Goal: Task Accomplishment & Management: Manage account settings

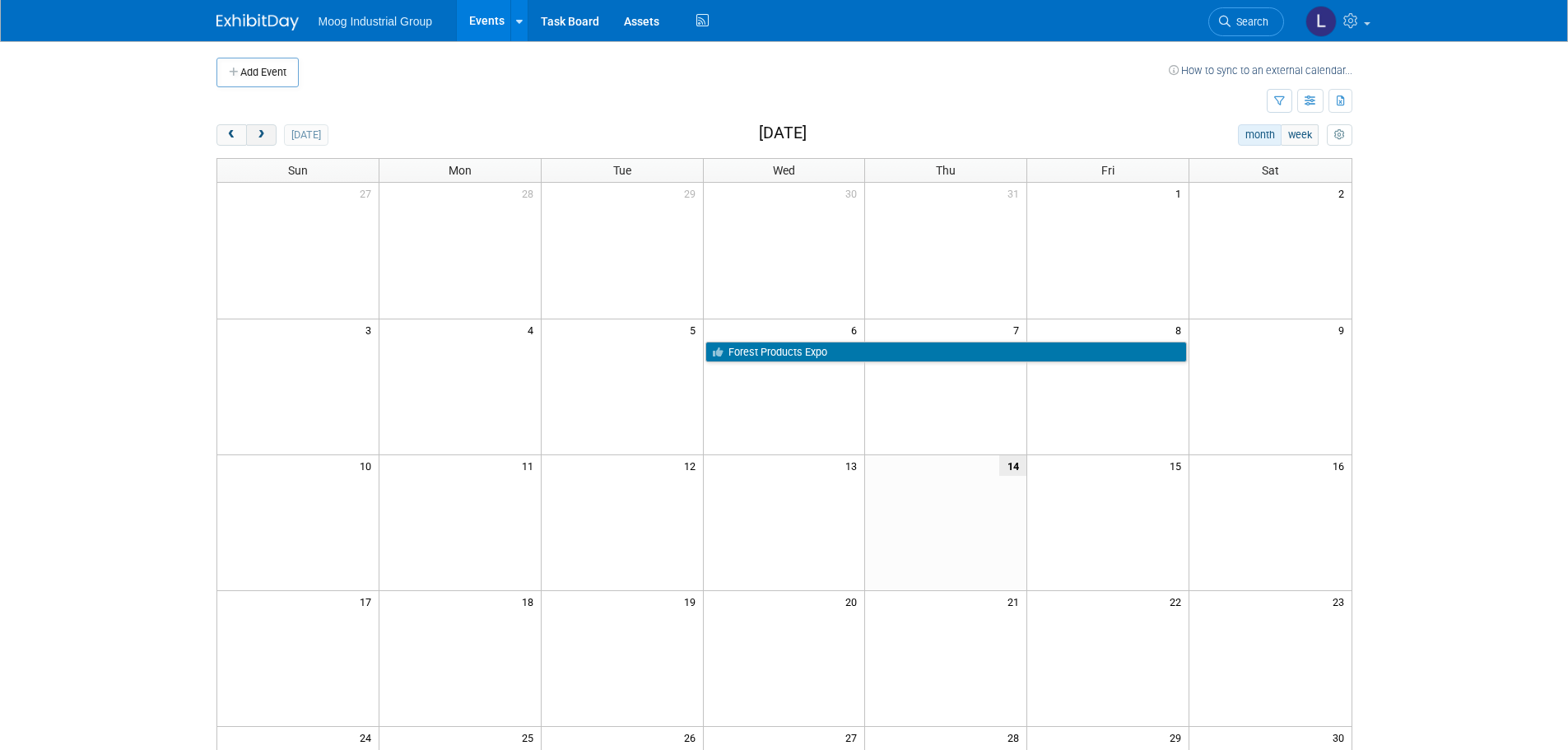
click at [261, 132] on span "next" at bounding box center [261, 135] width 12 height 10
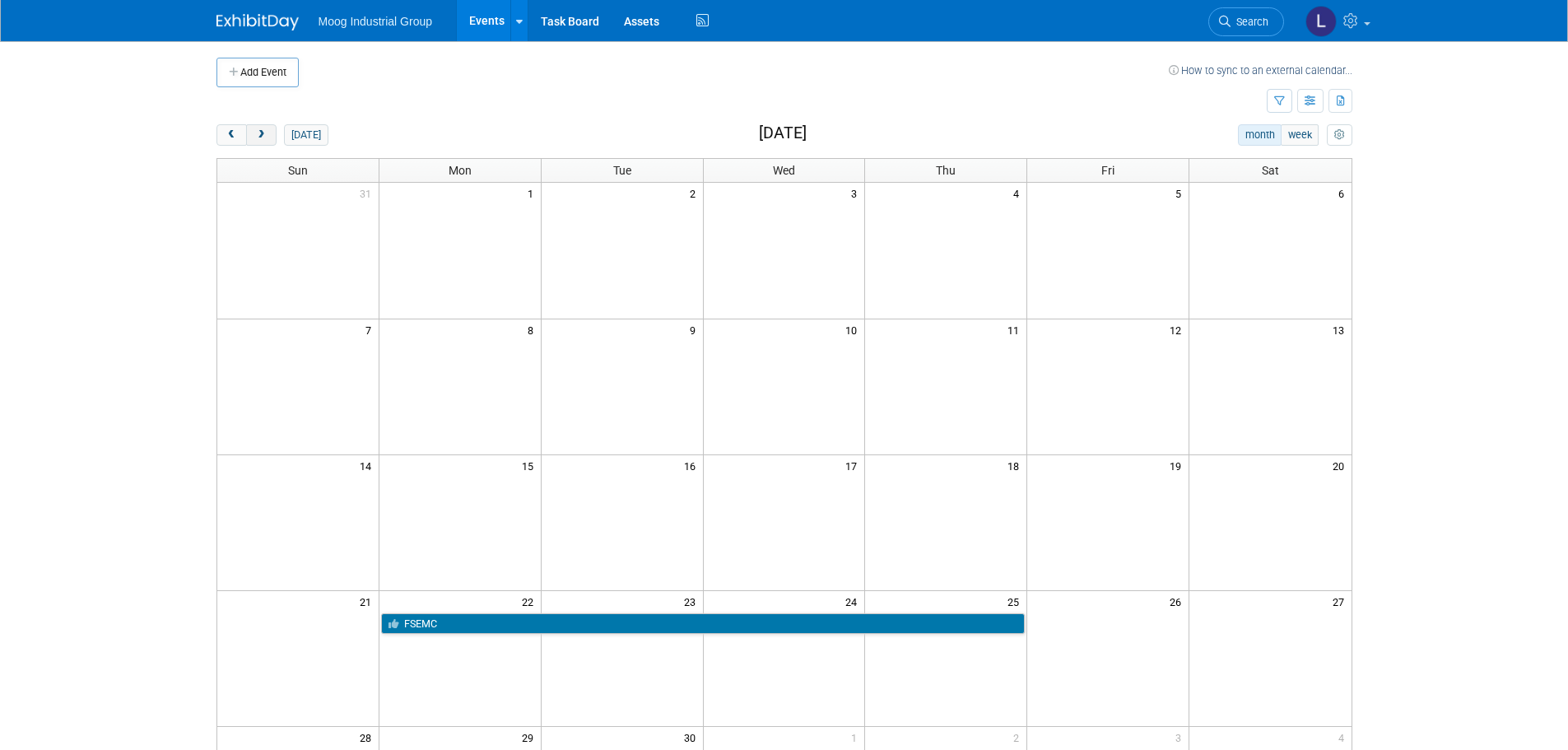
click at [269, 138] on button "next" at bounding box center [261, 135] width 31 height 21
click at [269, 137] on button "next" at bounding box center [261, 135] width 31 height 21
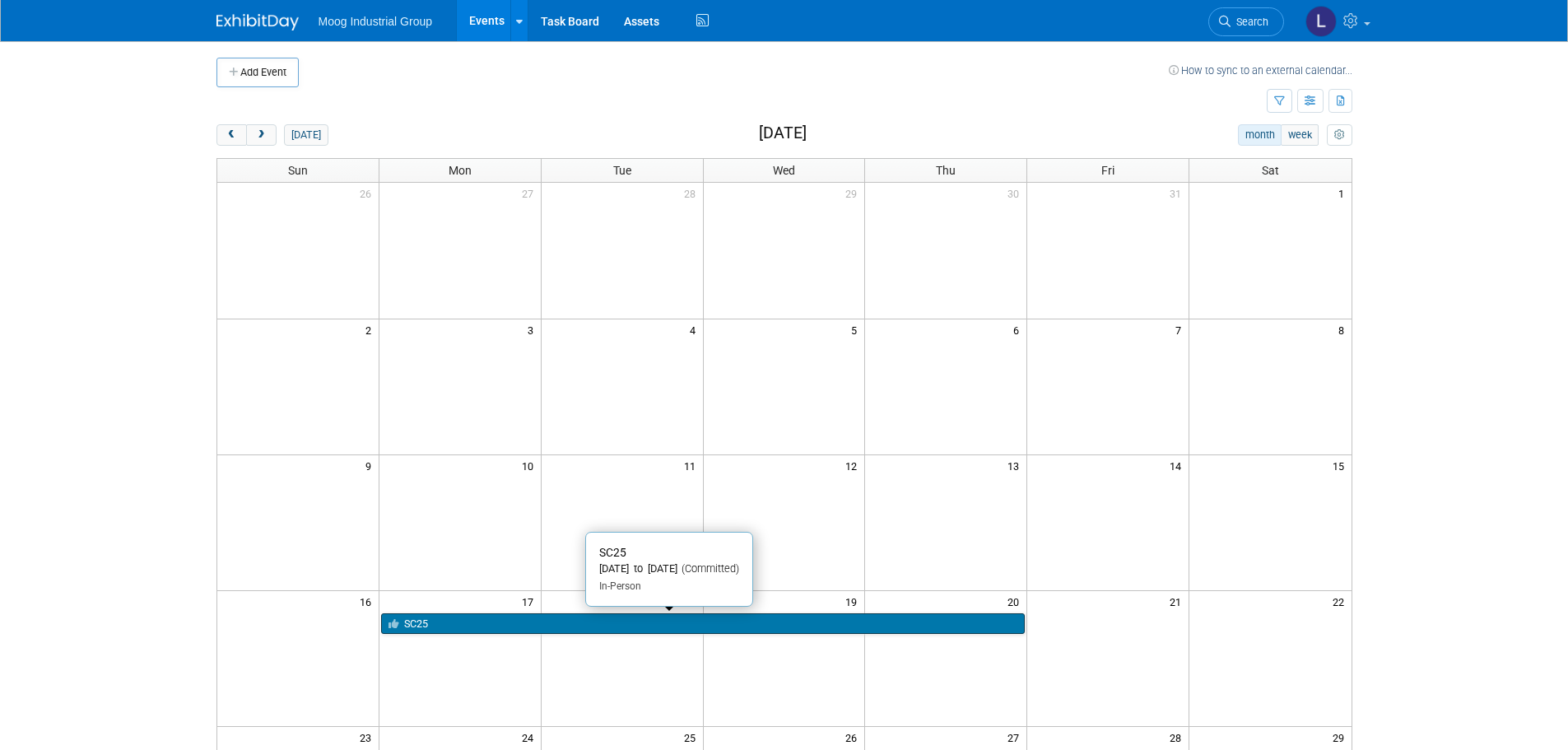
click at [506, 623] on link "SC25" at bounding box center [704, 623] width 644 height 21
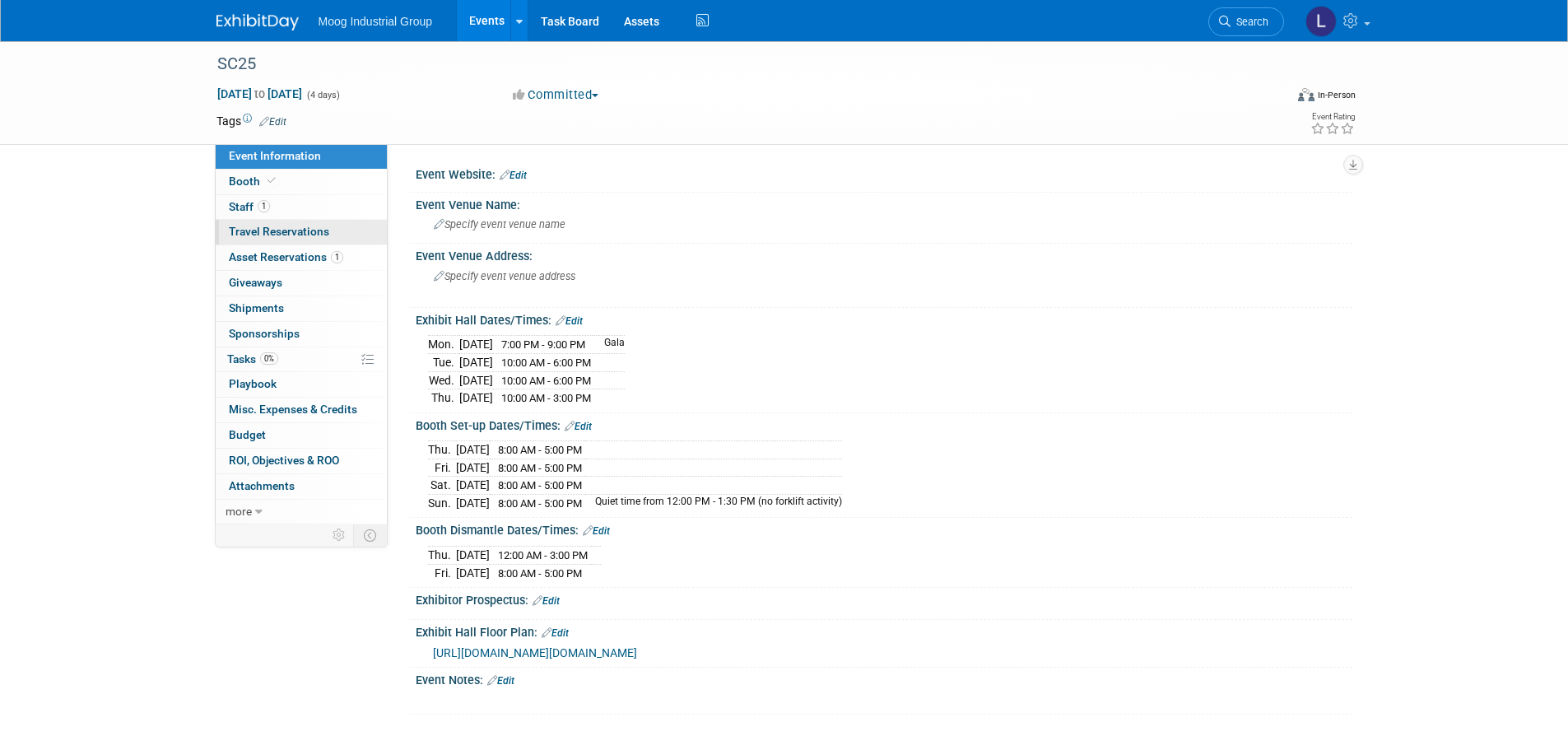
click at [288, 230] on span "Travel Reservations 0" at bounding box center [279, 231] width 101 height 13
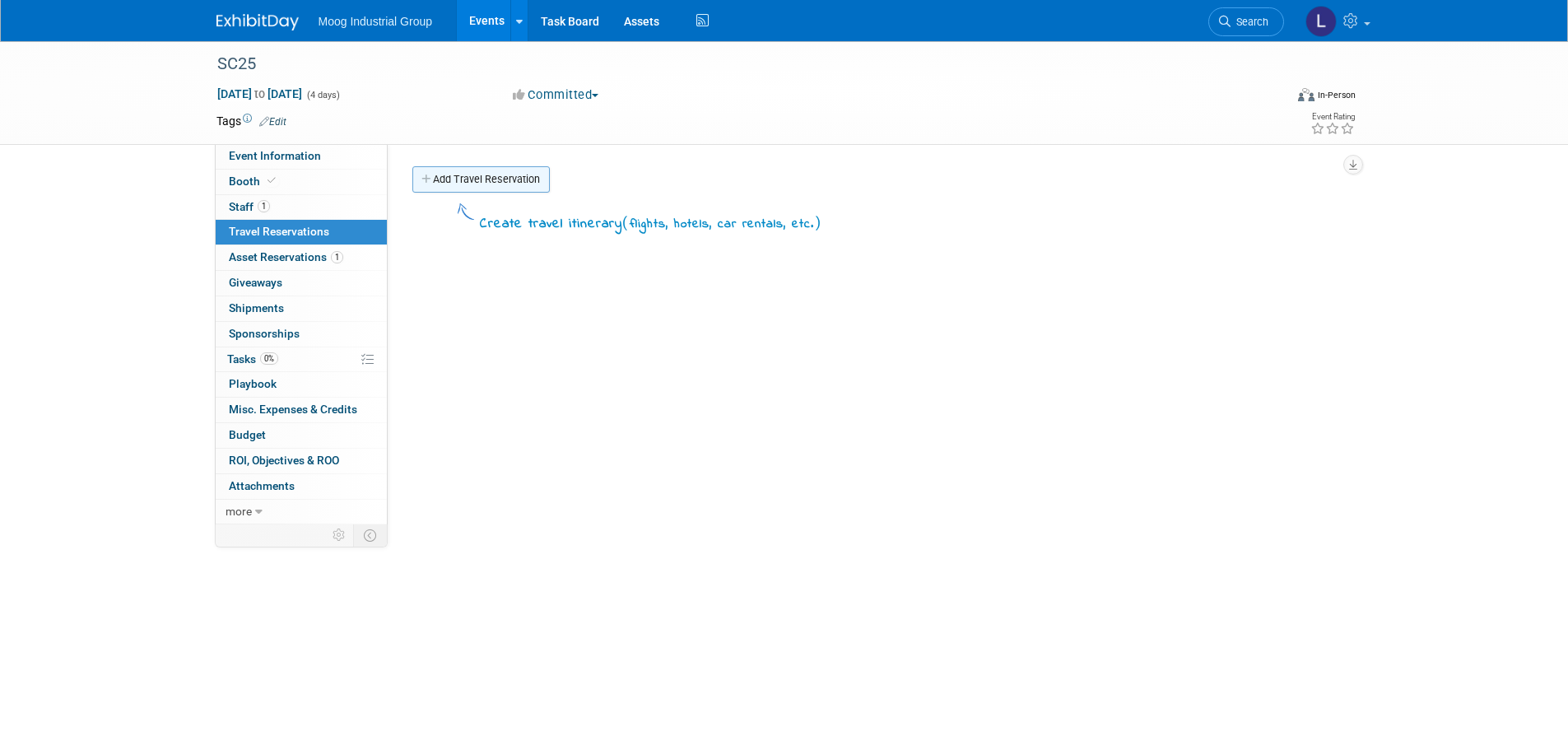
click at [435, 182] on link "Add Travel Reservation" at bounding box center [481, 180] width 138 height 26
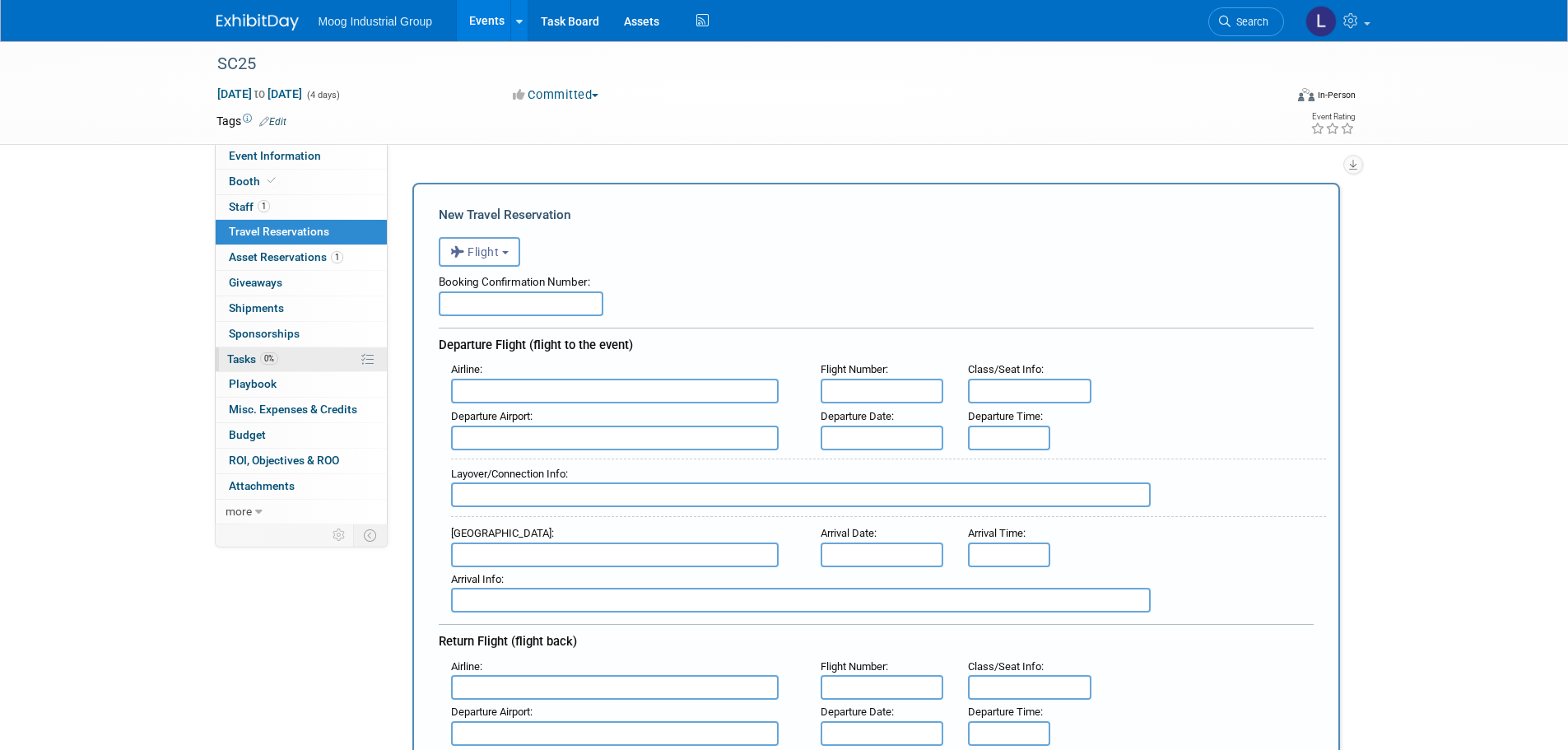
click at [249, 362] on span "Tasks 0%" at bounding box center [252, 359] width 51 height 13
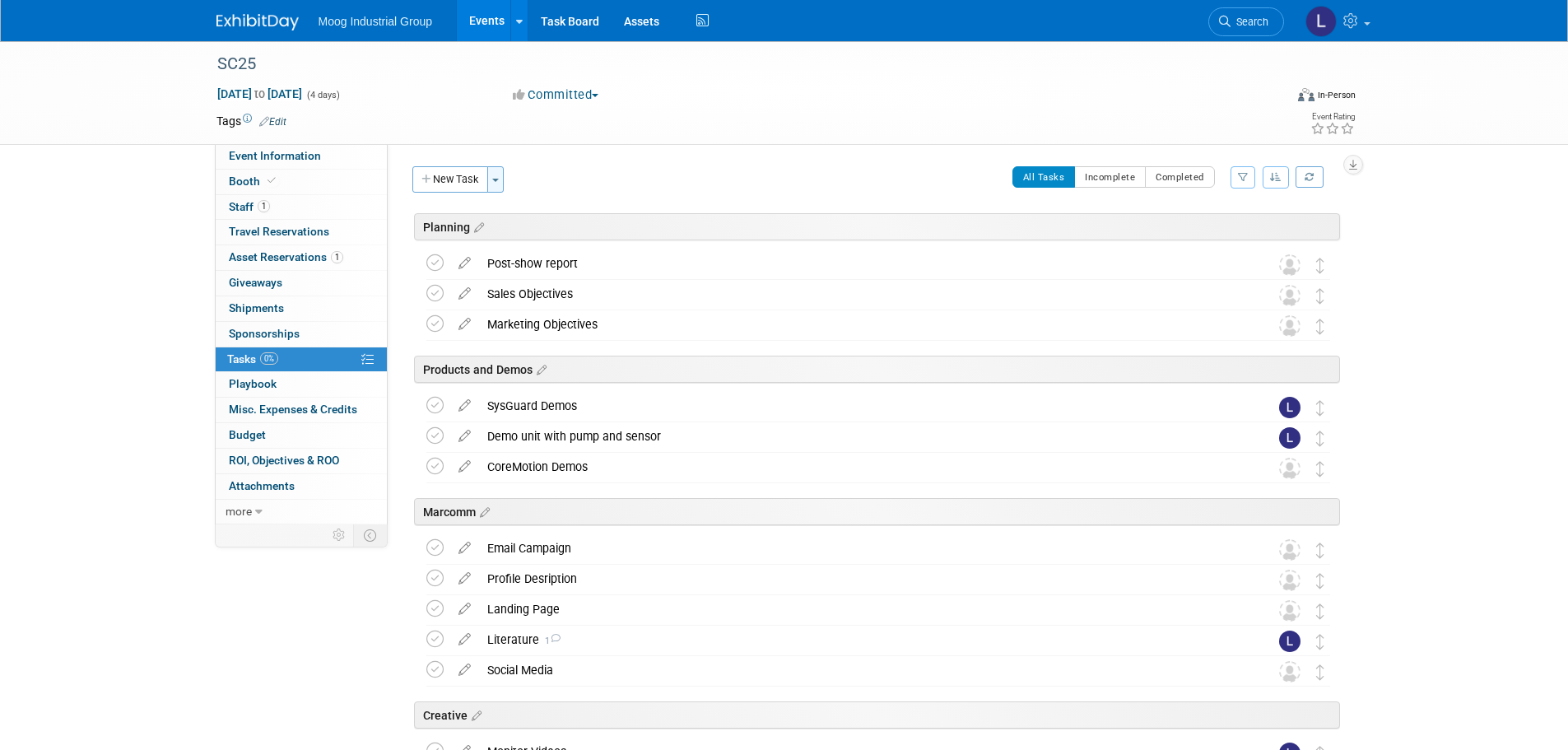
click at [494, 175] on button "Toggle Dropdown" at bounding box center [496, 180] width 17 height 26
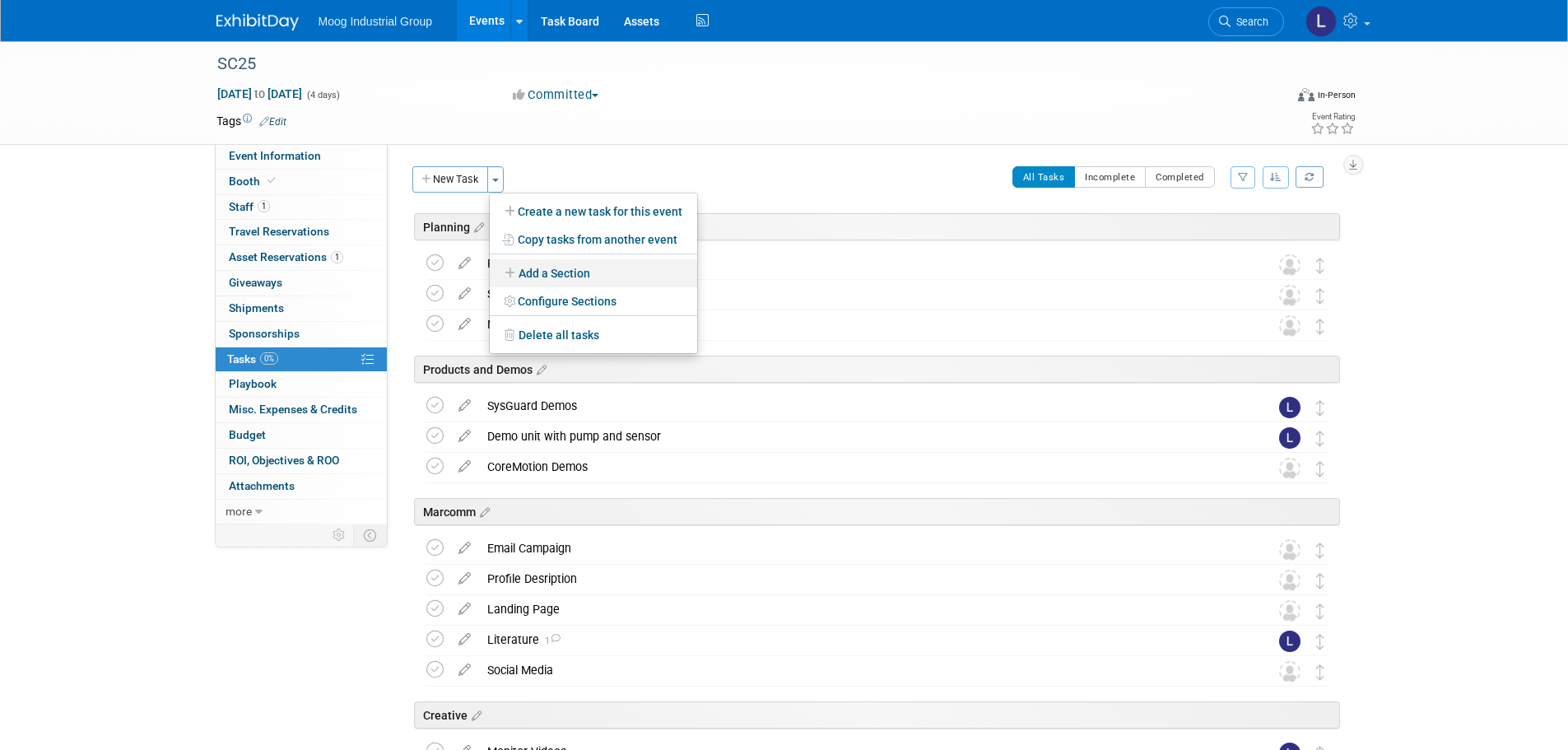
click at [556, 270] on link "Add a Section" at bounding box center [593, 274] width 208 height 28
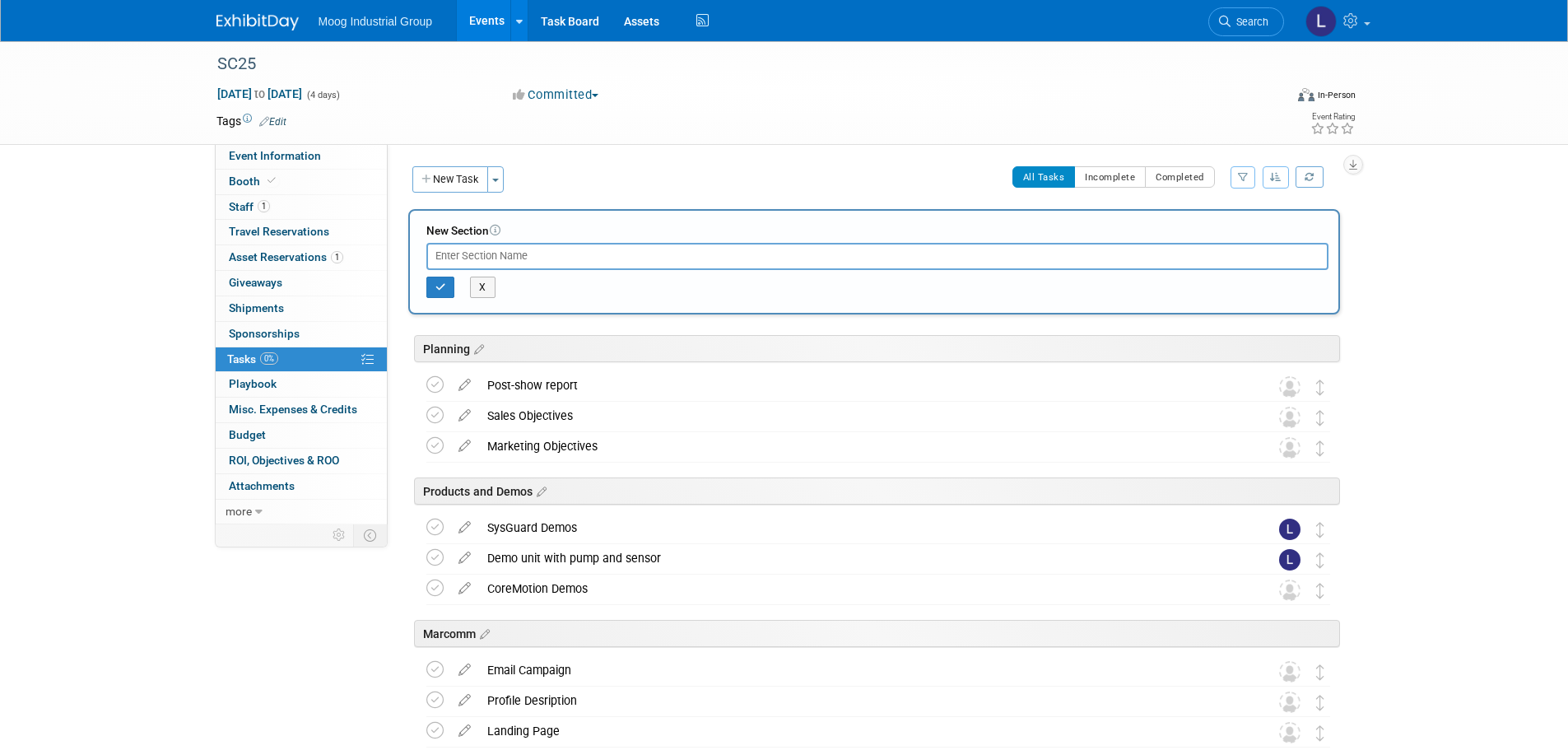
type input "B"
click at [296, 176] on link "Booth" at bounding box center [302, 181] width 171 height 25
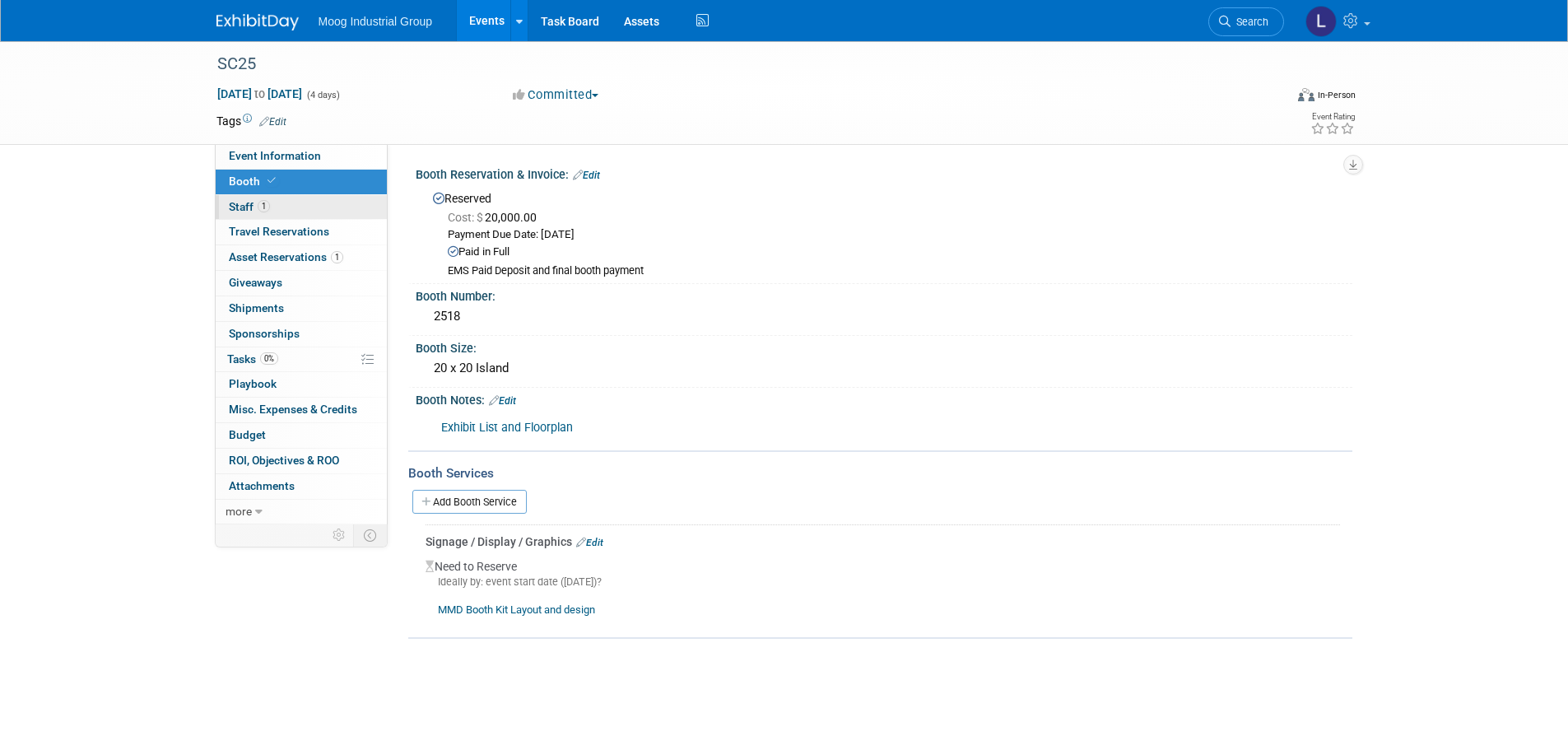
click at [292, 209] on link "1 Staff 1" at bounding box center [302, 208] width 171 height 25
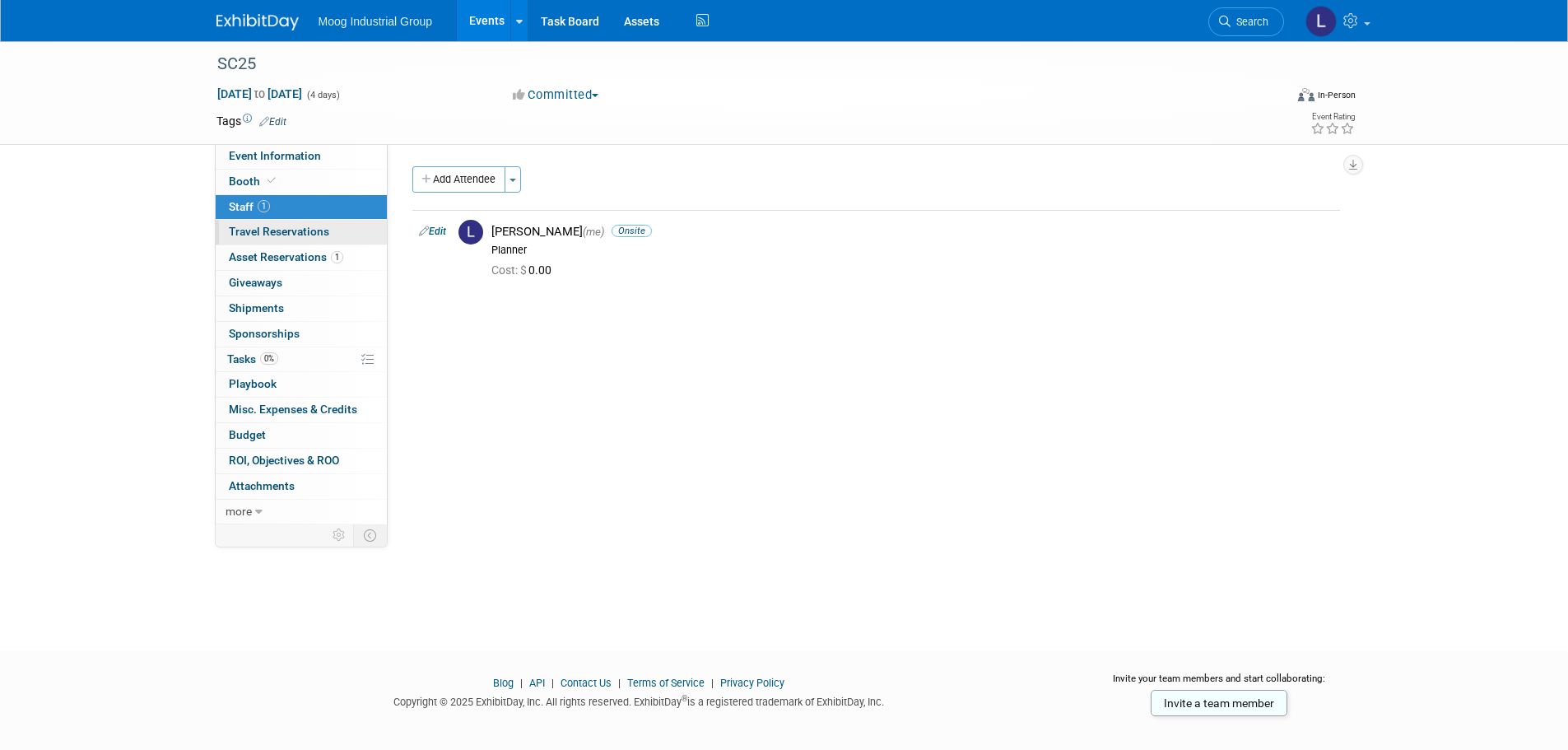
click at [296, 227] on span "Travel Reservations 0" at bounding box center [279, 231] width 101 height 13
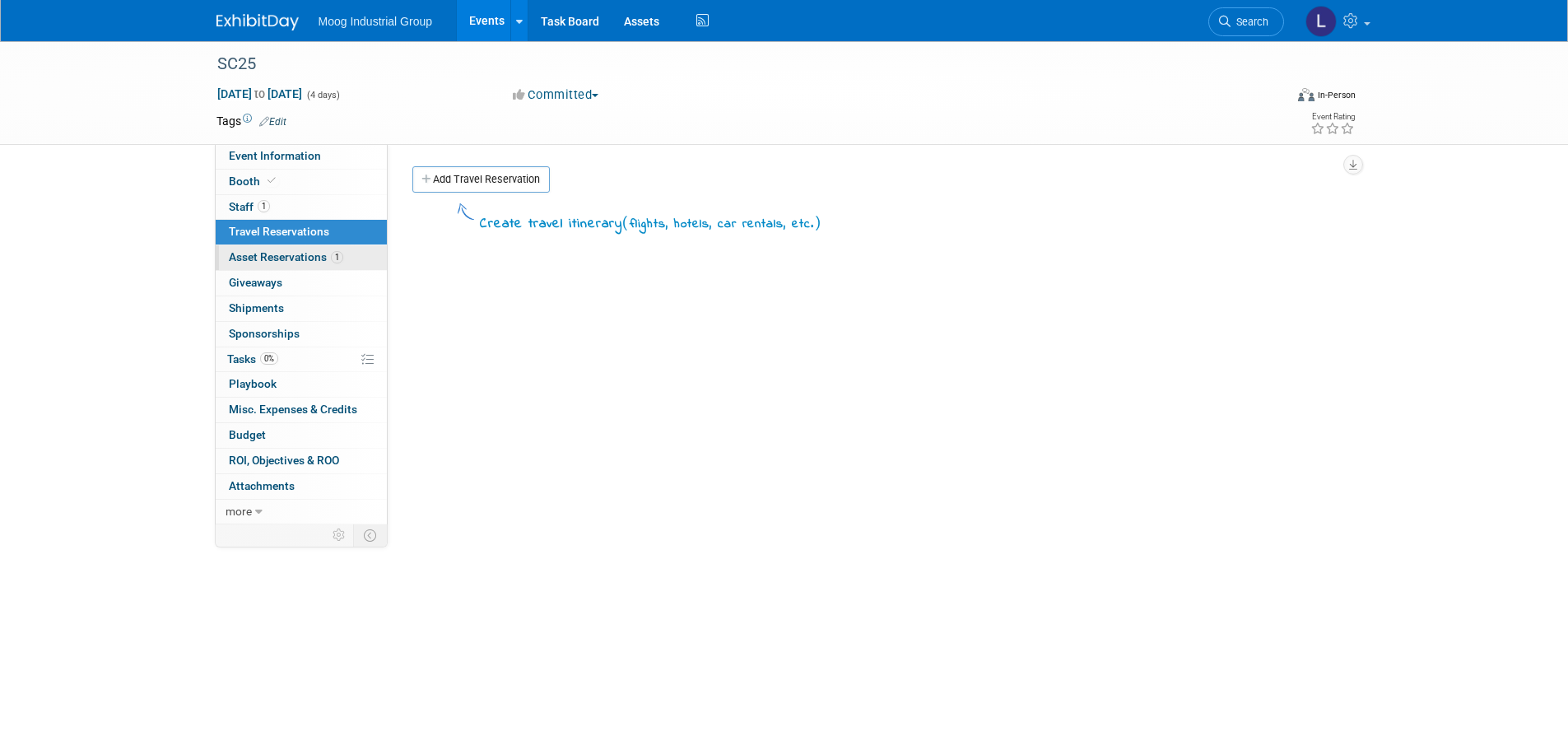
click at [285, 255] on span "Asset Reservations 1" at bounding box center [286, 257] width 114 height 13
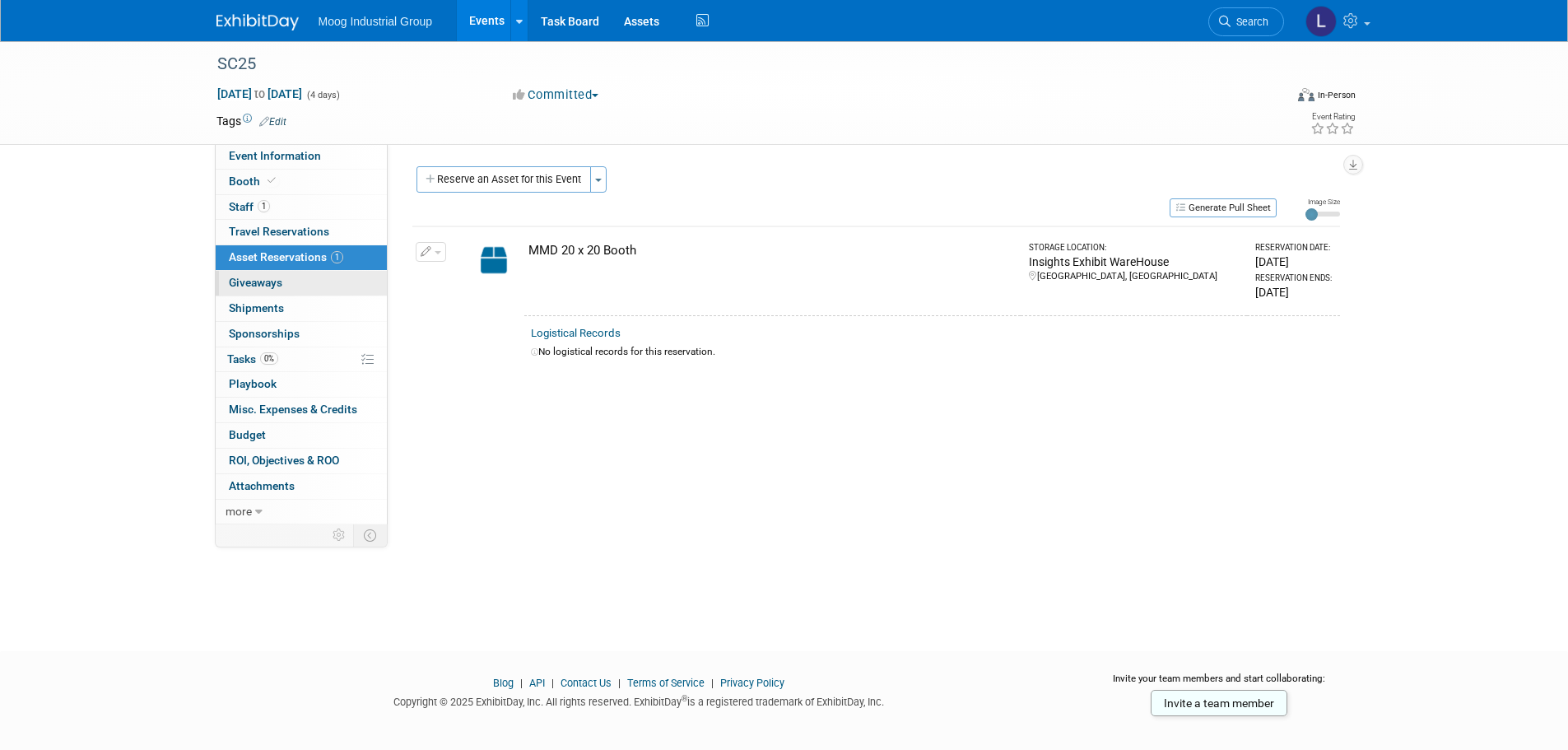
click at [291, 284] on link "0 Giveaways 0" at bounding box center [302, 283] width 171 height 25
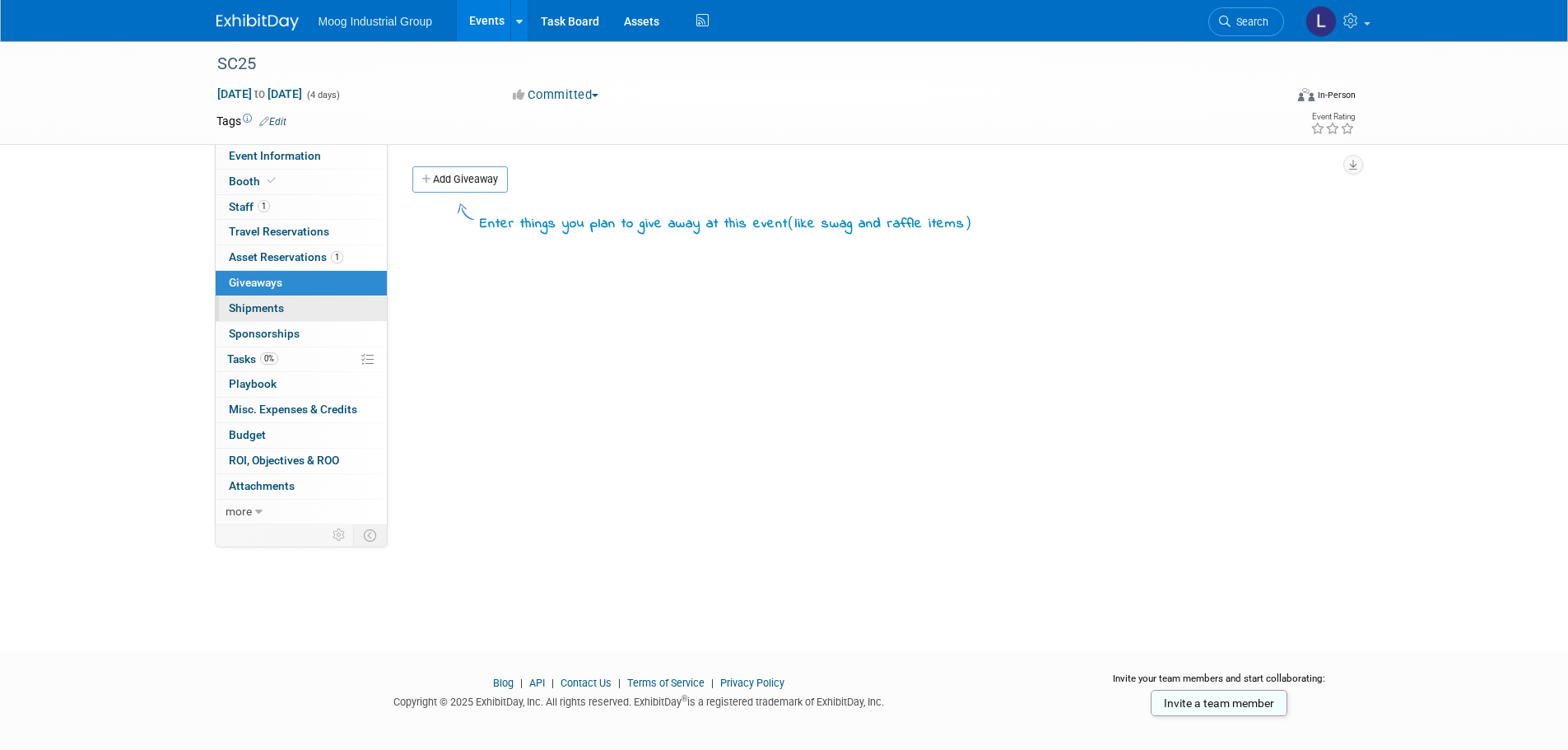
click at [289, 304] on link "0 Shipments 0" at bounding box center [302, 308] width 171 height 25
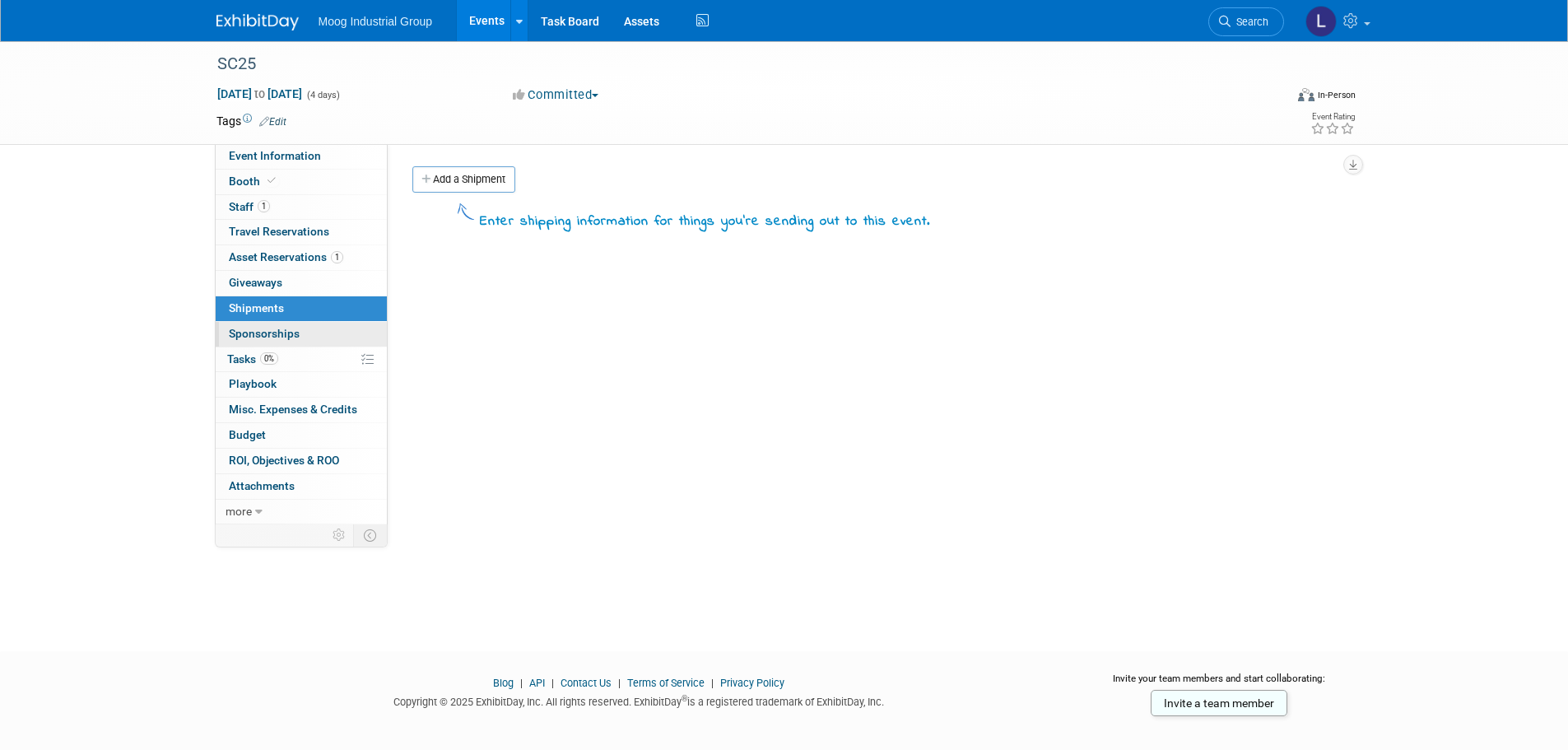
click at [298, 335] on link "0 Sponsorships 0" at bounding box center [302, 334] width 171 height 25
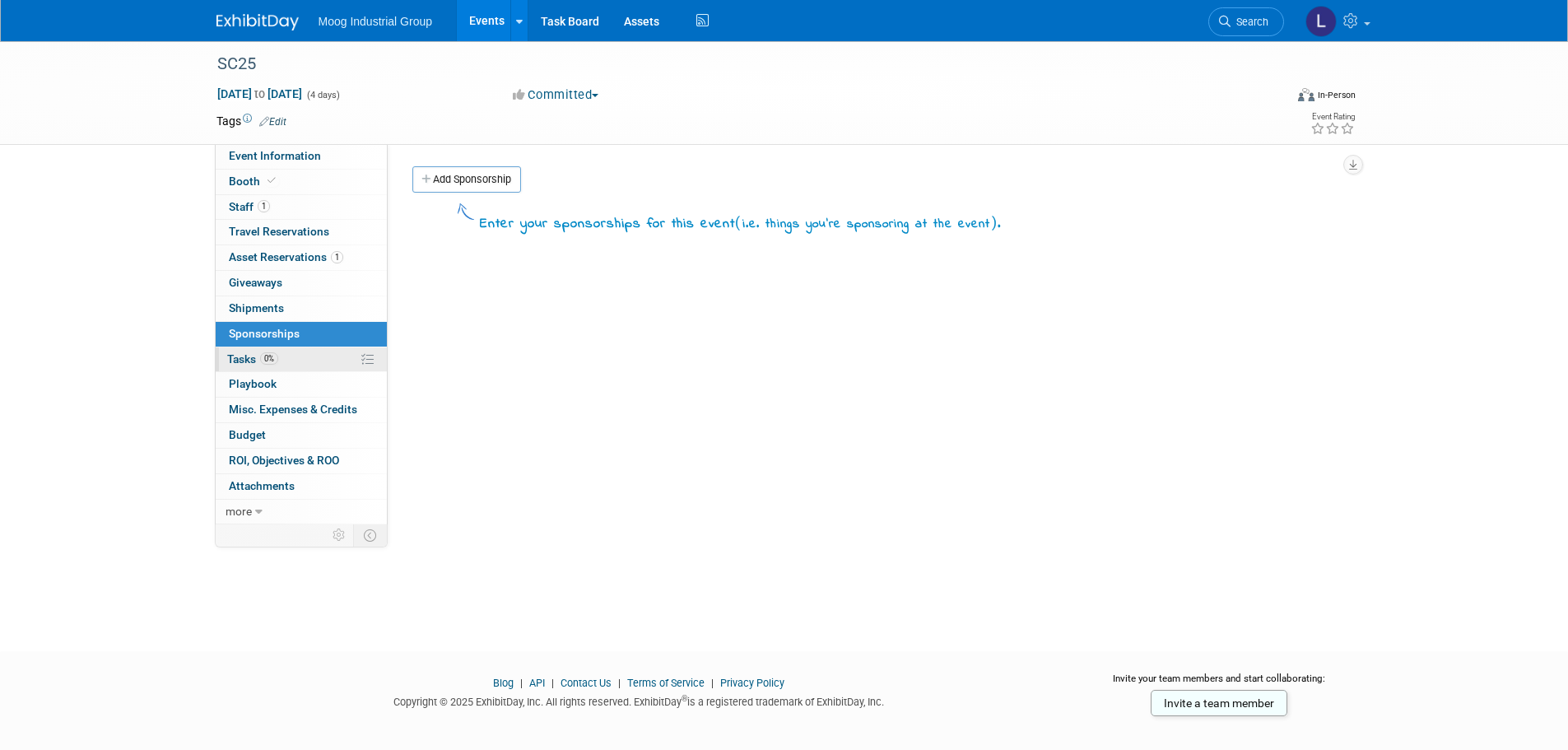
click at [296, 363] on link "0% Tasks 0%" at bounding box center [302, 359] width 171 height 25
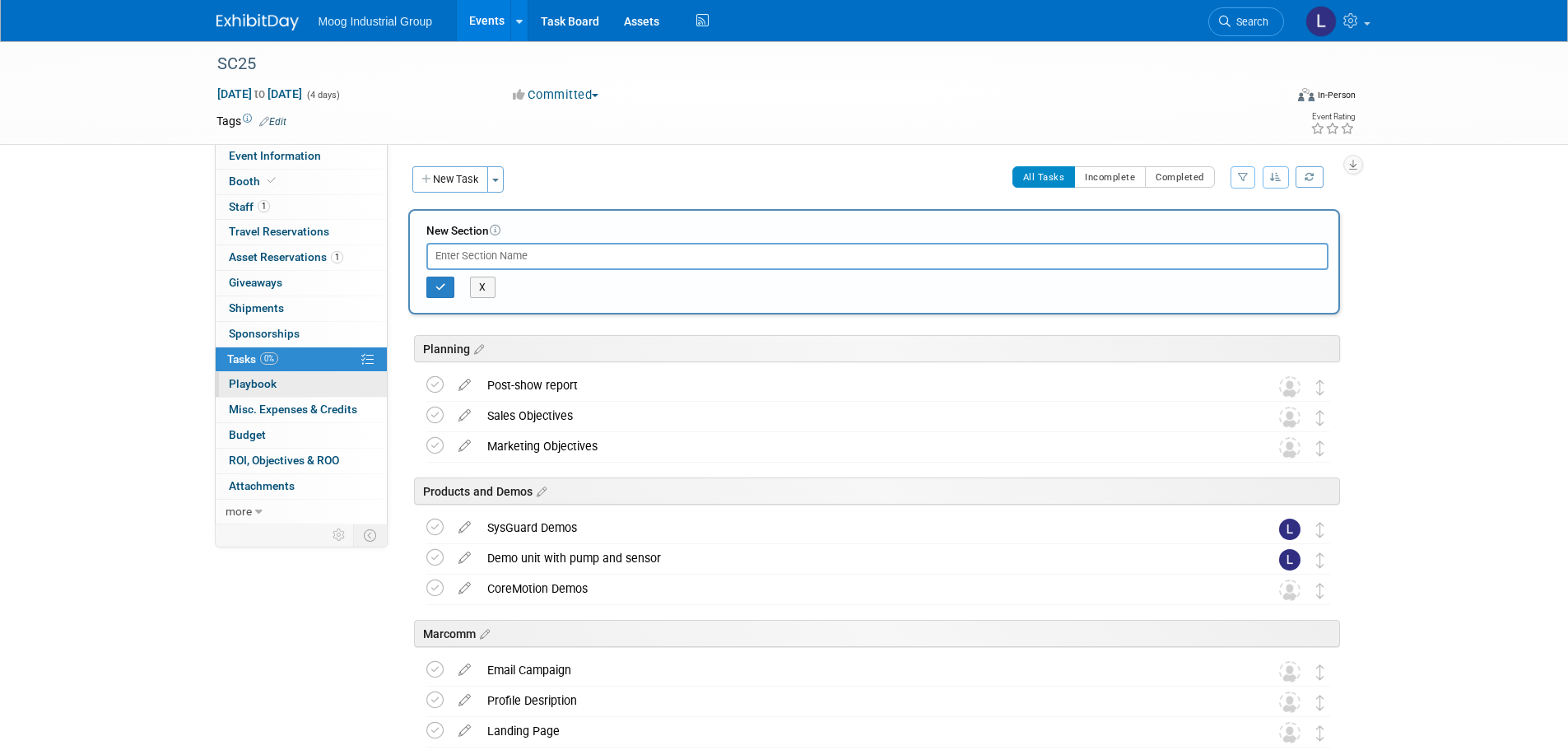
click at [294, 382] on link "0 Playbook 0" at bounding box center [302, 384] width 171 height 25
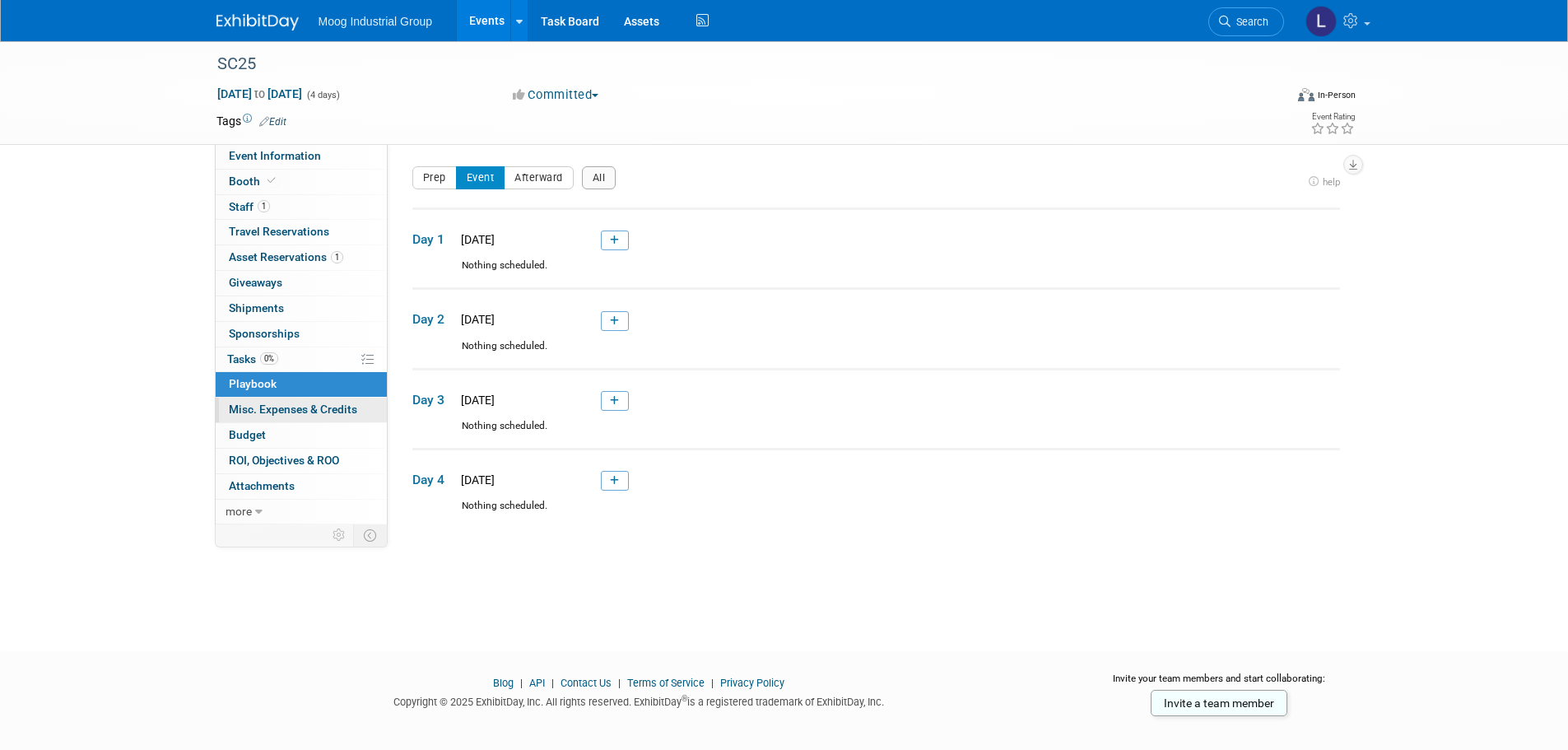
click at [286, 406] on span "Misc. Expenses & Credits 0" at bounding box center [293, 409] width 128 height 13
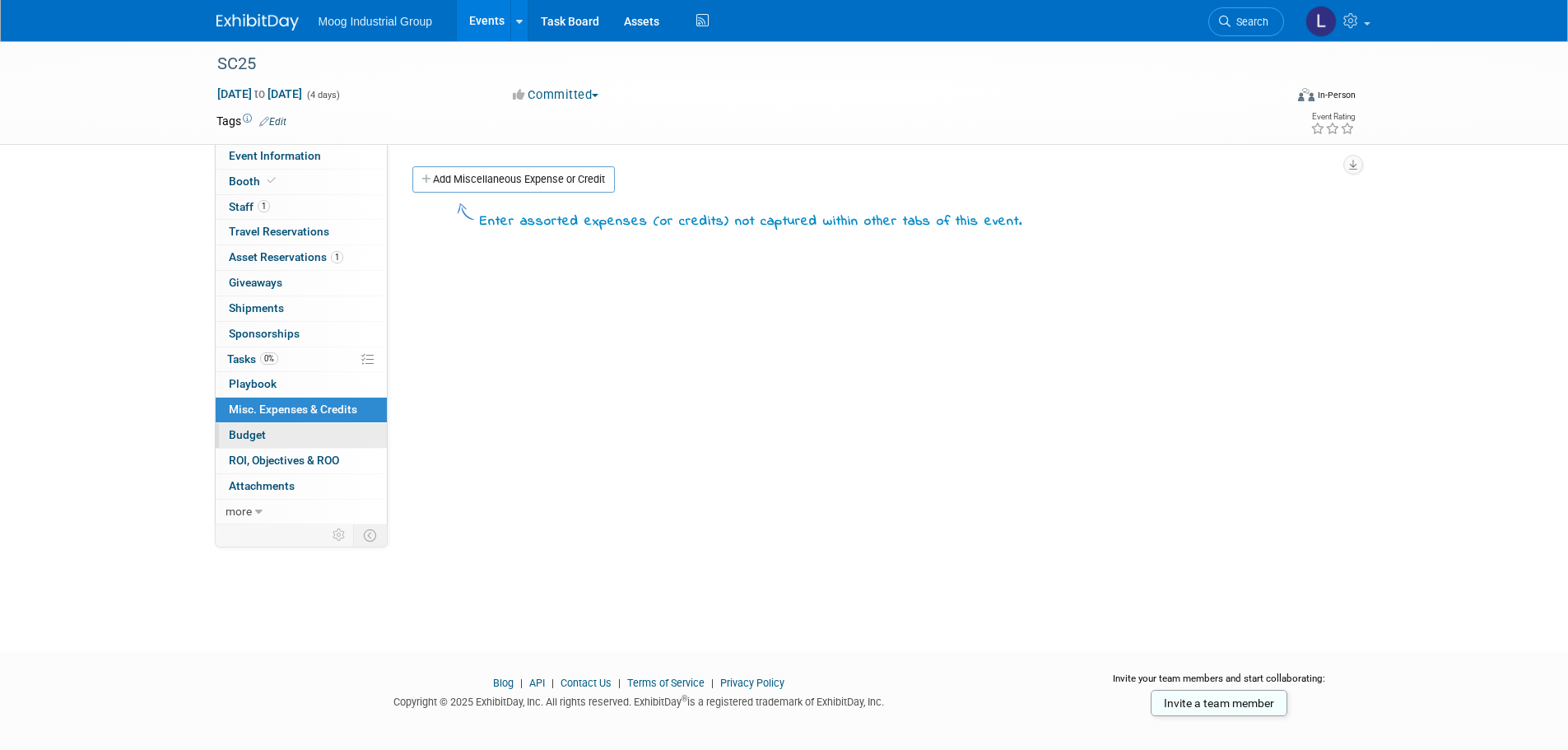
click at [279, 434] on link "Budget" at bounding box center [302, 435] width 171 height 25
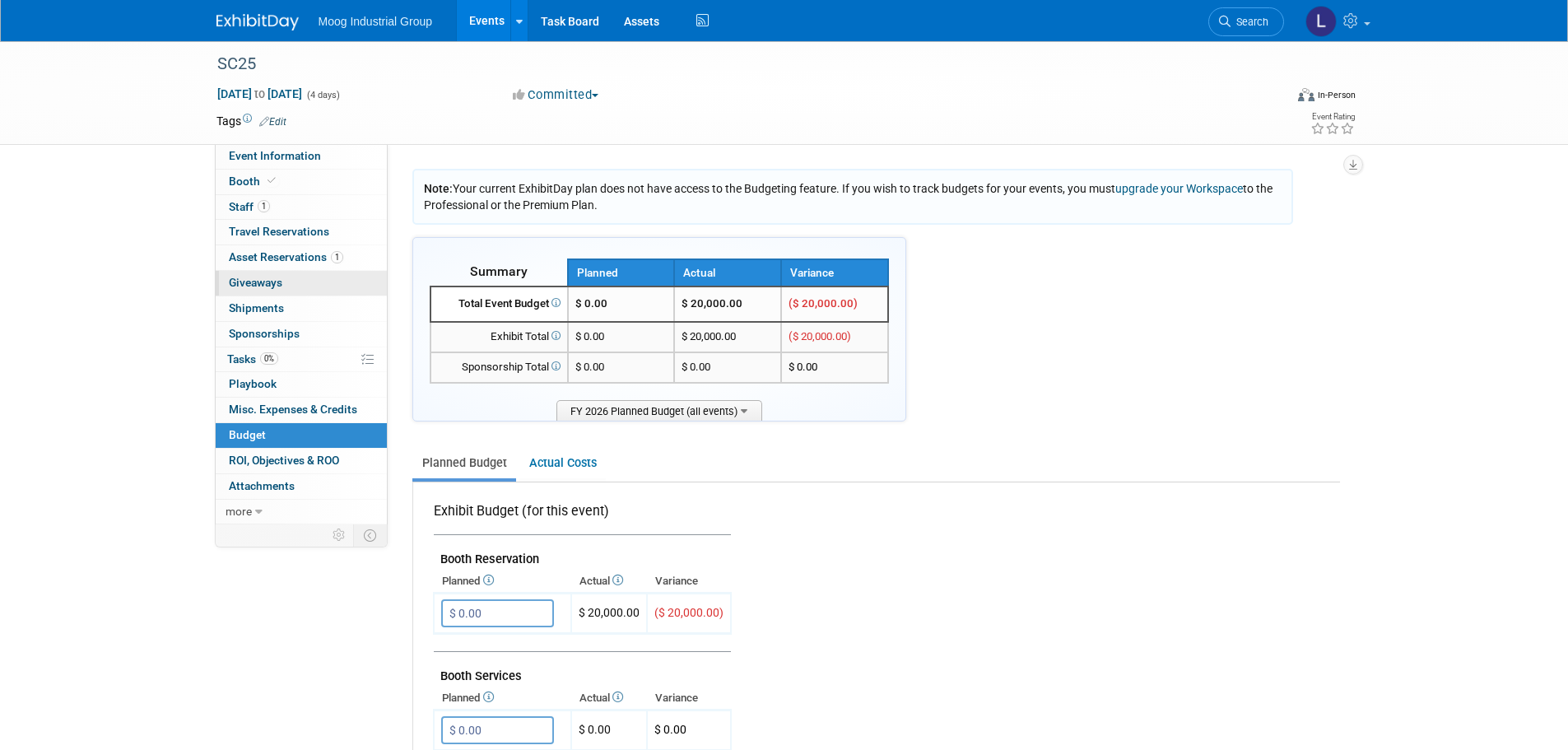
click at [295, 288] on link "0 Giveaways 0" at bounding box center [302, 283] width 171 height 25
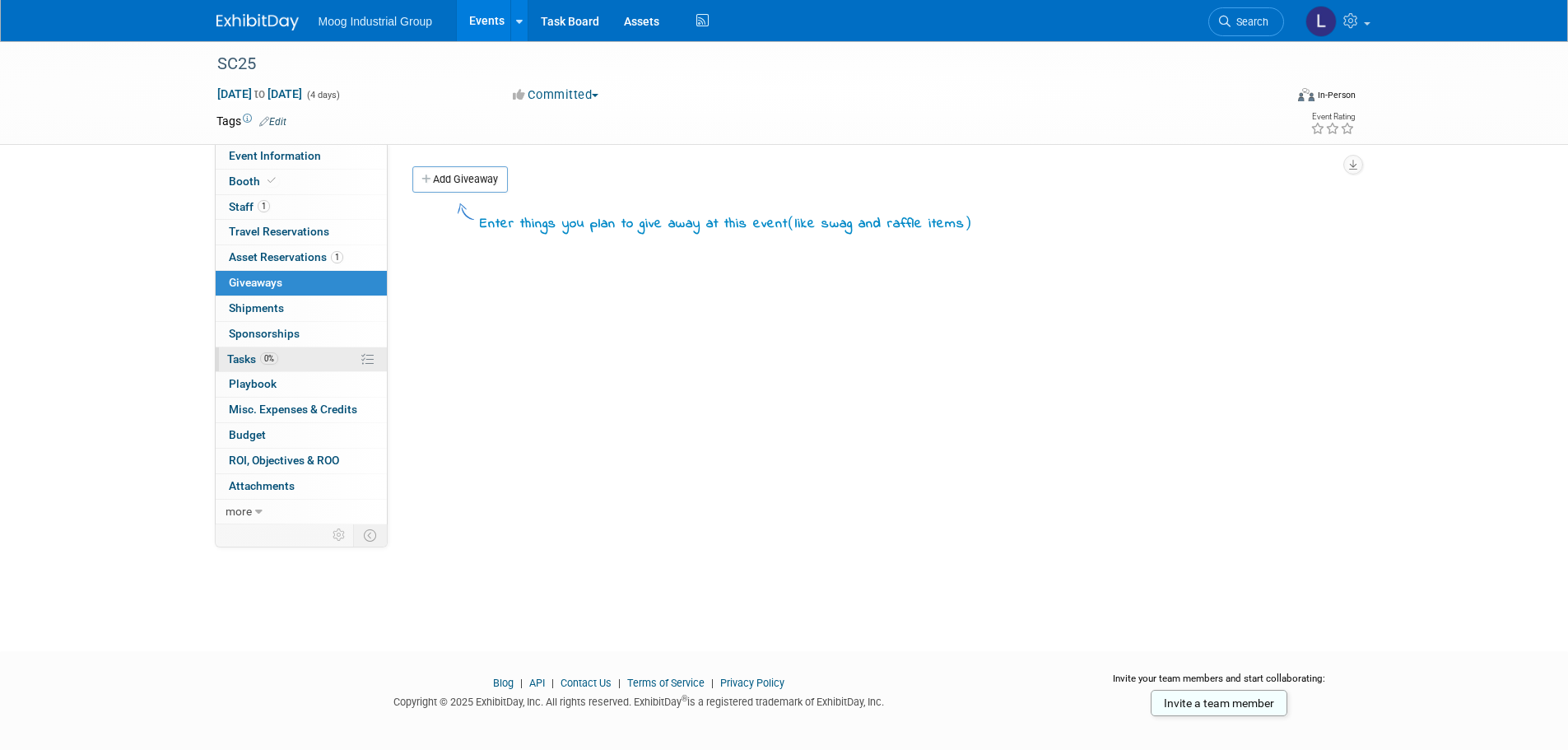
click at [295, 360] on link "0% Tasks 0%" at bounding box center [302, 359] width 171 height 25
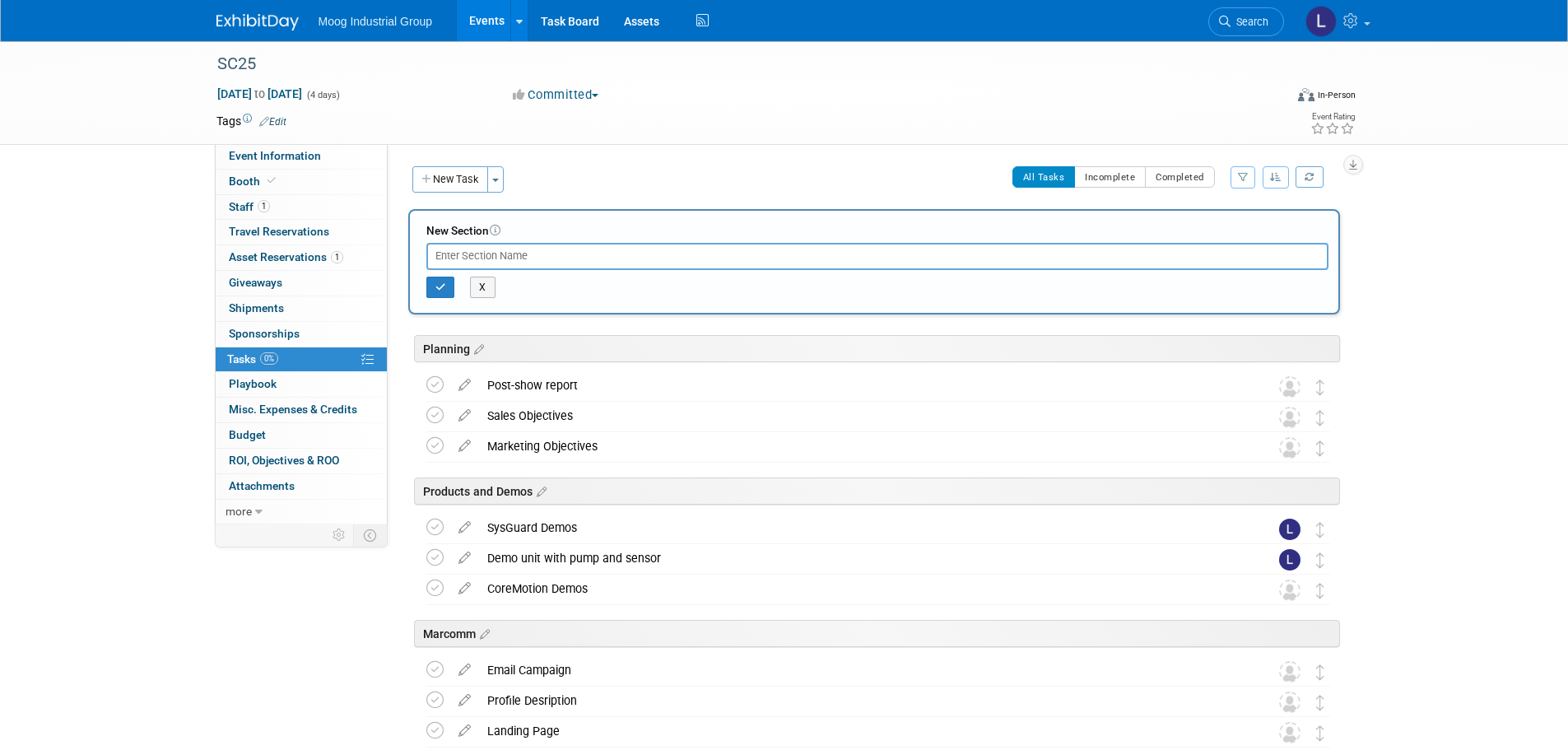
click at [470, 254] on input "text" at bounding box center [877, 256] width 902 height 26
type input "B"
drag, startPoint x: 490, startPoint y: 253, endPoint x: 434, endPoint y: 257, distance: 56.1
click at [434, 257] on input "Attendee" at bounding box center [877, 256] width 902 height 26
type input "S"
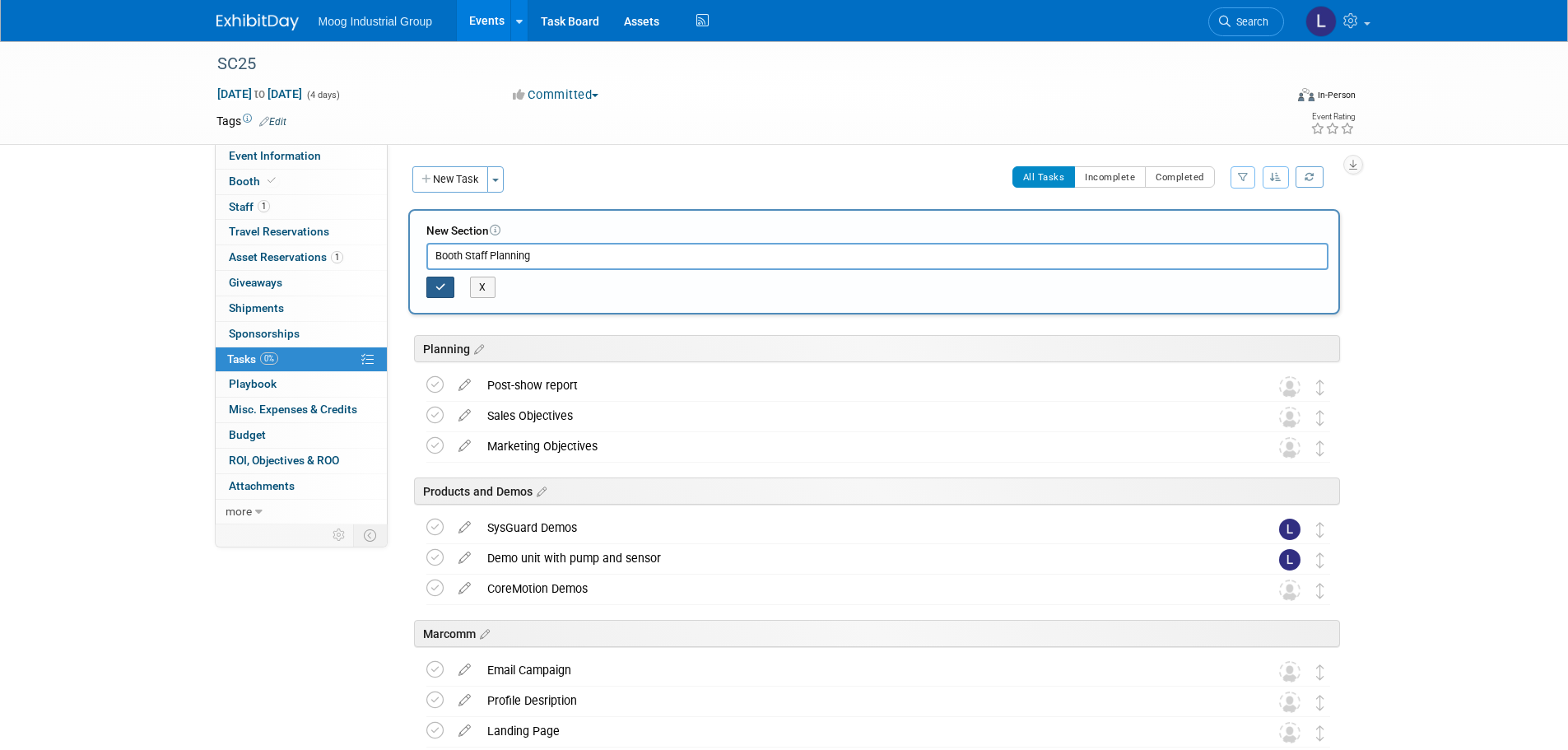
type input "Booth Staff Planning"
click at [437, 282] on icon "button" at bounding box center [440, 287] width 10 height 10
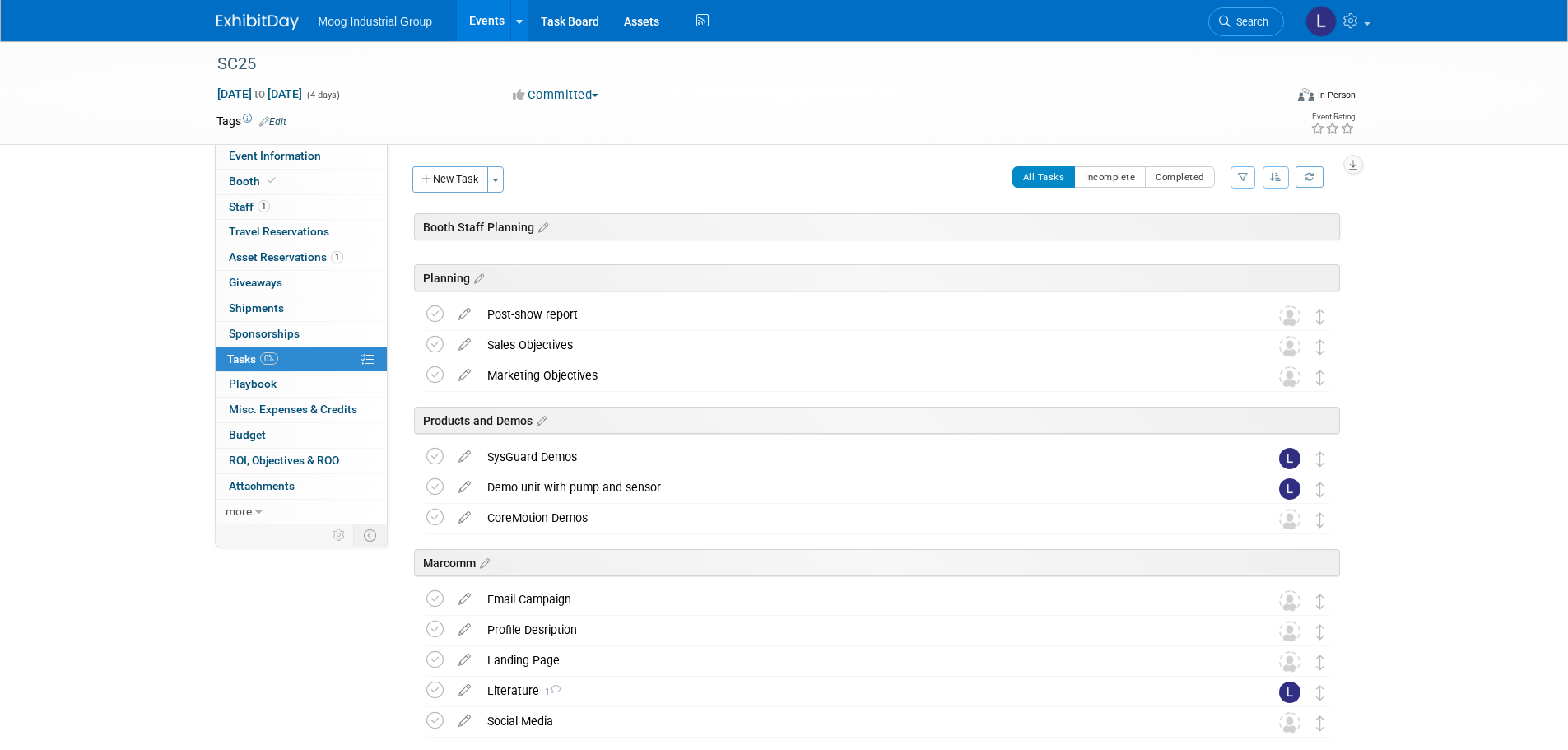
click at [553, 241] on div "Booth Staff Planning SC25 [DATE] to [DATE] (Going) Planning Post-show report Pr…" at bounding box center [874, 589] width 931 height 753
click at [540, 227] on icon at bounding box center [541, 228] width 14 height 15
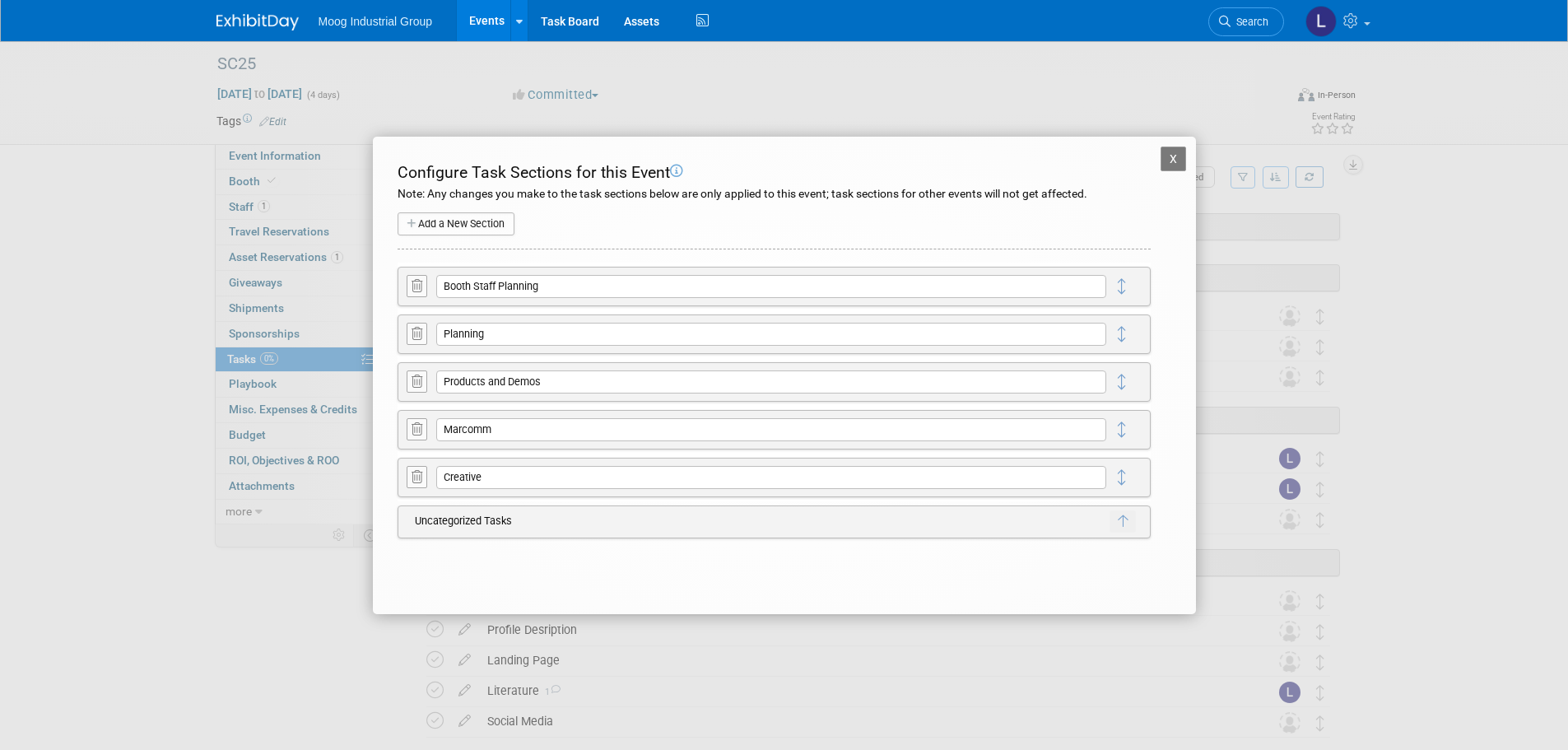
click at [1175, 154] on button "X" at bounding box center [1173, 158] width 26 height 25
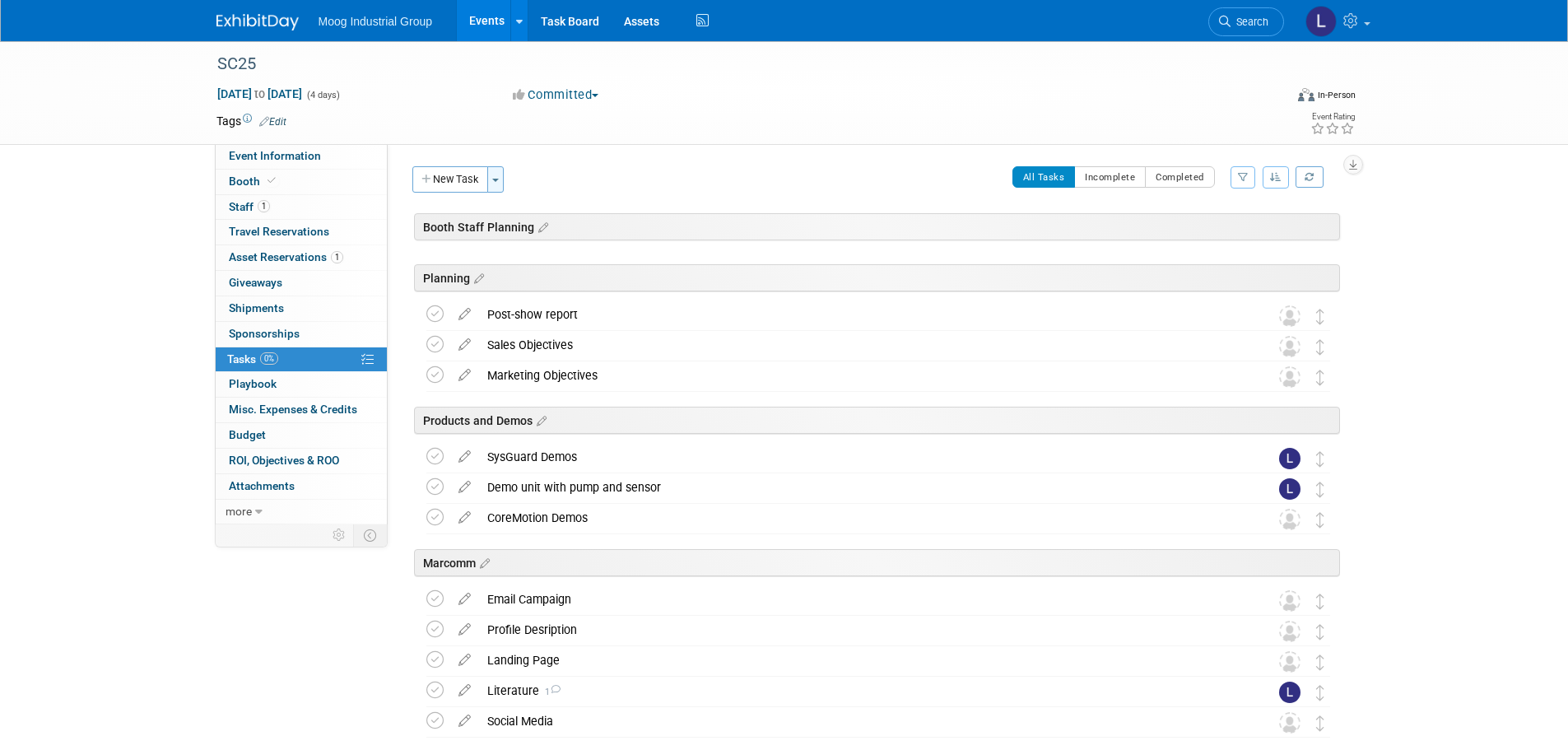
click at [494, 187] on button "Toggle Dropdown" at bounding box center [496, 180] width 17 height 26
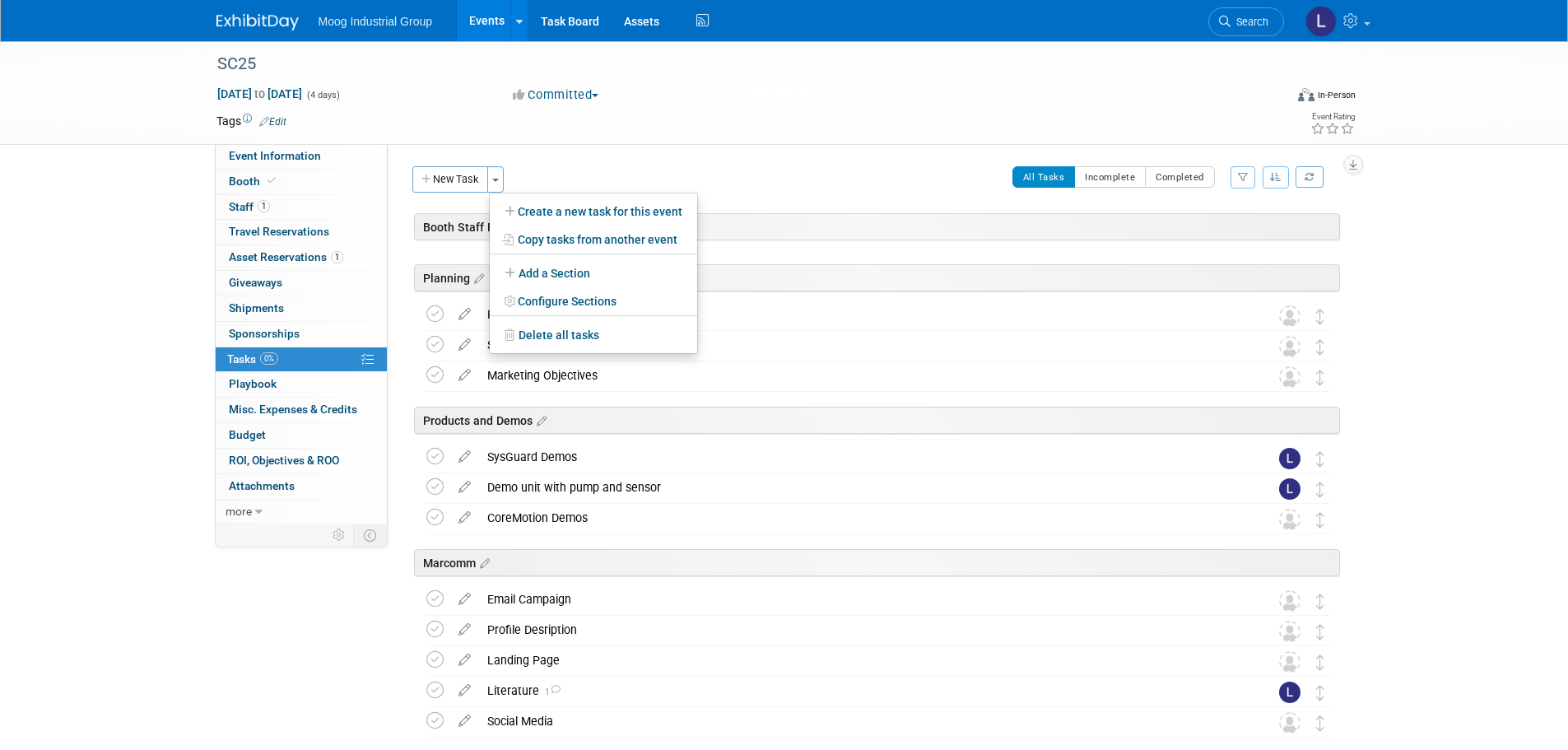
click at [806, 249] on div "Planning" at bounding box center [874, 275] width 931 height 50
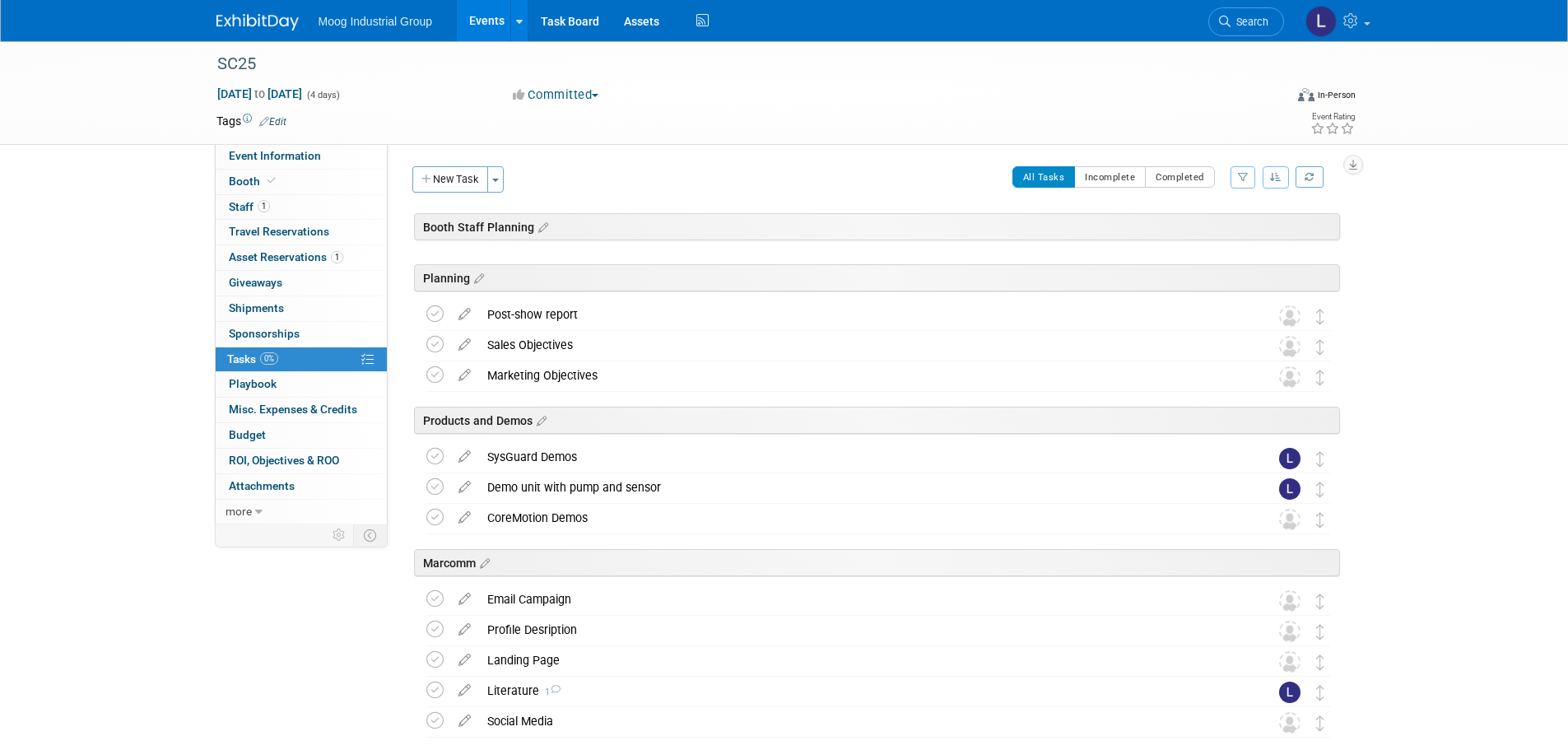
click at [730, 250] on div "Planning" at bounding box center [874, 275] width 931 height 50
click at [476, 248] on div "SC25 [DATE] to [DATE] (Going) Planning Post-show report Pro tip: Press Ctrl-Ent…" at bounding box center [874, 574] width 931 height 652
click at [452, 232] on div "Booth Staff Planning" at bounding box center [877, 226] width 926 height 27
click at [474, 253] on div "Planning" at bounding box center [874, 275] width 931 height 50
click at [443, 181] on button "New Task" at bounding box center [449, 180] width 75 height 26
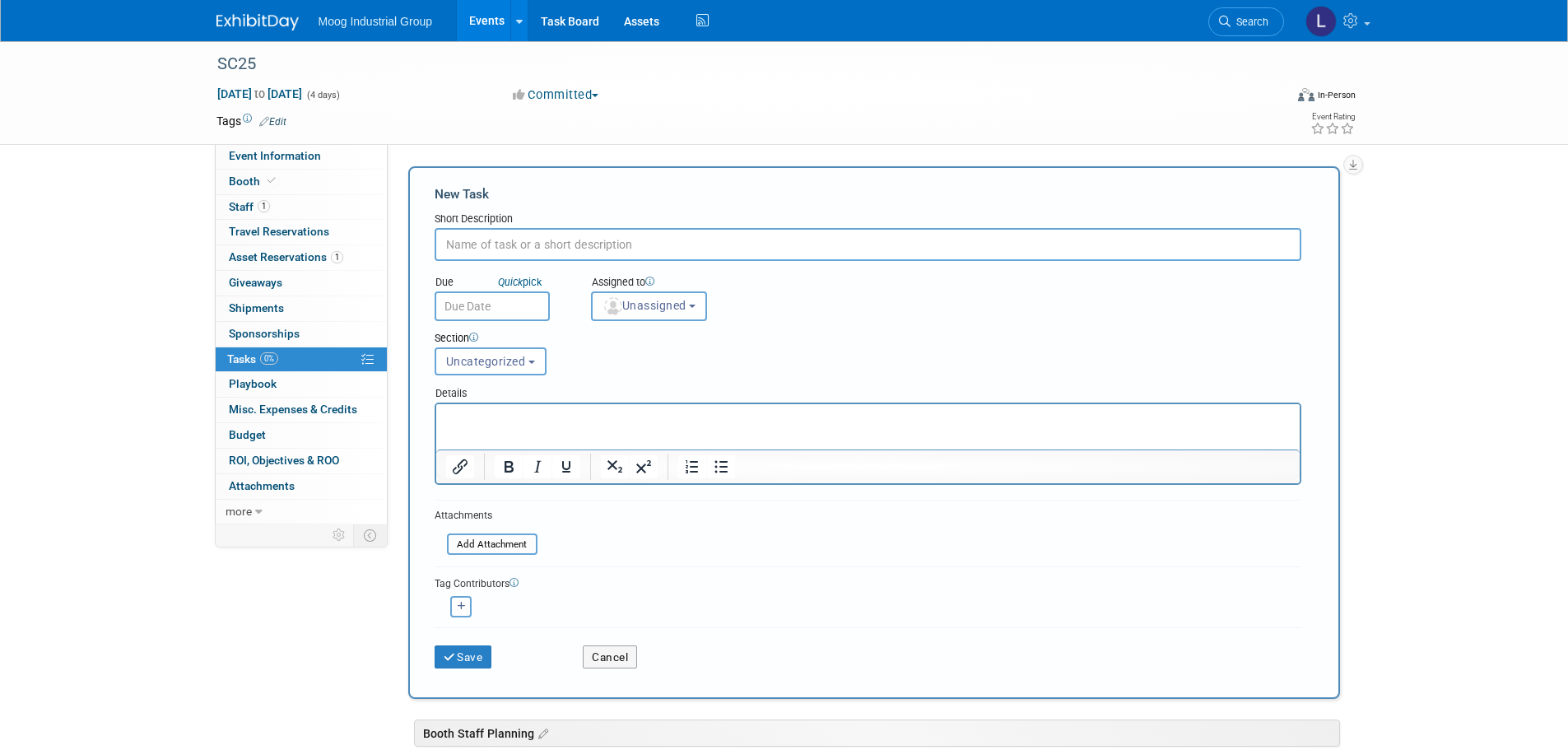
click at [467, 250] on input "text" at bounding box center [867, 244] width 866 height 33
click at [508, 246] on input "text" at bounding box center [867, 244] width 866 height 33
type input "Book Conference Hotels"
click at [506, 302] on input "text" at bounding box center [492, 306] width 115 height 30
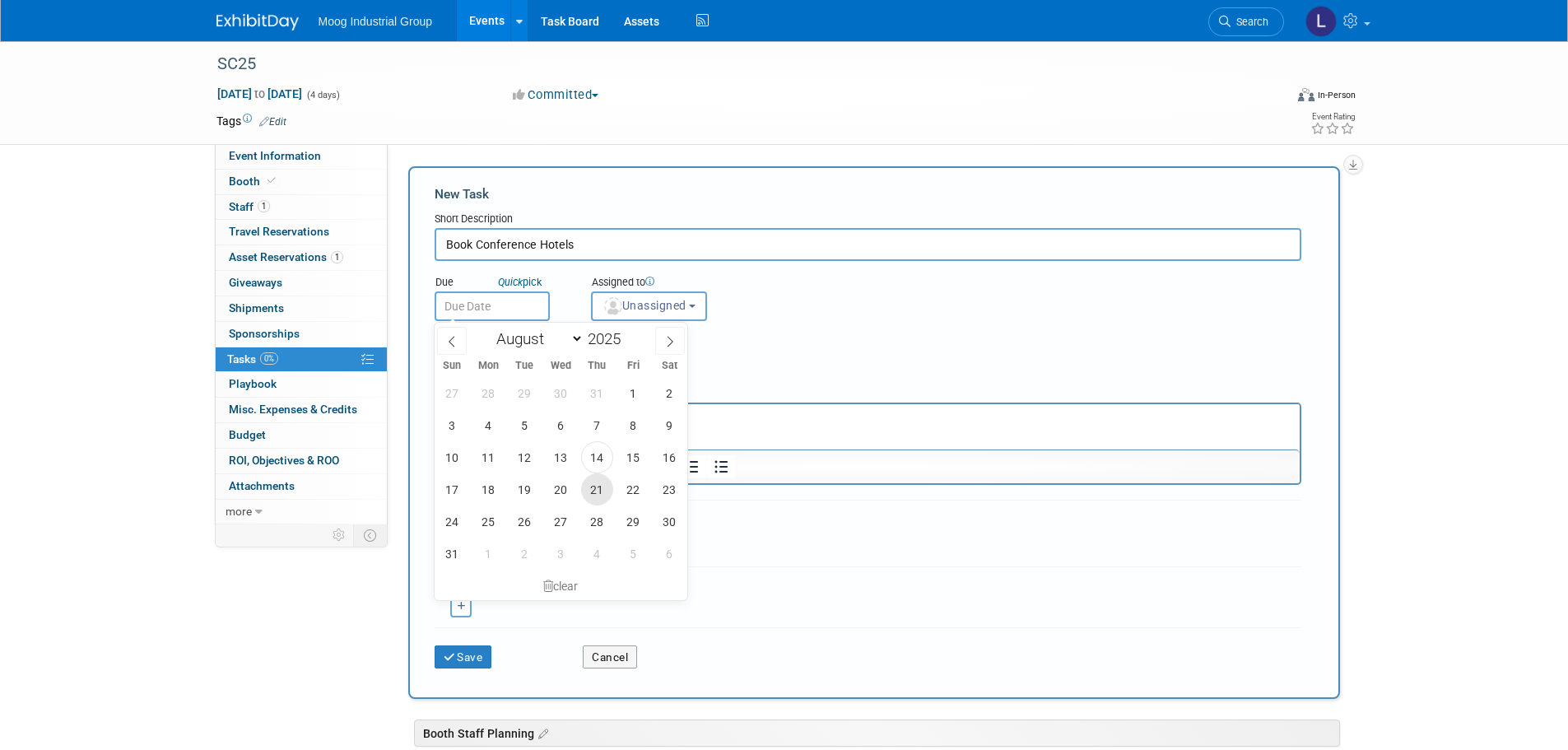
click at [594, 489] on span "21" at bounding box center [596, 489] width 32 height 32
type input "[DATE]"
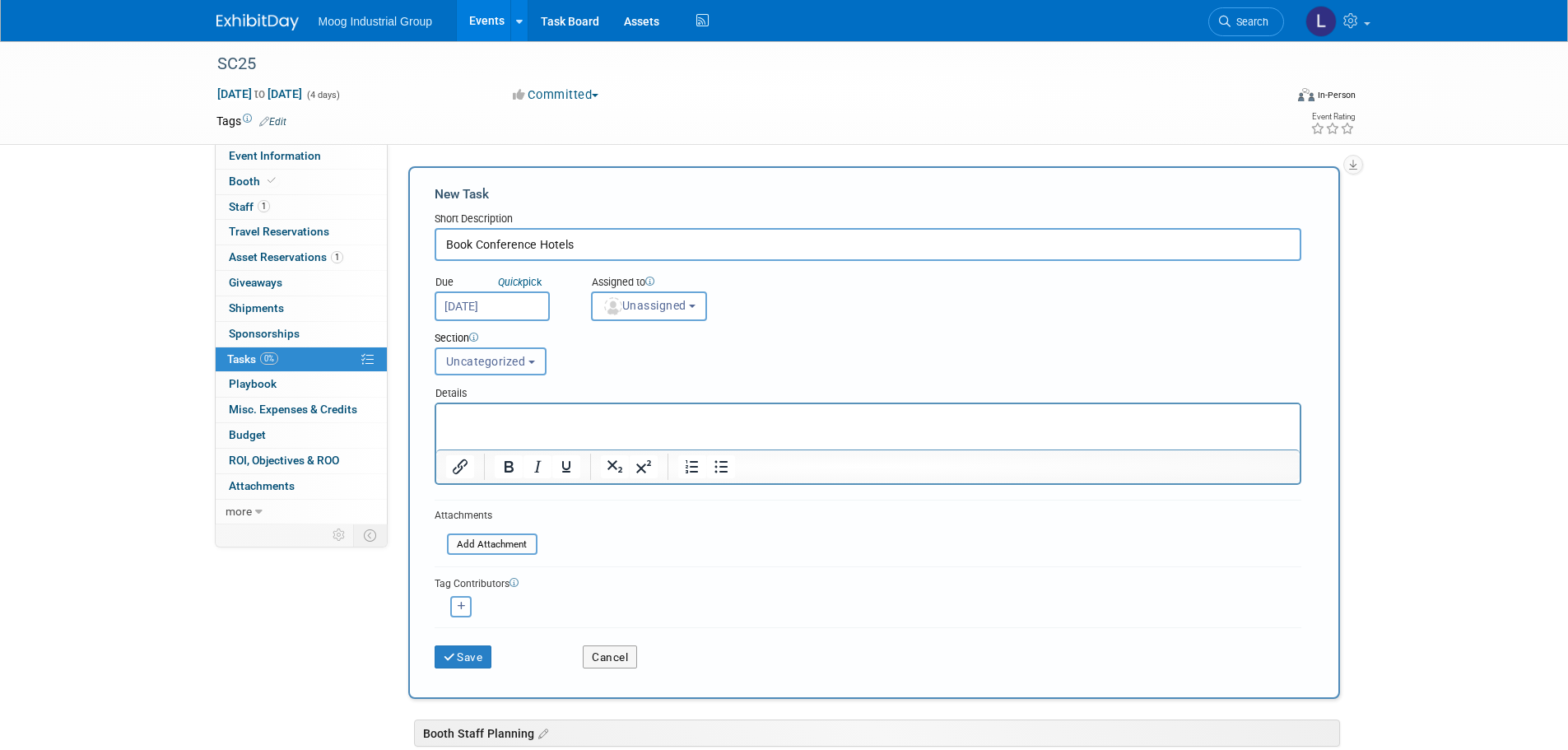
click at [518, 360] on span "Uncategorized" at bounding box center [486, 361] width 80 height 13
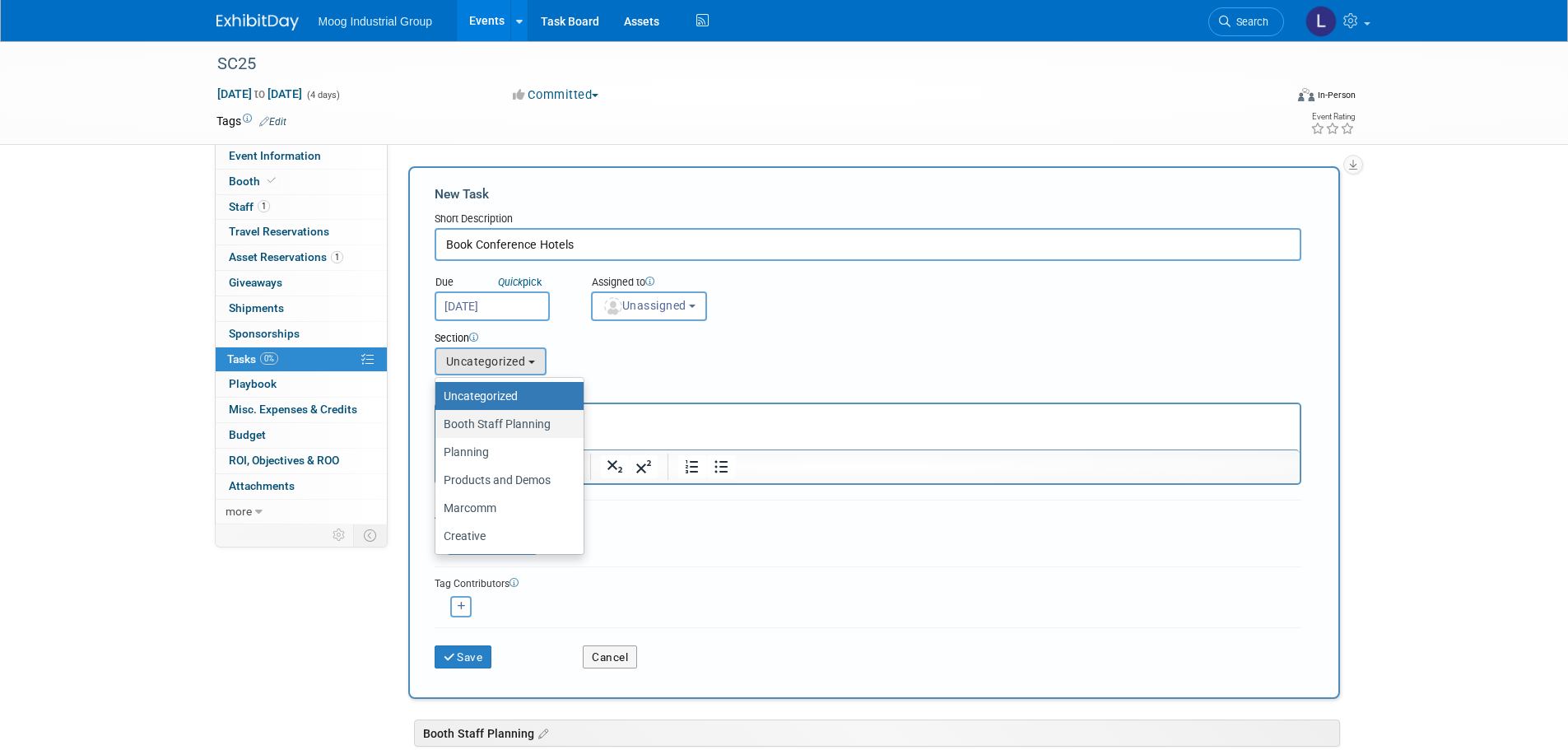
click at [514, 423] on label "Booth Staff Planning" at bounding box center [505, 423] width 124 height 21
click at [438, 423] on input "Booth Staff Planning" at bounding box center [432, 423] width 10 height 10
select select "11273913"
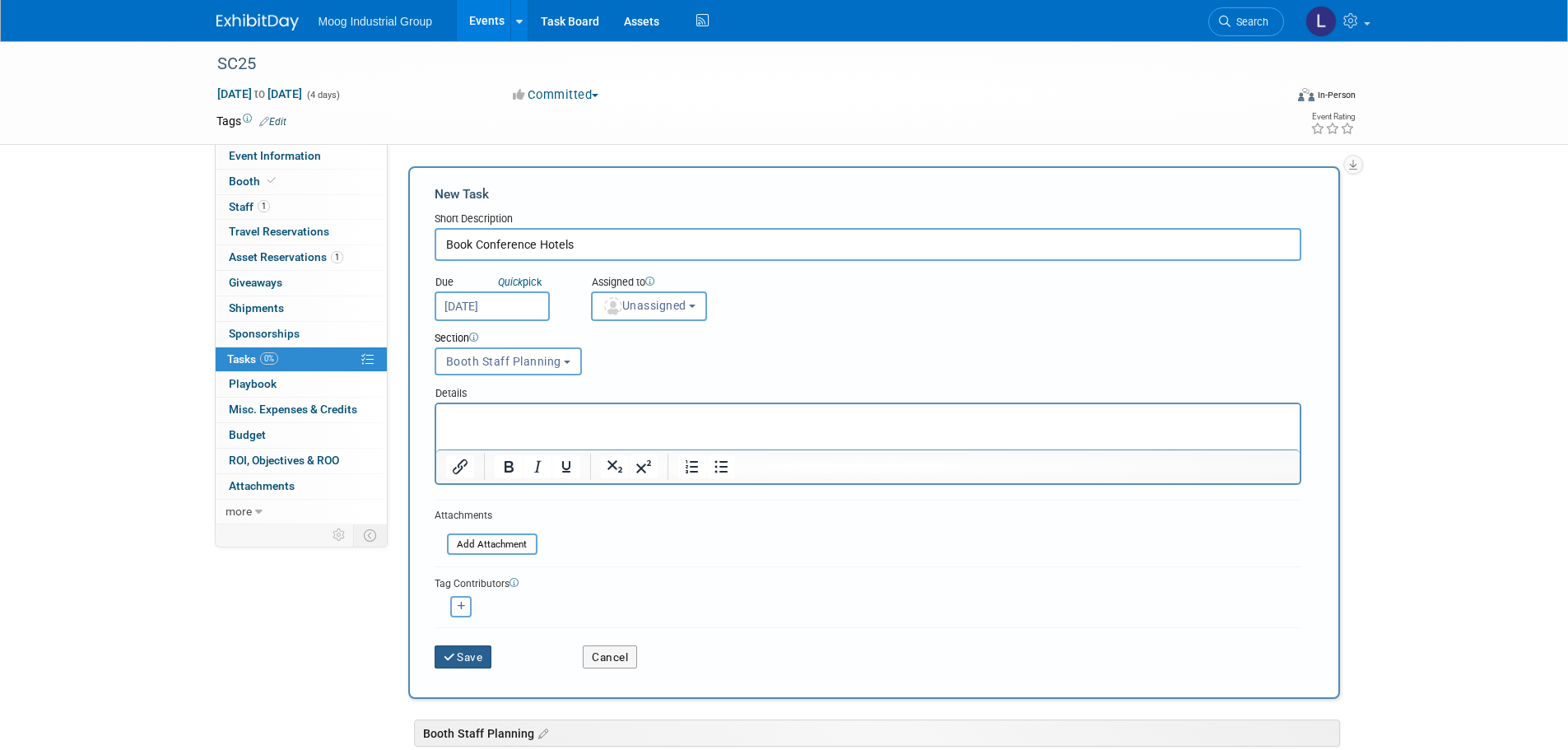
click at [463, 656] on button "Save" at bounding box center [463, 656] width 58 height 23
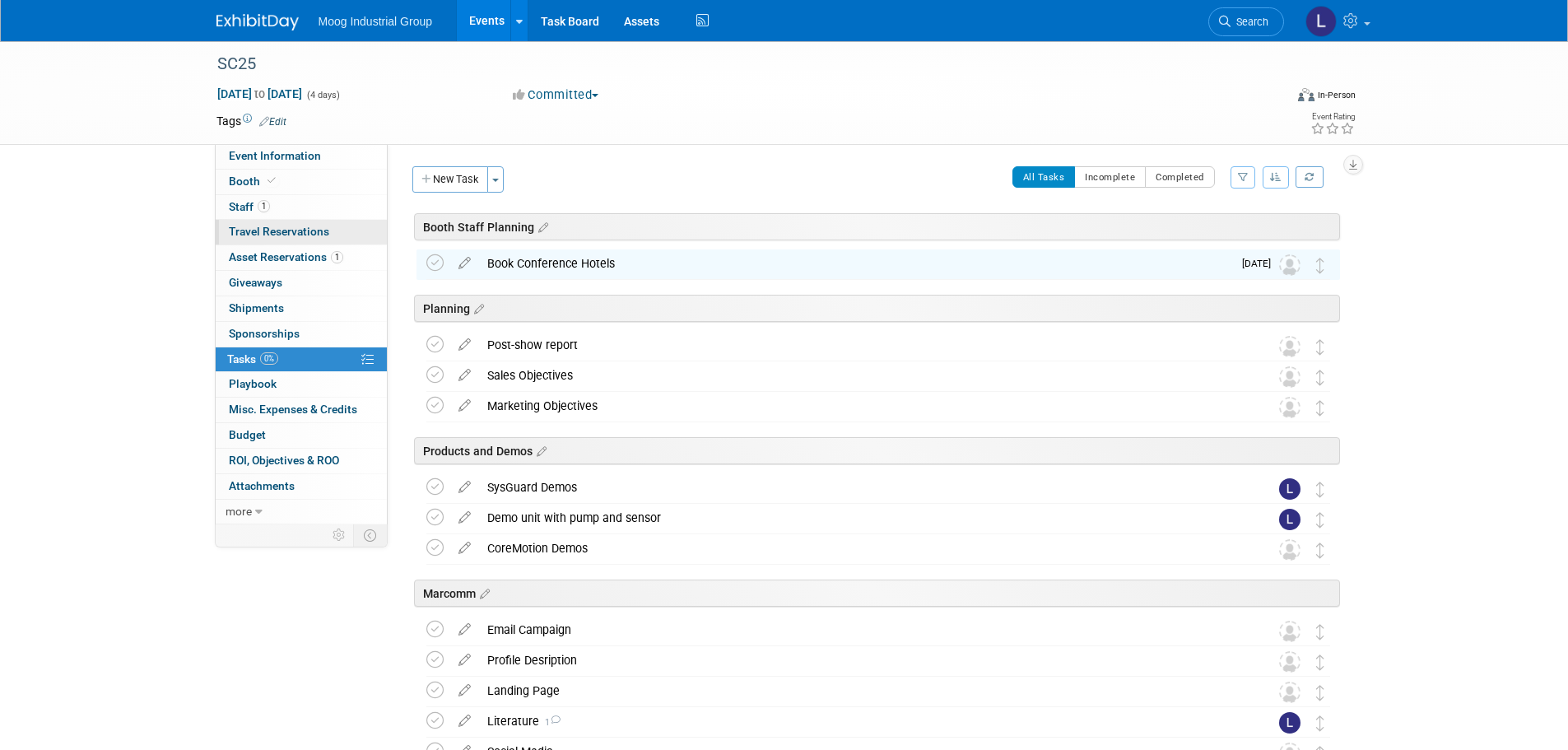
click at [295, 237] on span "Travel Reservations 0" at bounding box center [279, 231] width 101 height 13
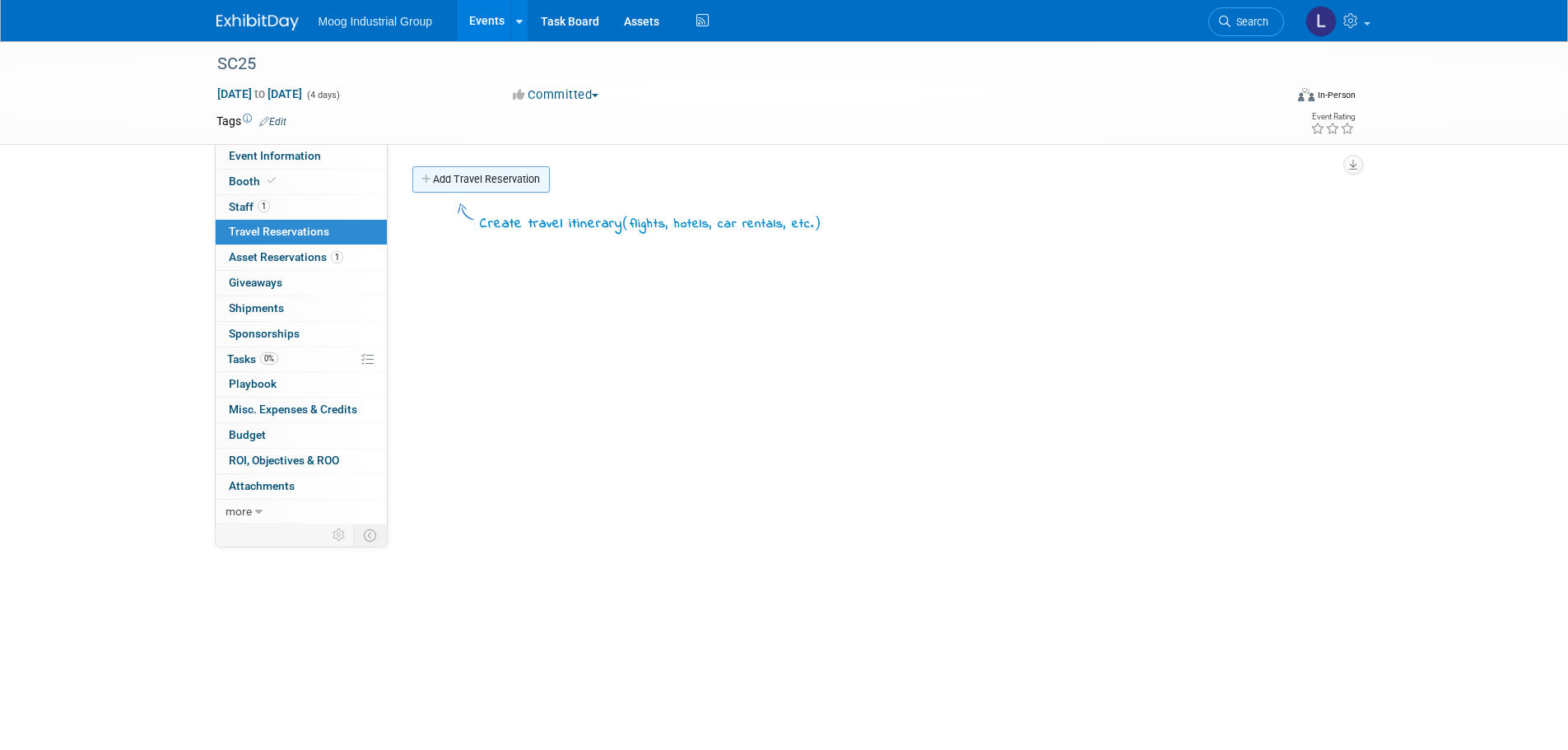
click at [523, 187] on link "Add Travel Reservation" at bounding box center [481, 180] width 138 height 26
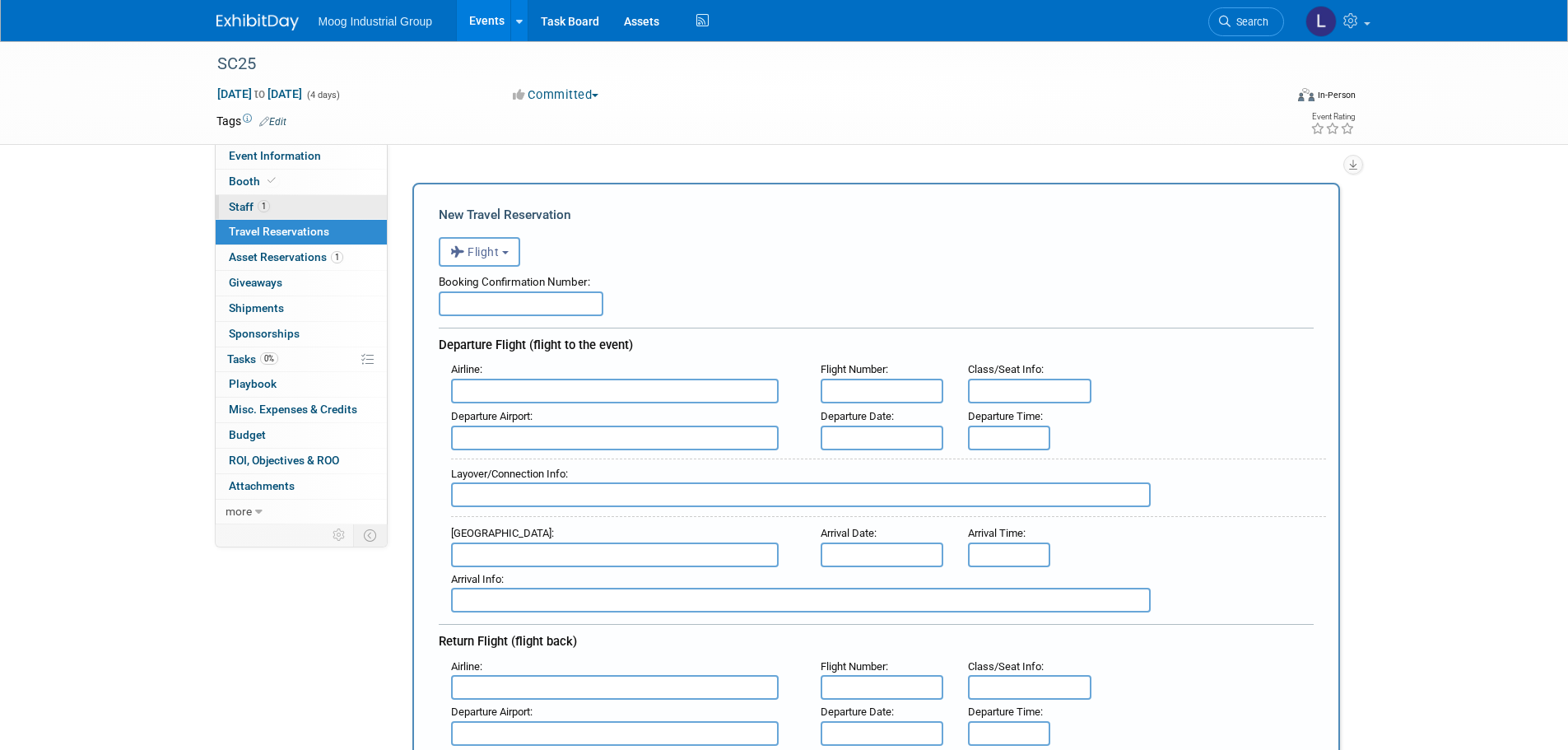
click at [275, 203] on link "1 Staff 1" at bounding box center [302, 208] width 171 height 25
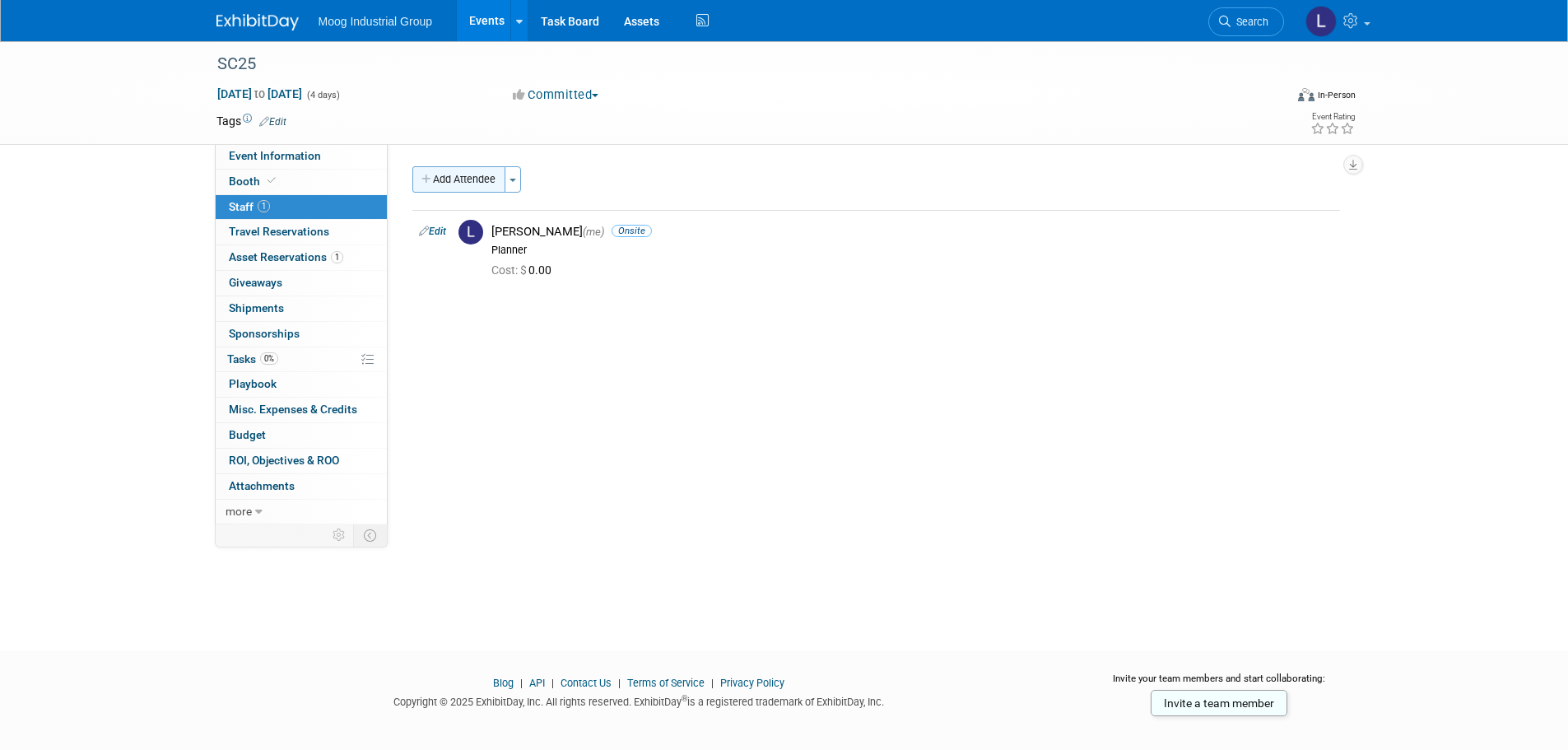
click at [475, 186] on button "Add Attendee" at bounding box center [459, 180] width 93 height 26
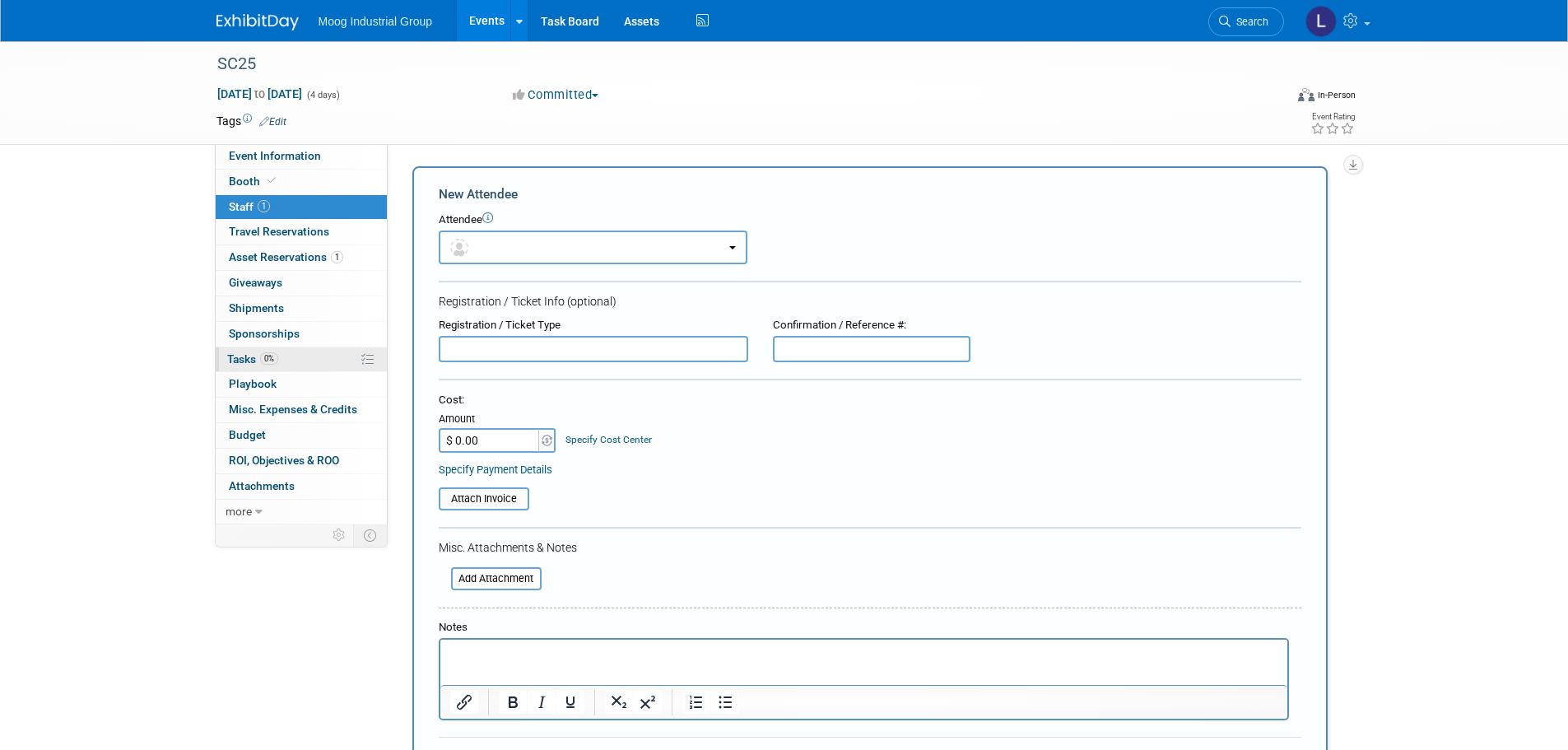
click at [298, 359] on link "0% Tasks 0%" at bounding box center [302, 359] width 171 height 25
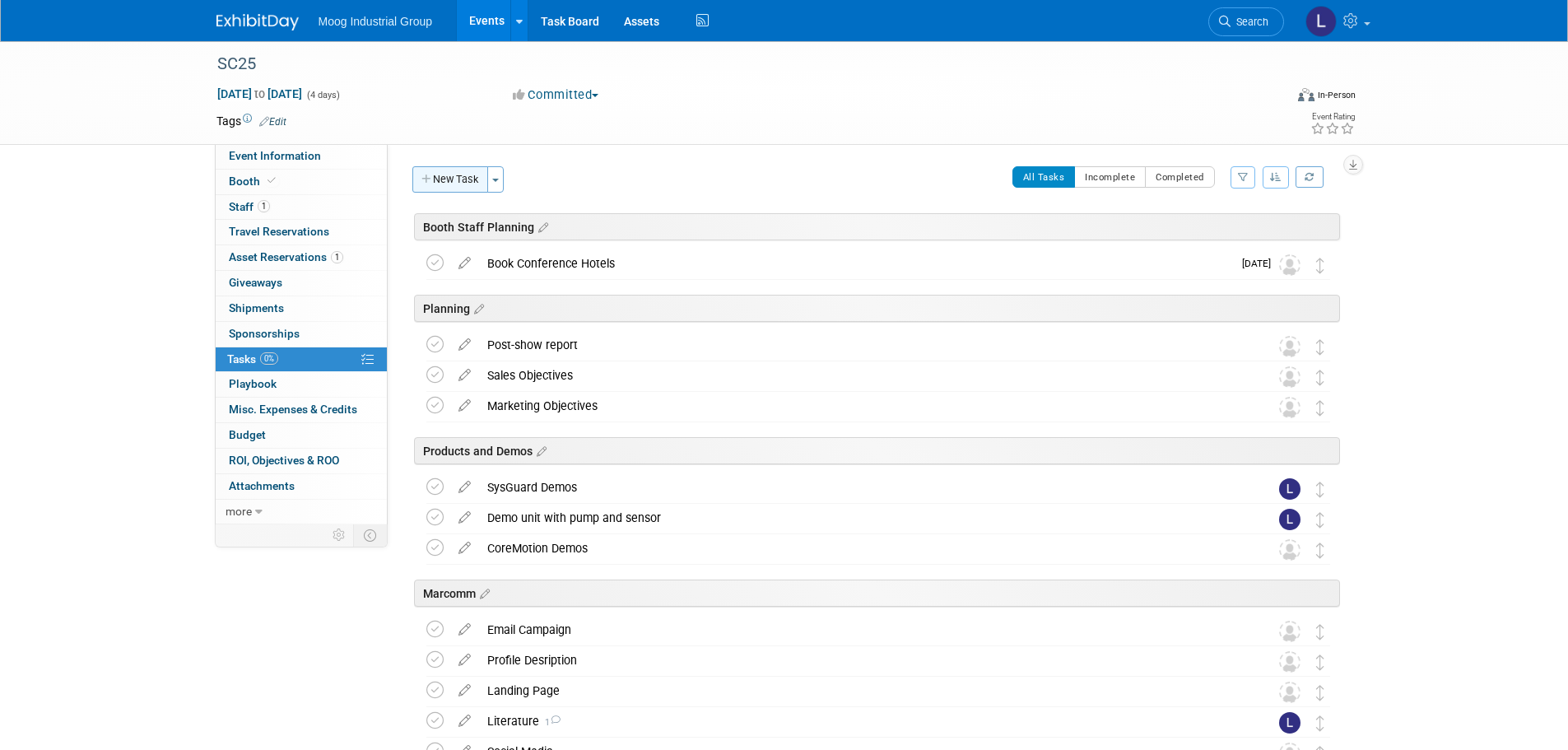
click at [437, 181] on button "New Task" at bounding box center [449, 180] width 75 height 26
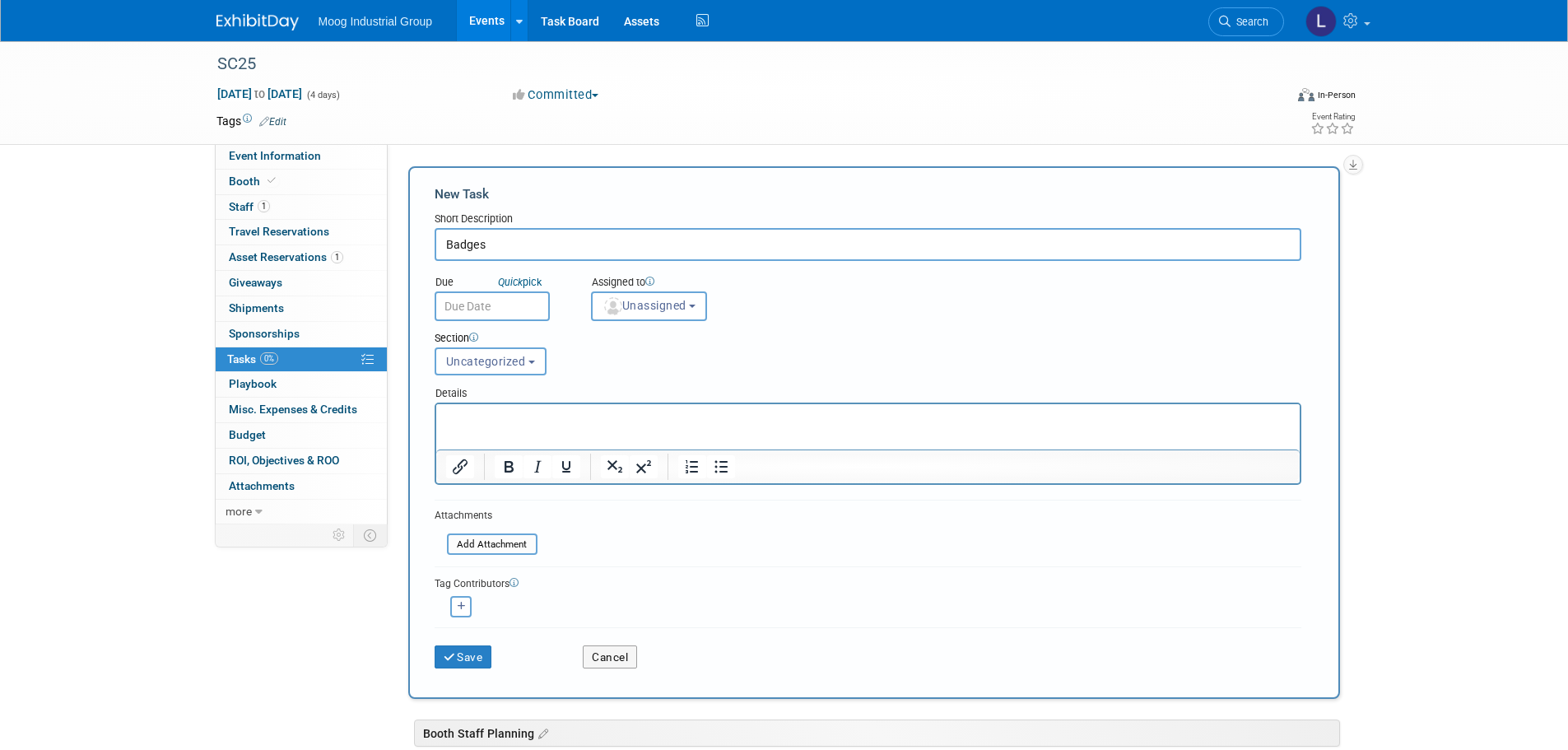
type input "Badges"
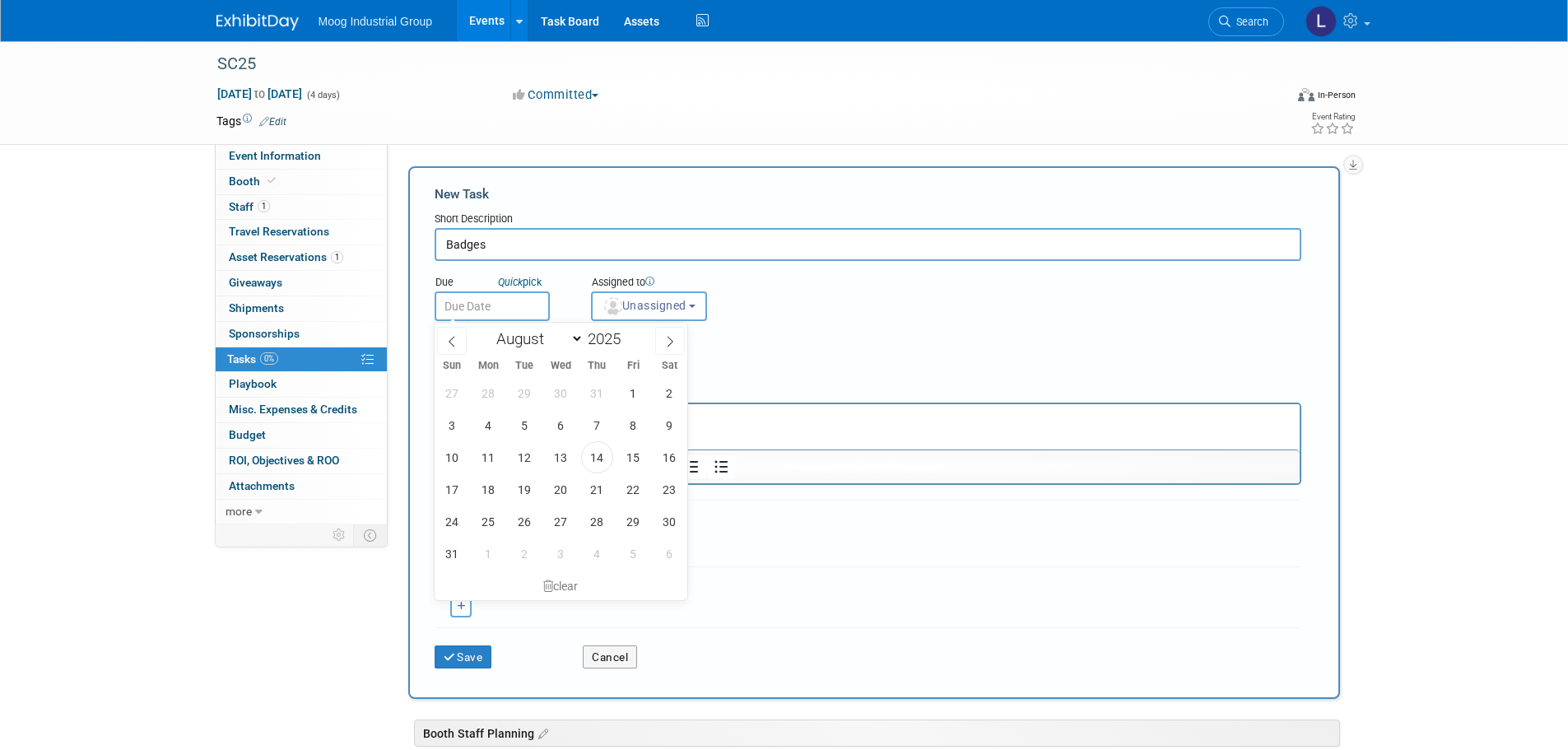
click at [516, 304] on input "text" at bounding box center [492, 306] width 115 height 30
click at [666, 340] on icon at bounding box center [670, 342] width 11 height 11
select select "10"
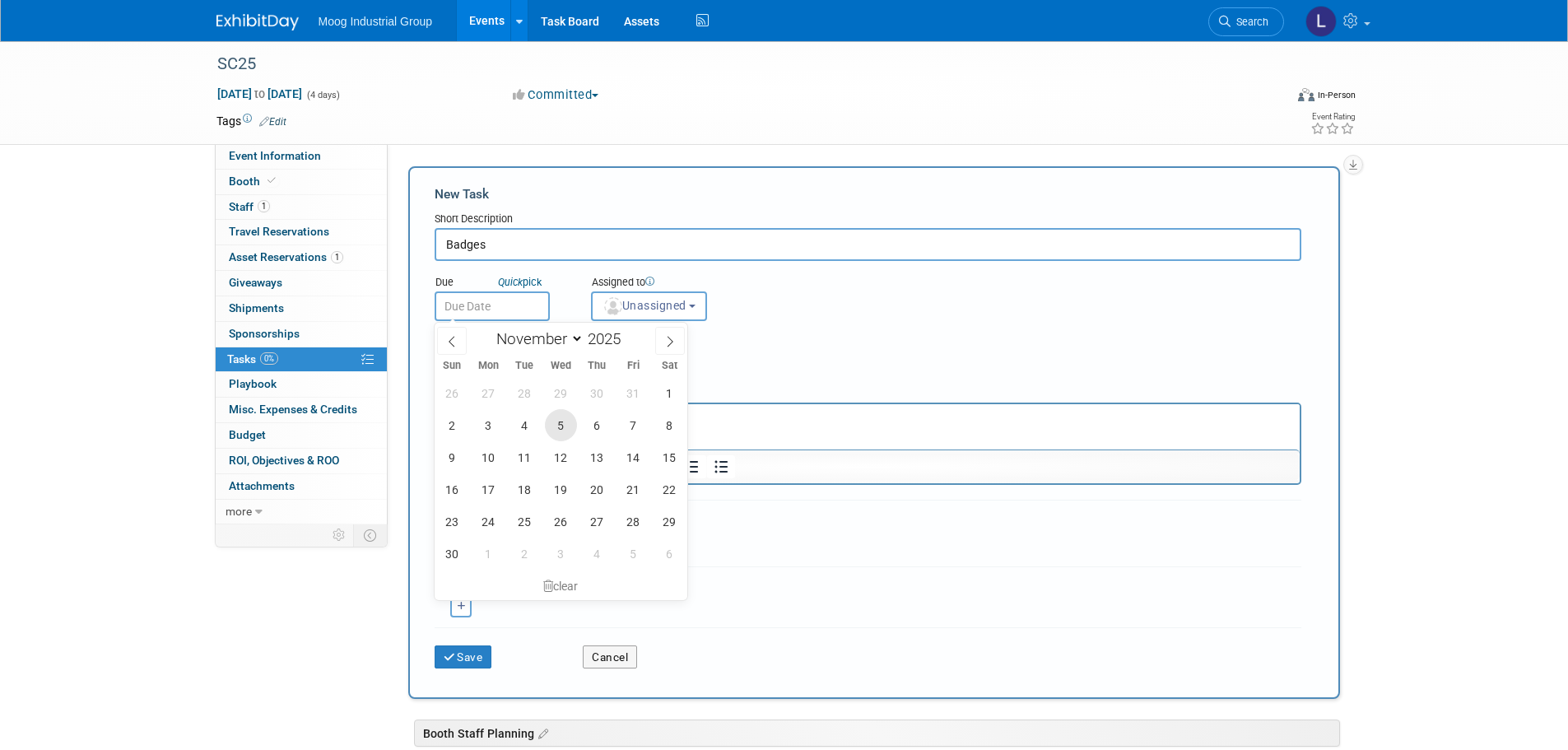
click at [556, 422] on span "5" at bounding box center [561, 425] width 32 height 32
type input "[DATE]"
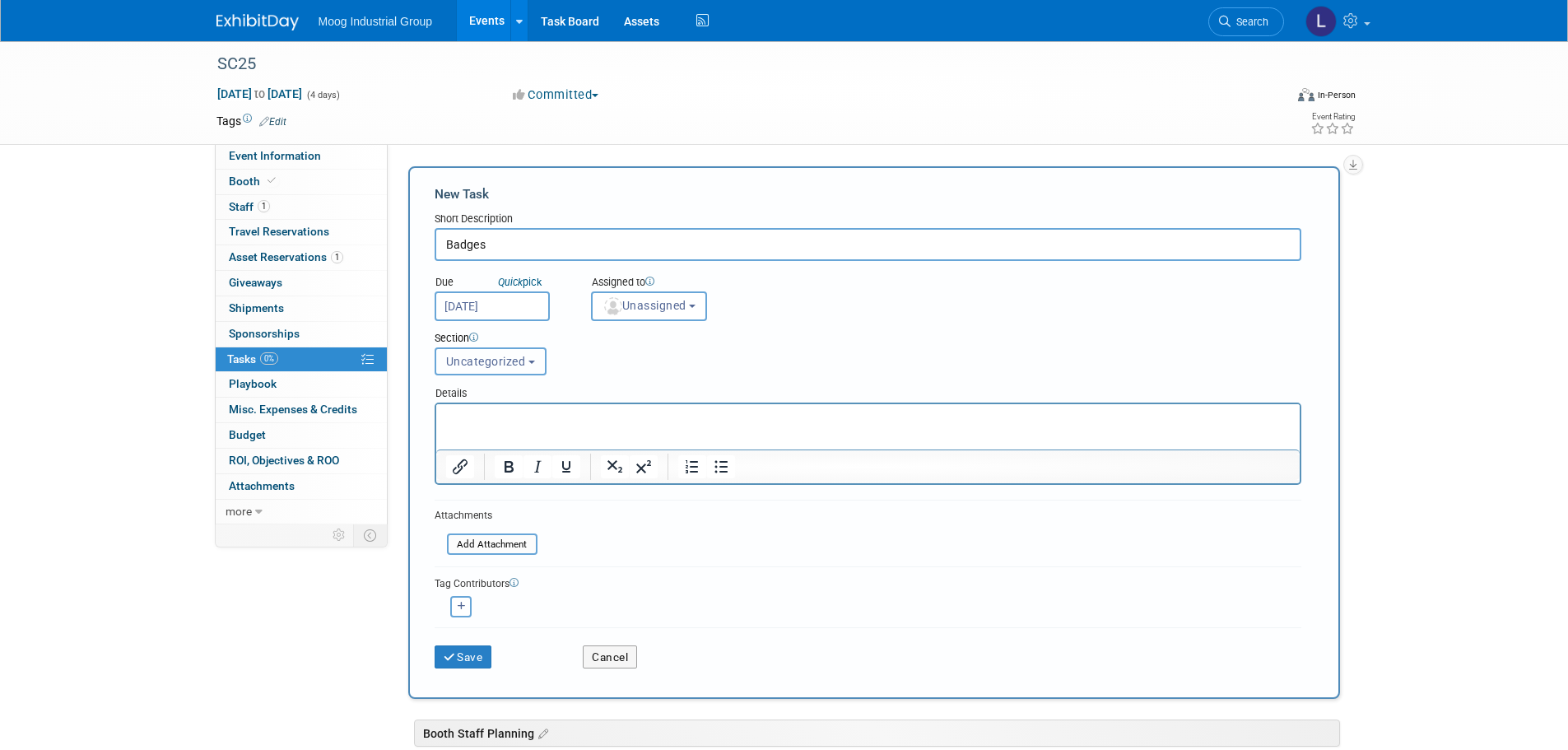
click at [513, 364] on span "Uncategorized" at bounding box center [486, 361] width 80 height 13
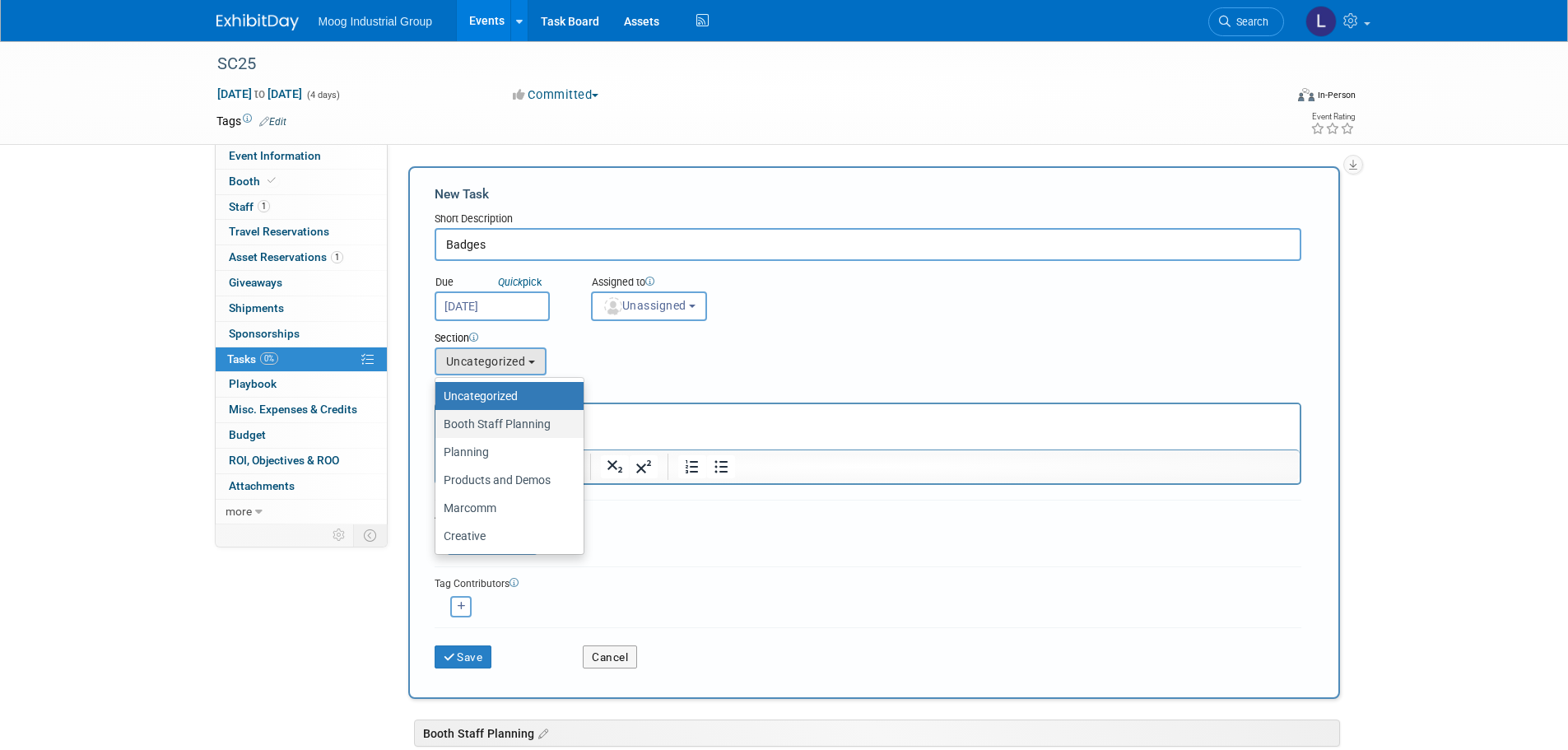
click at [511, 425] on label "Booth Staff Planning" at bounding box center [505, 423] width 124 height 21
click at [438, 425] on input "Booth Staff Planning" at bounding box center [432, 423] width 10 height 10
select select "11273913"
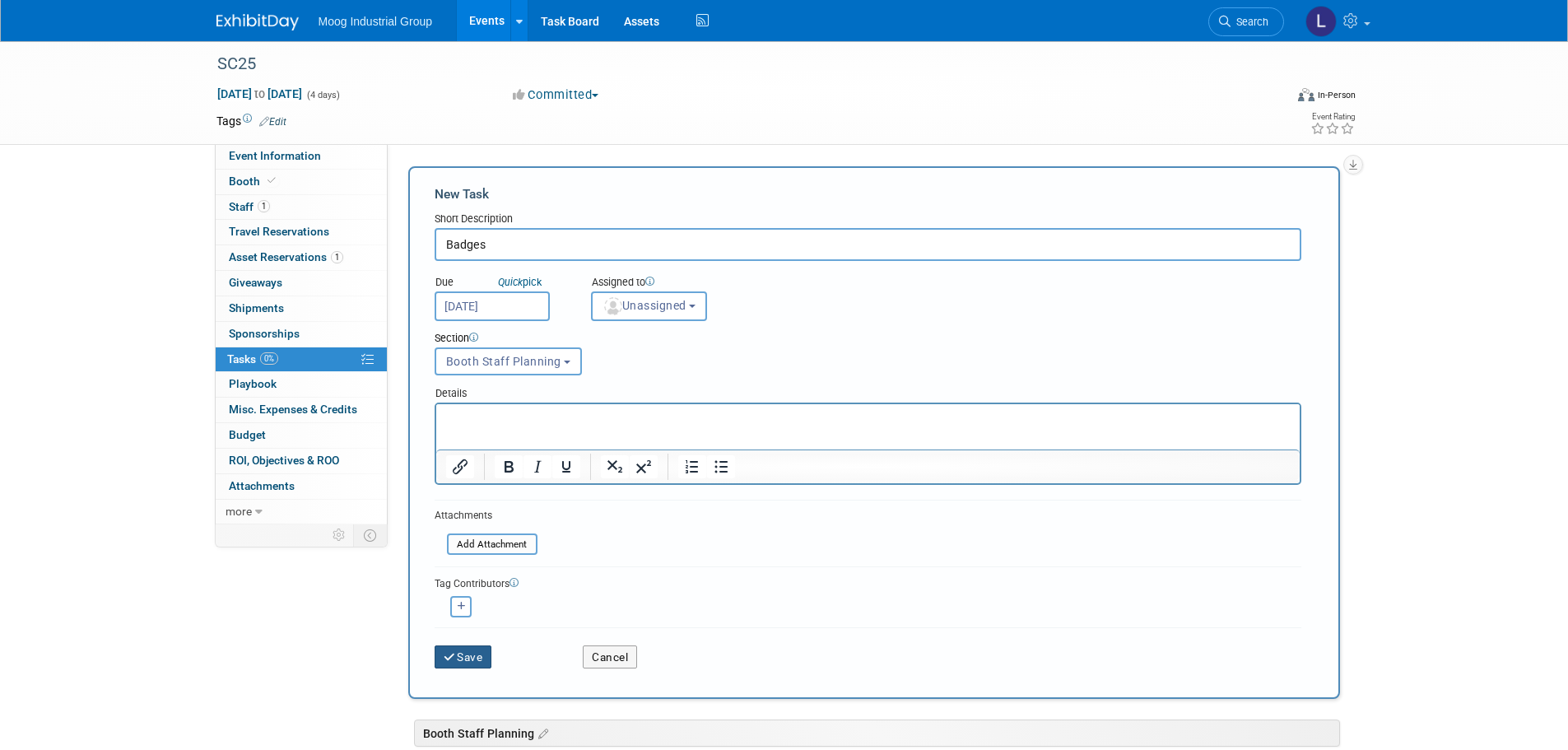
click at [470, 663] on button "Save" at bounding box center [463, 656] width 58 height 23
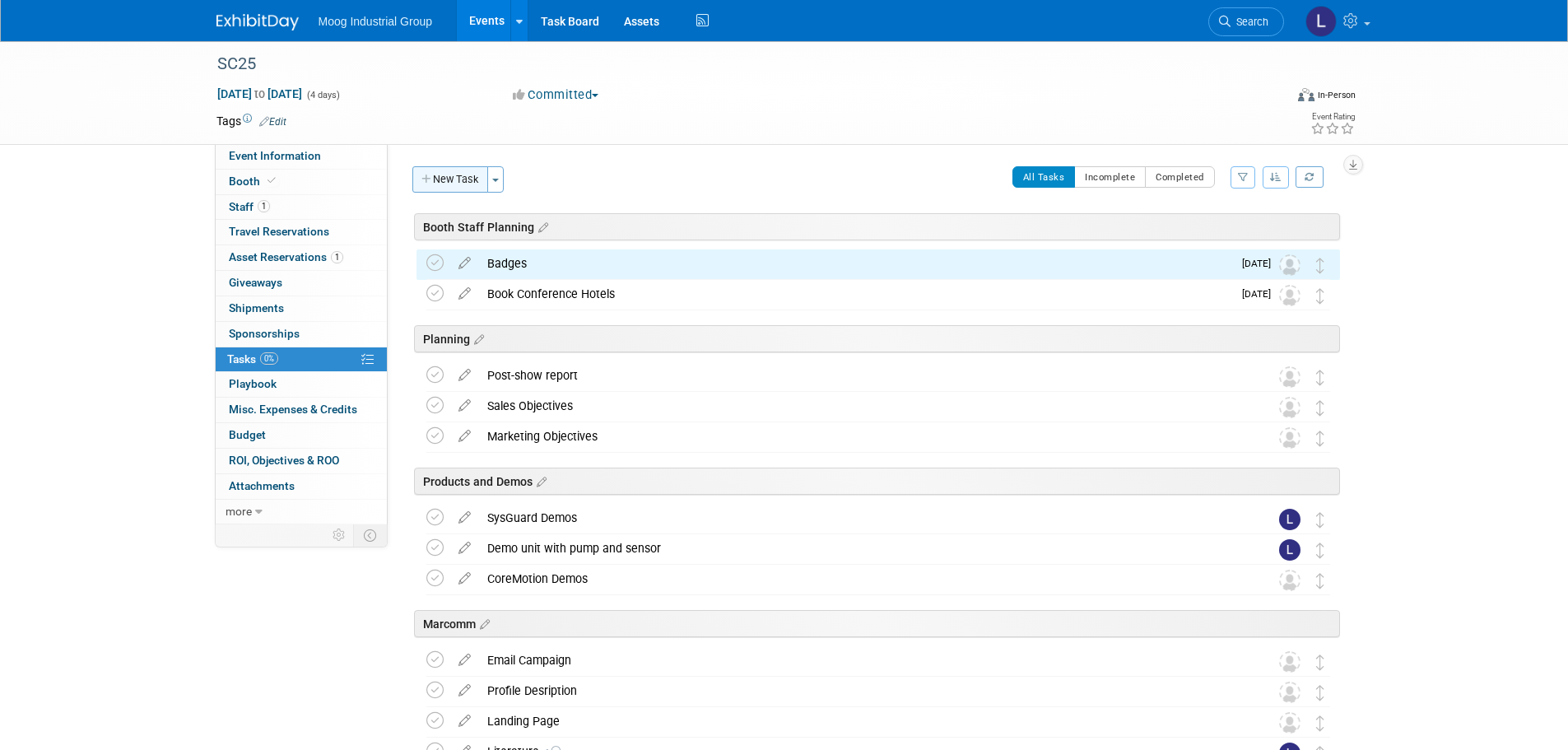
click at [459, 179] on button "New Task" at bounding box center [449, 180] width 75 height 26
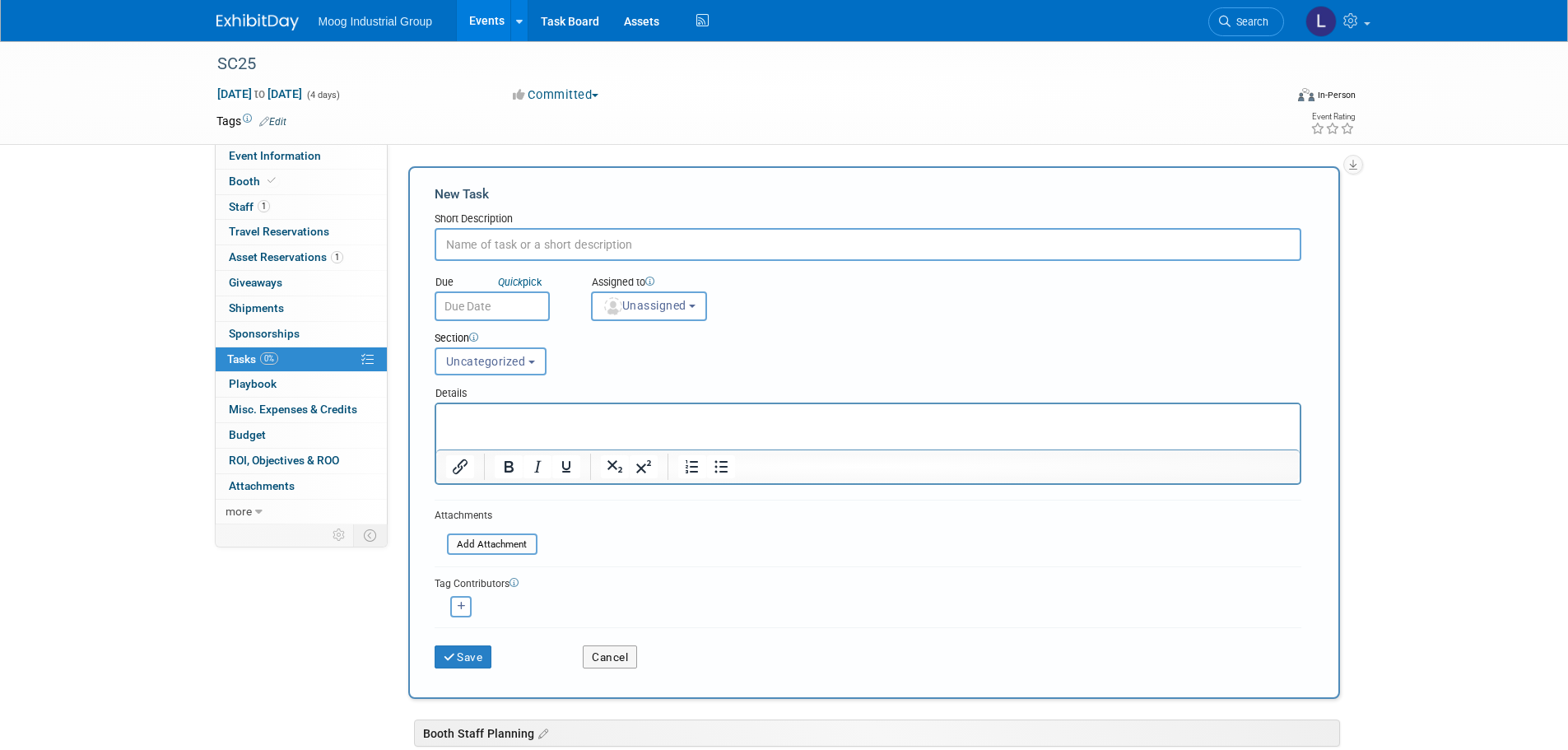
type input "B"
type input "Attire"
click at [470, 658] on button "Save" at bounding box center [463, 656] width 58 height 23
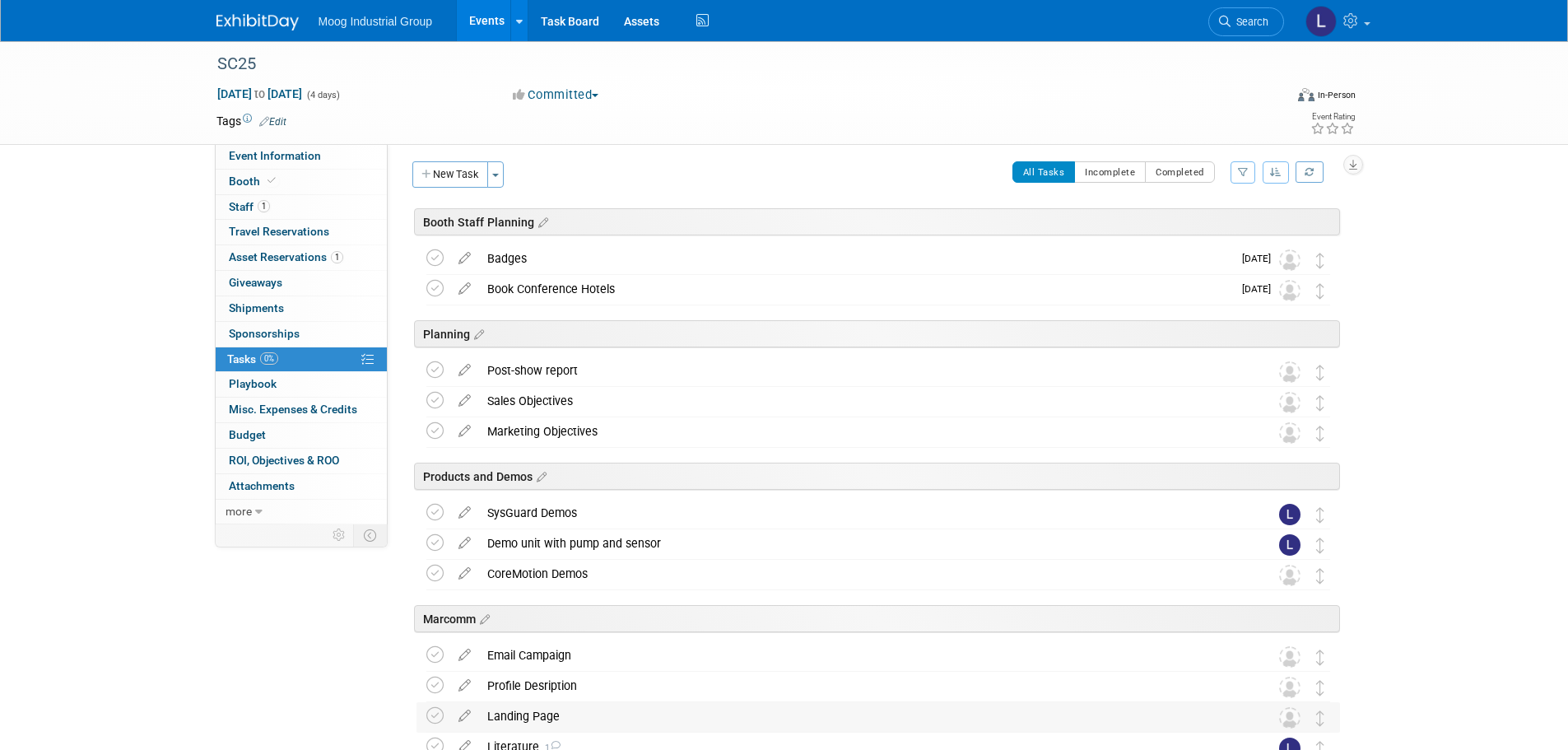
scroll to position [342, 0]
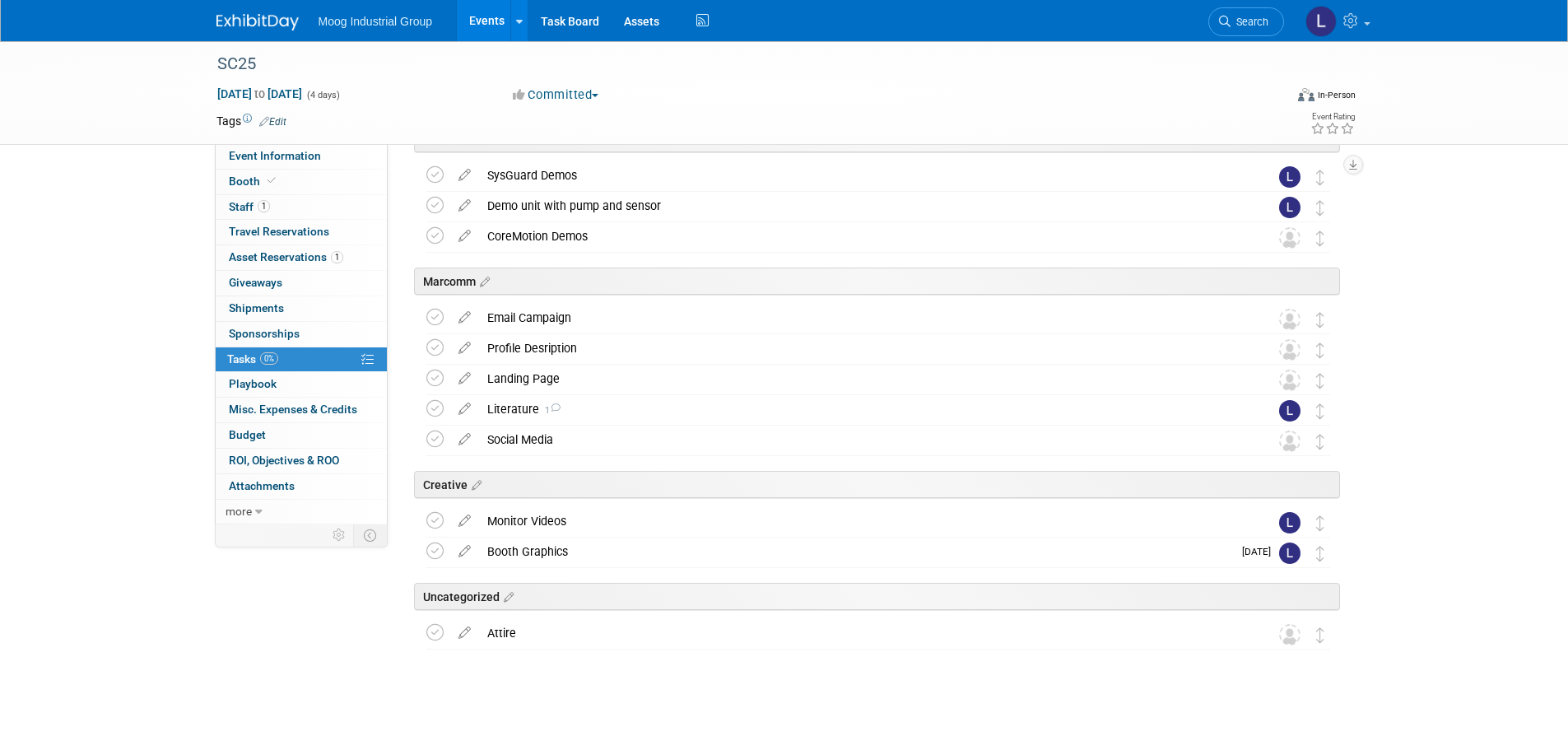
drag, startPoint x: 435, startPoint y: 638, endPoint x: 711, endPoint y: 680, distance: 279.2
click at [682, 691] on div "Booth Staff Planning SC25 [DATE] to [DATE] (Going) Badges Pro tip: Press Ctrl-E…" at bounding box center [874, 293] width 931 height 845
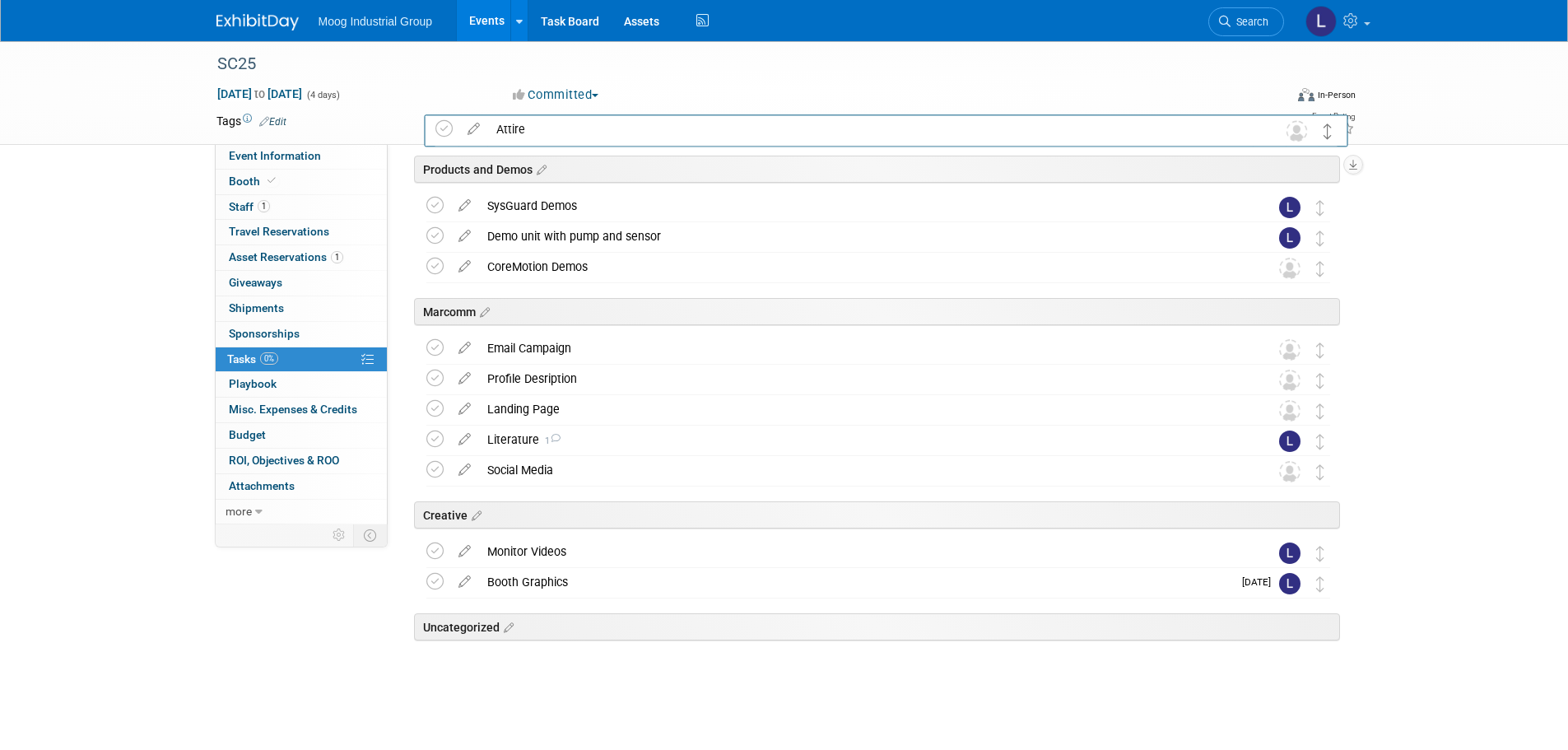
drag, startPoint x: 1317, startPoint y: 638, endPoint x: 1325, endPoint y: 133, distance: 505.1
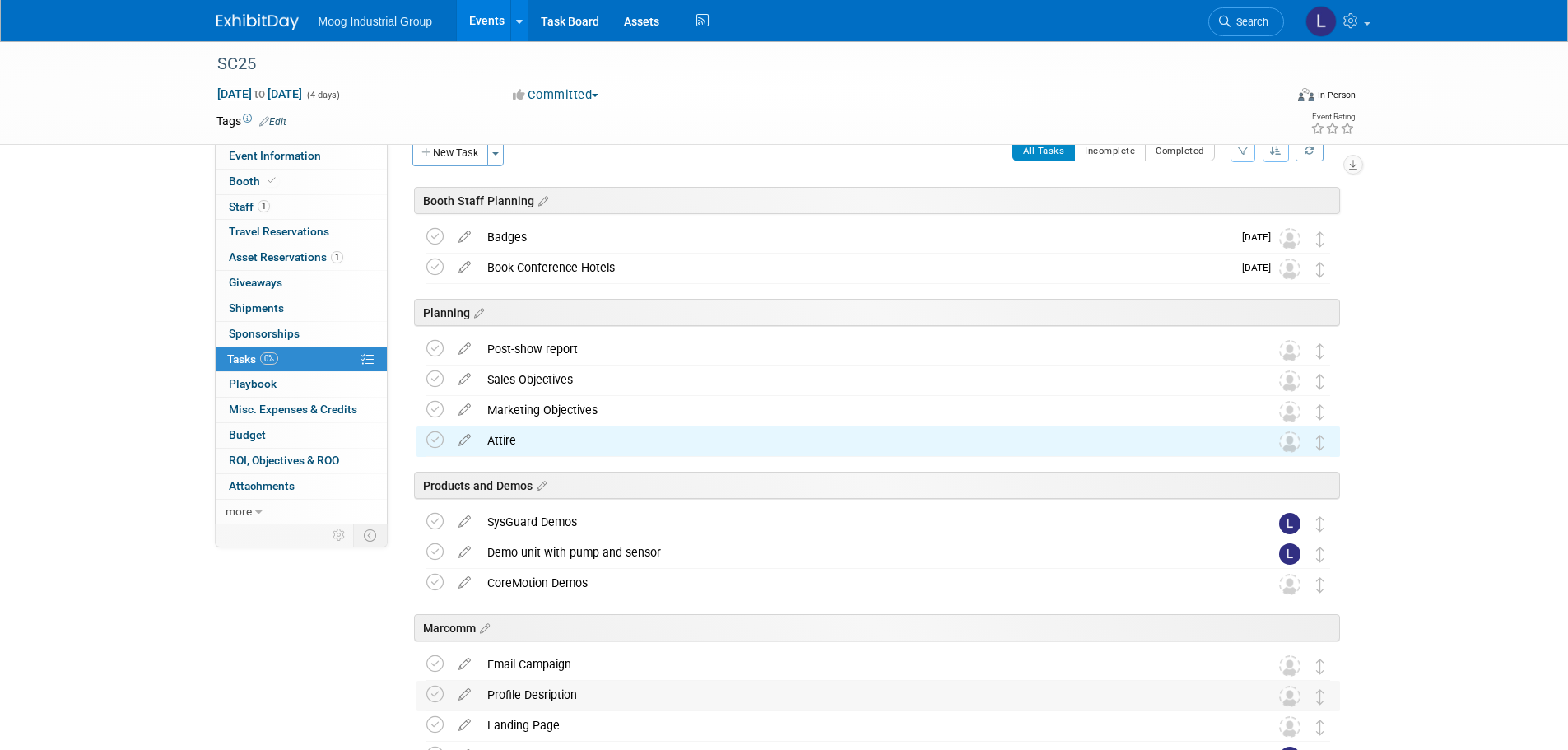
scroll to position [0, 0]
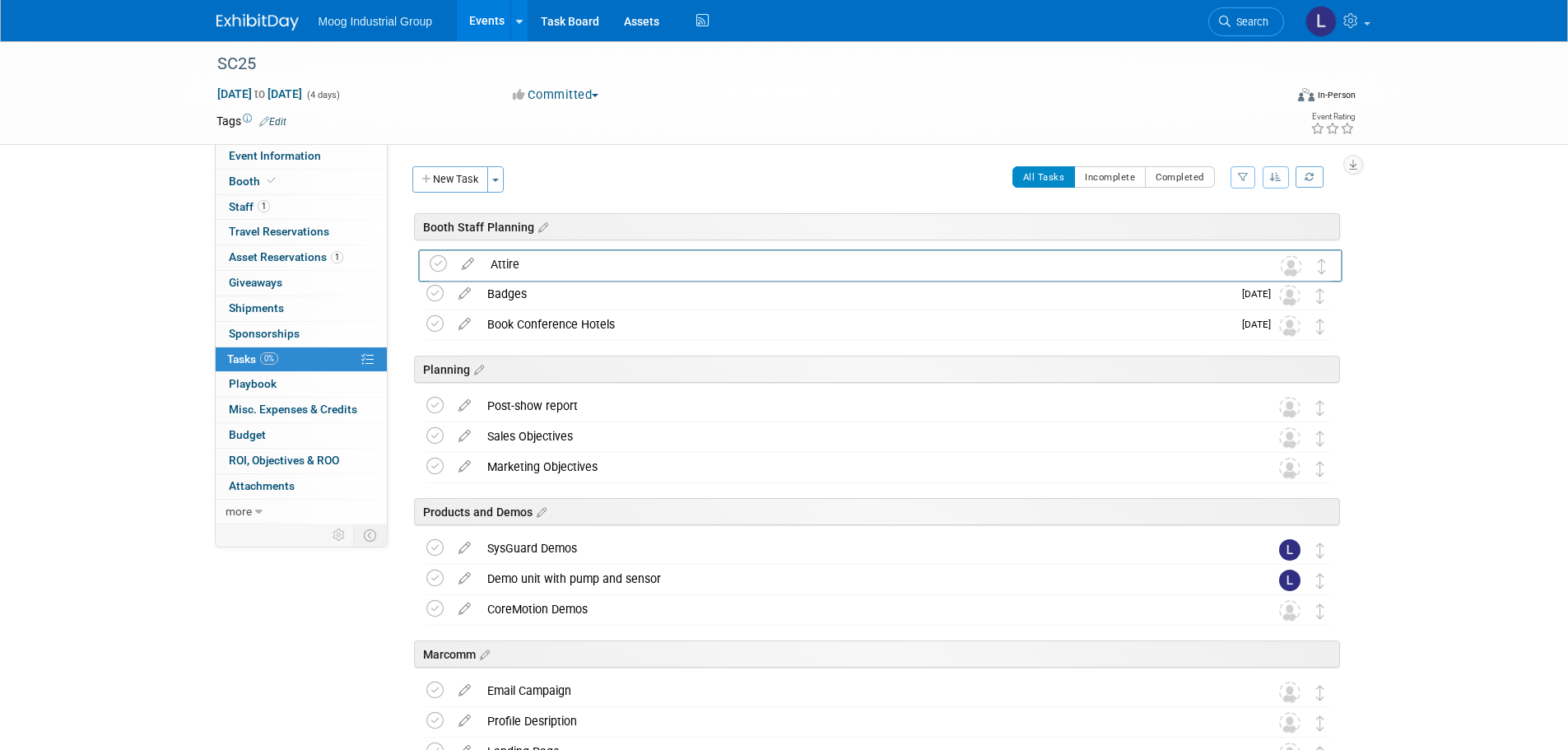
drag, startPoint x: 1323, startPoint y: 472, endPoint x: 1326, endPoint y: 268, distance: 204.0
click at [527, 325] on div "Book Conference Hotels" at bounding box center [855, 324] width 753 height 28
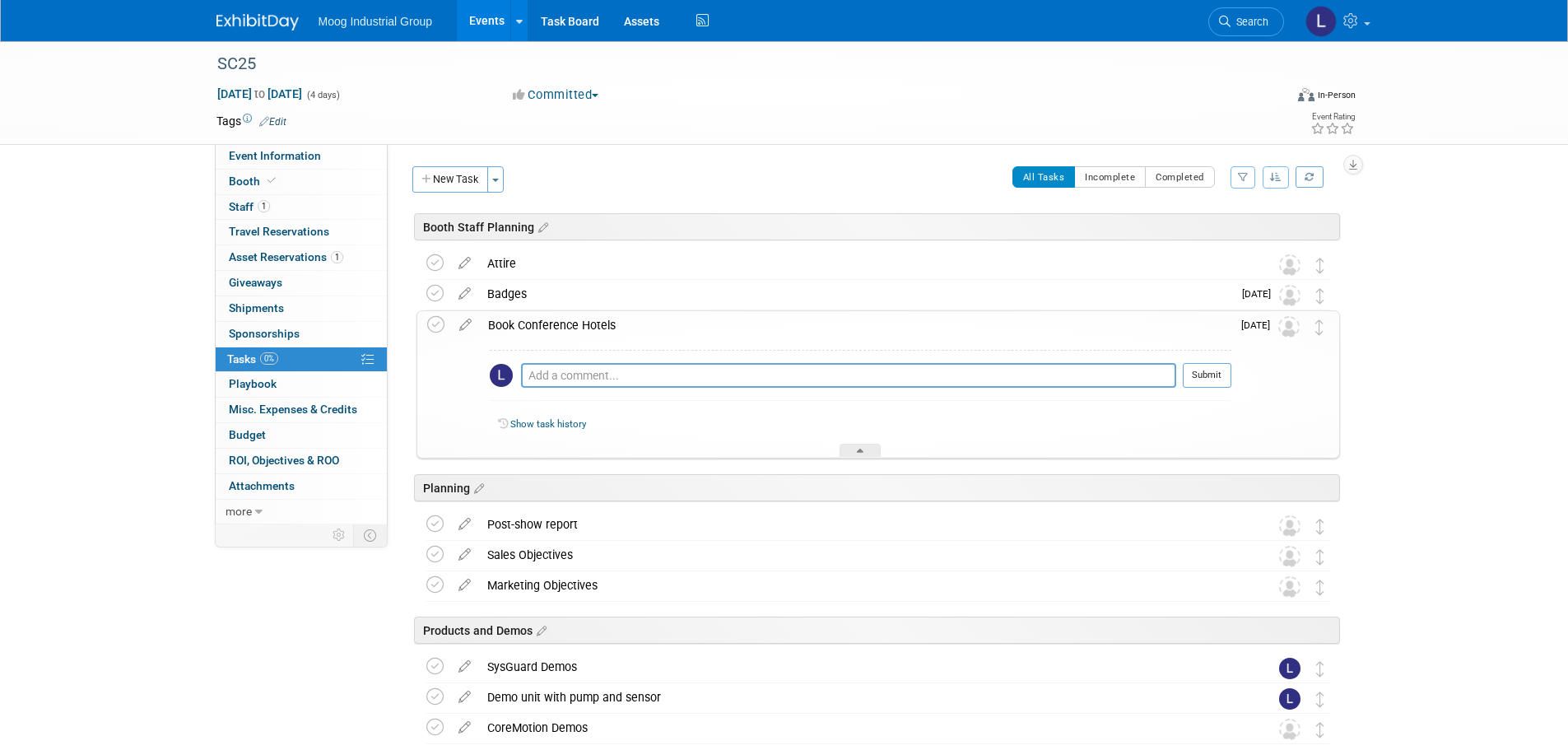
click at [530, 326] on div "Book Conference Hotels" at bounding box center [856, 325] width 752 height 28
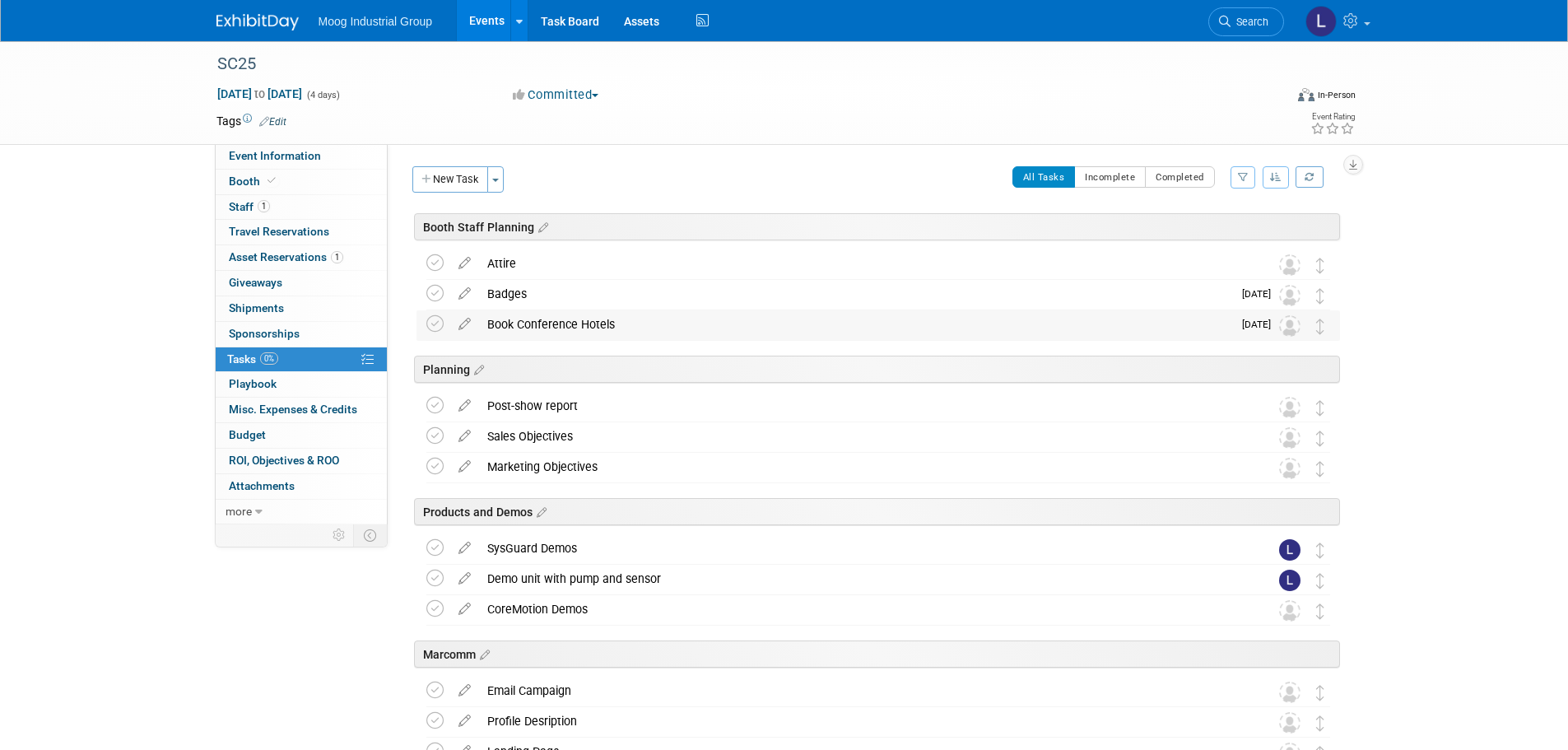
click at [530, 326] on div "Book Conference Hotels" at bounding box center [855, 324] width 753 height 28
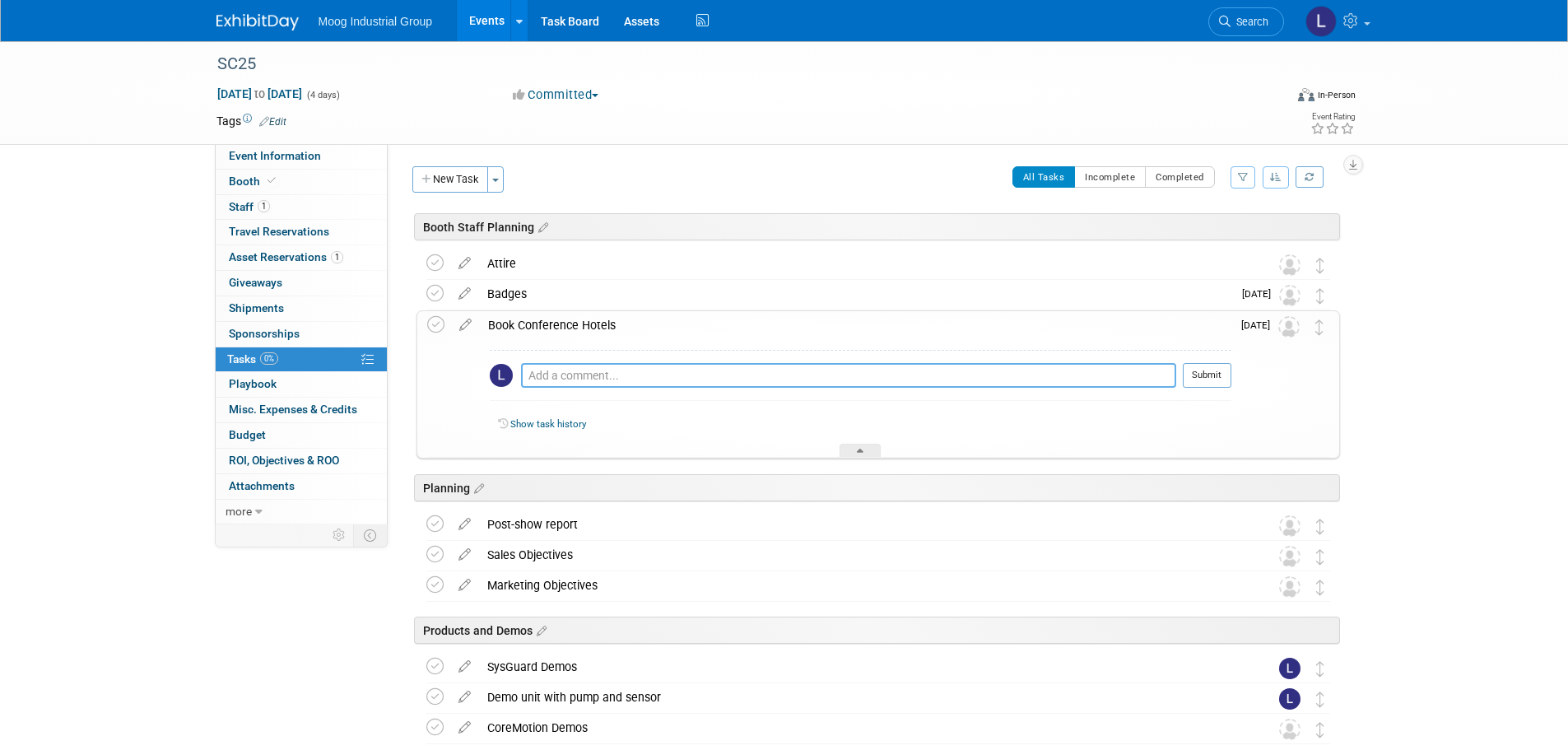
click at [535, 374] on textarea at bounding box center [849, 375] width 655 height 25
paste textarea "The [GEOGRAPHIC_DATA] [GEOGRAPHIC_DATA][PERSON_NAME]"
type textarea "T"
click at [460, 321] on icon at bounding box center [465, 321] width 29 height 20
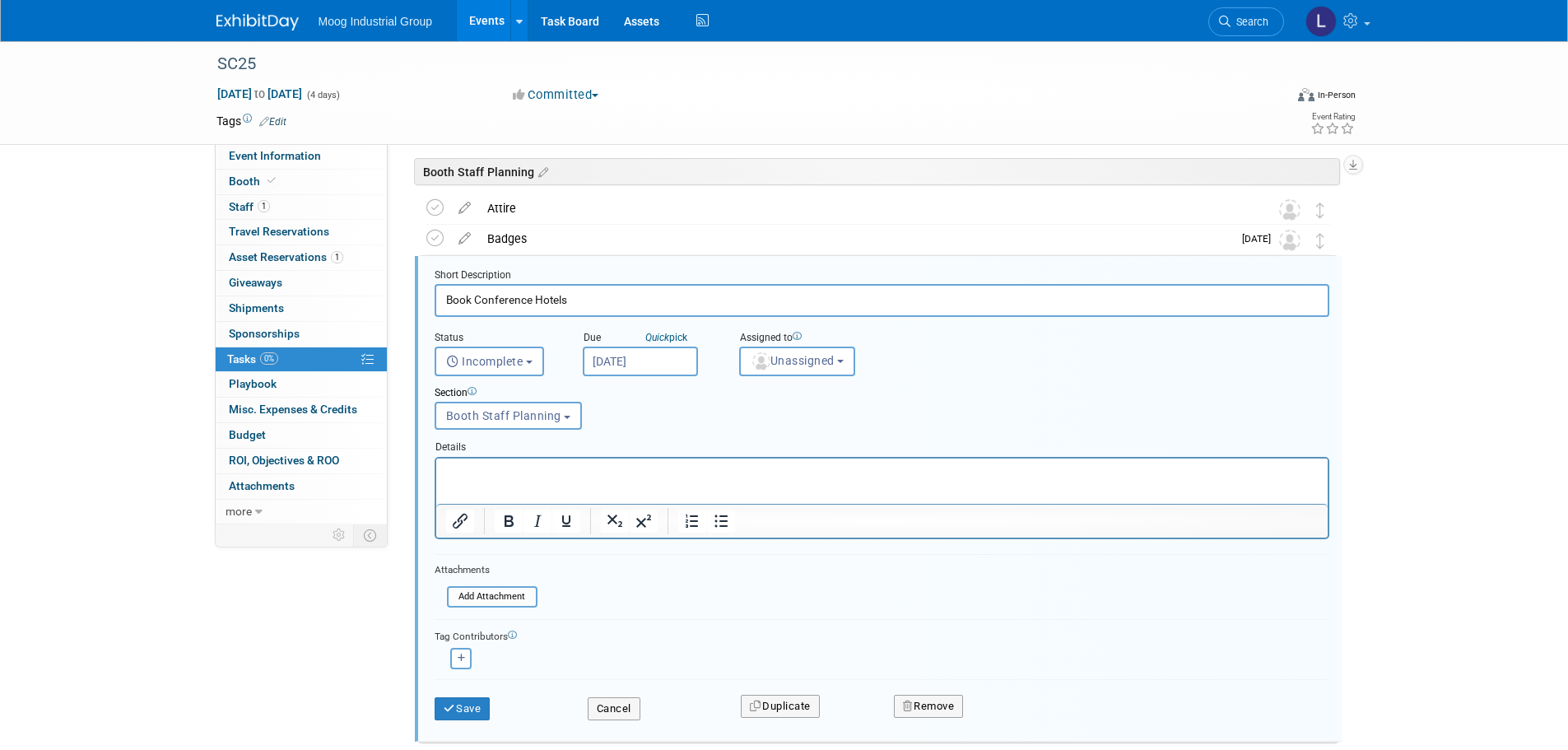
scroll to position [70, 0]
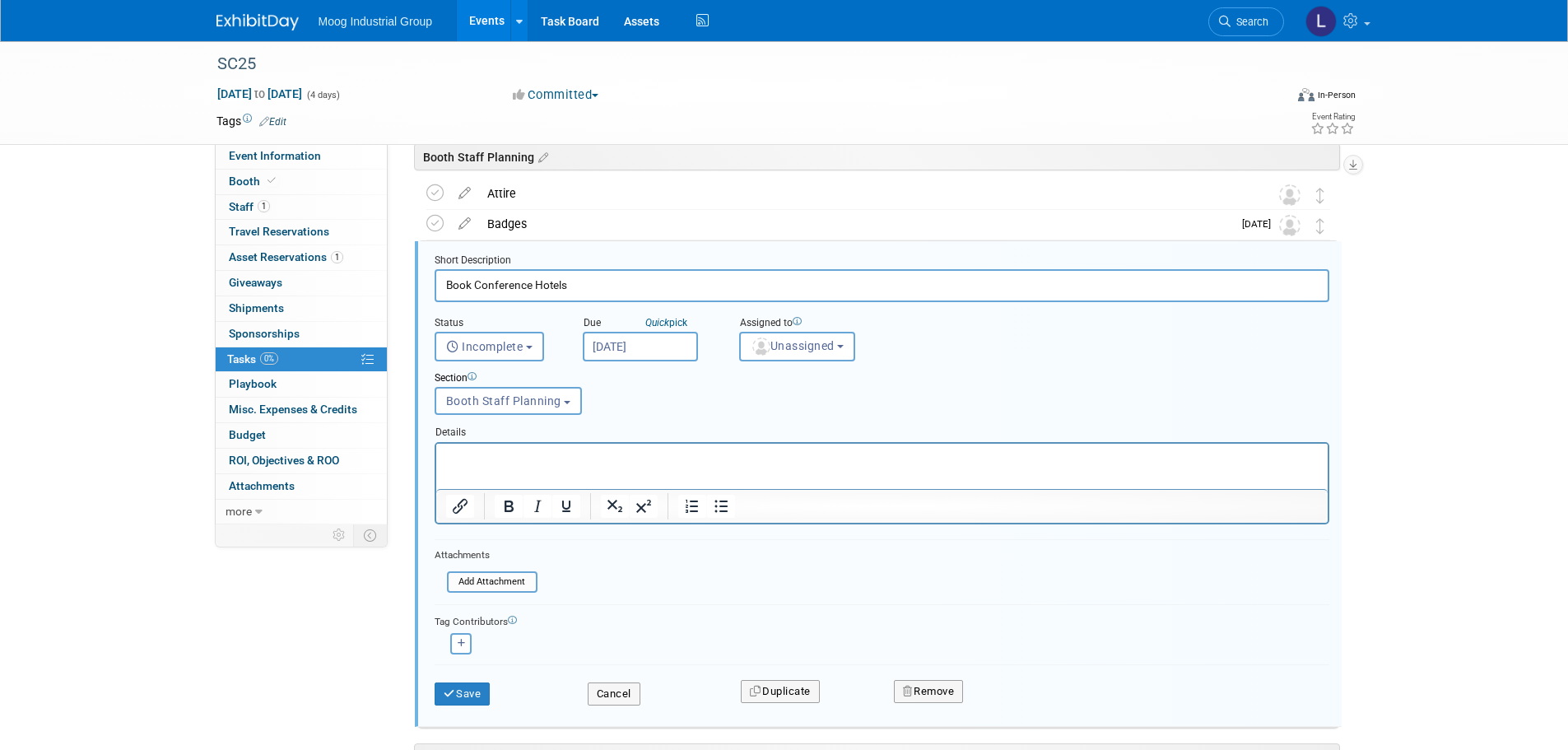
click at [508, 456] on p "Rich Text Area. Press ALT-0 for help." at bounding box center [882, 457] width 873 height 16
click at [693, 456] on p "The [GEOGRAPHIC_DATA] [GEOGRAPHIC_DATA][PERSON_NAME]" at bounding box center [882, 457] width 873 height 16
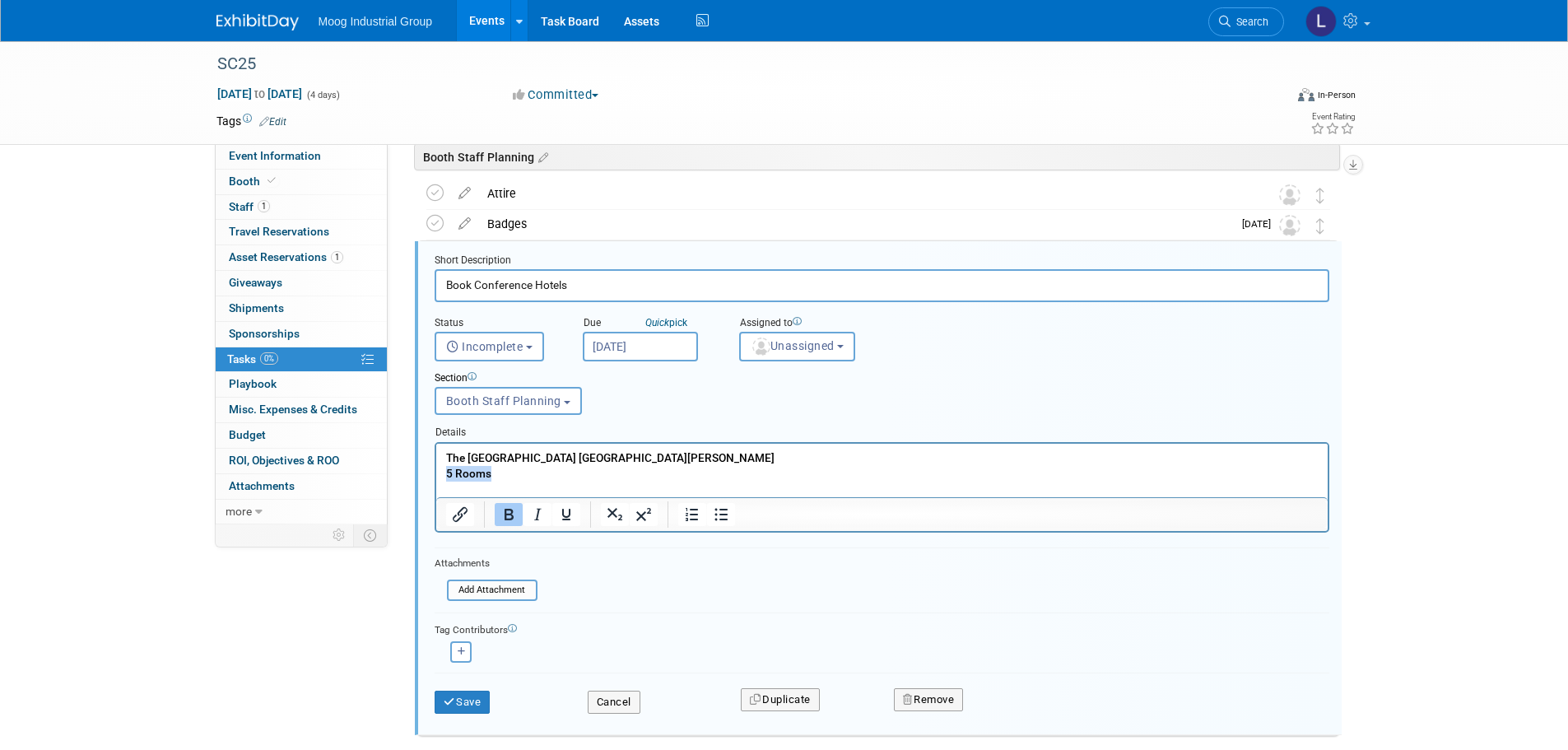
drag, startPoint x: 510, startPoint y: 477, endPoint x: 432, endPoint y: 474, distance: 78.1
click at [436, 474] on html "The [GEOGRAPHIC_DATA] [GEOGRAPHIC_DATA] 5 Rooms" at bounding box center [881, 469] width 891 height 53
click at [508, 510] on icon "Bold" at bounding box center [509, 515] width 9 height 11
click at [499, 481] on p "Rich Text Area. Press ALT-0 for help." at bounding box center [882, 489] width 873 height 16
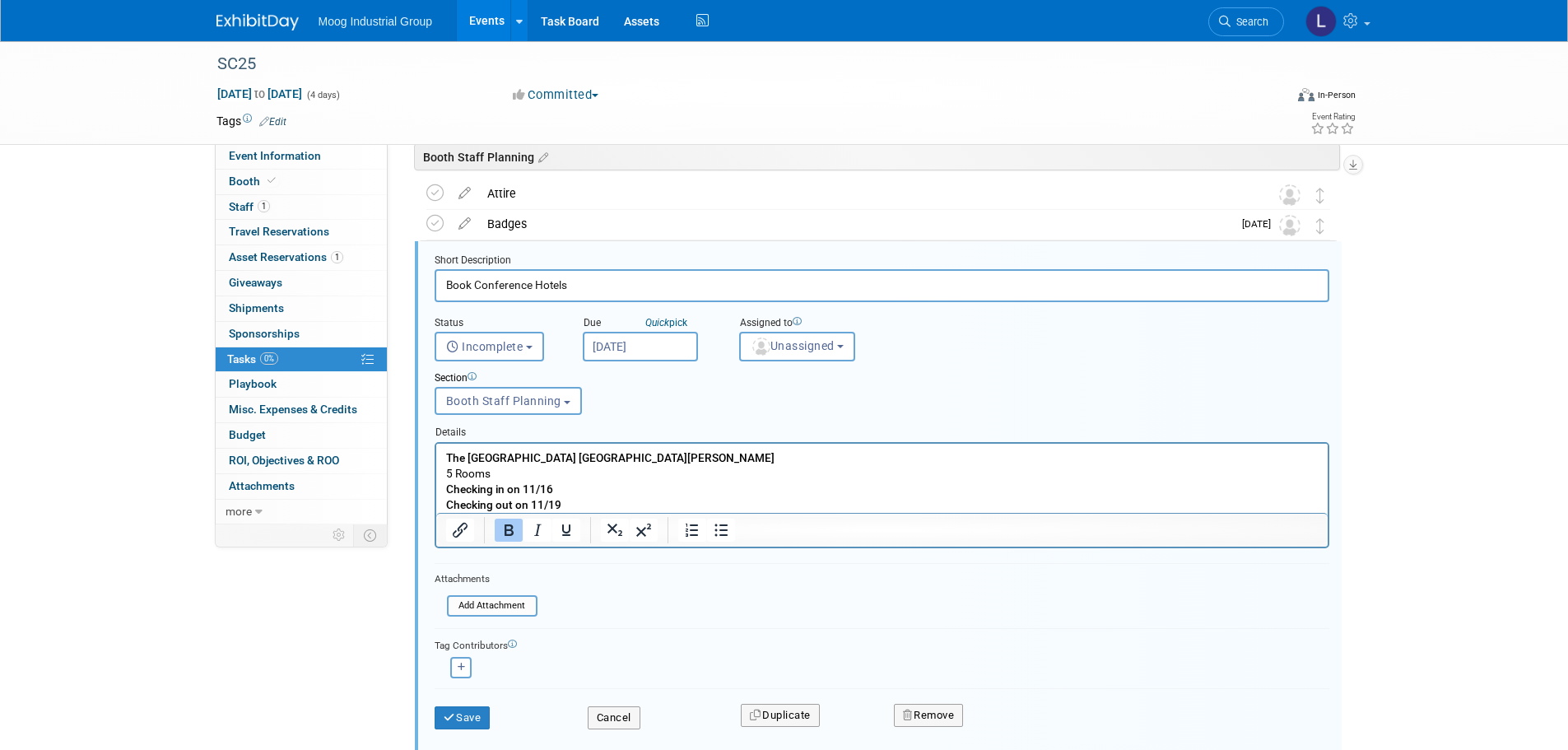
click at [573, 487] on p "Checking in on 11/16" at bounding box center [882, 489] width 873 height 16
drag, startPoint x: 557, startPoint y: 497, endPoint x: 577, endPoint y: 497, distance: 20.0
click at [559, 497] on p "Checking out on 11/19" at bounding box center [882, 503] width 873 height 16
click at [512, 470] on p "5 Rooms" at bounding box center [882, 473] width 873 height 16
click at [526, 487] on b "Checking in on 11/16" at bounding box center [499, 488] width 107 height 13
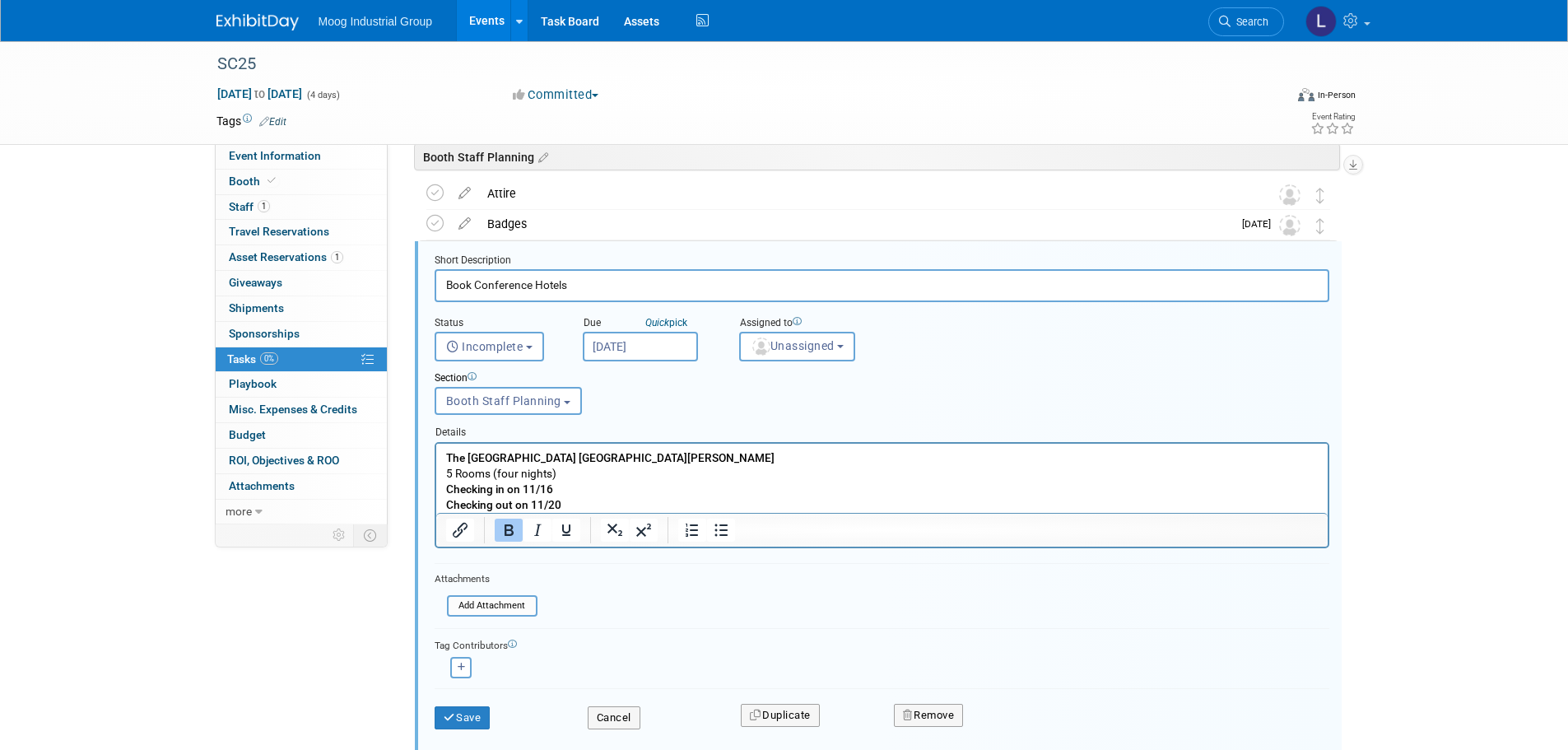
click at [522, 488] on b "Checking in on 11/16" at bounding box center [499, 488] width 107 height 13
drag, startPoint x: 529, startPoint y: 502, endPoint x: 514, endPoint y: 502, distance: 15.0
click at [514, 502] on b "Checking out on 11/20" at bounding box center [503, 503] width 115 height 13
drag, startPoint x: 545, startPoint y: 499, endPoint x: 516, endPoint y: 502, distance: 29.2
click at [516, 502] on b "Checking out [DATE]" at bounding box center [497, 503] width 103 height 13
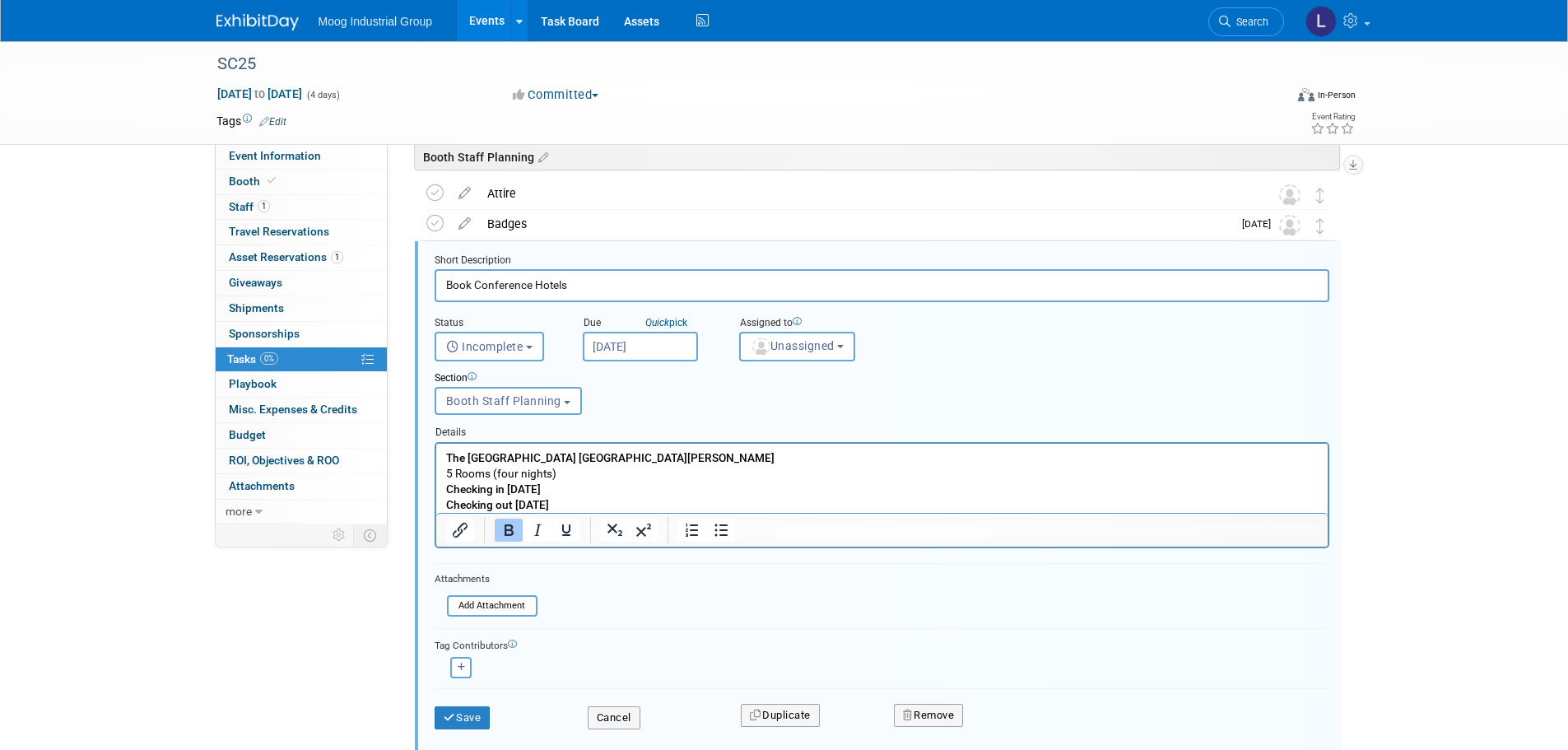
drag, startPoint x: 611, startPoint y: 502, endPoint x: 443, endPoint y: 487, distance: 168.7
click at [443, 487] on html "The [GEOGRAPHIC_DATA] [GEOGRAPHIC_DATA][PERSON_NAME] 5 Rooms (four nights) Chec…" at bounding box center [881, 477] width 891 height 69
click at [516, 531] on icon "Bold" at bounding box center [508, 529] width 20 height 20
click at [632, 495] on p "Checking in [DATE]" at bounding box center [882, 489] width 873 height 16
click at [684, 455] on p "The [GEOGRAPHIC_DATA] [GEOGRAPHIC_DATA][PERSON_NAME]" at bounding box center [882, 457] width 873 height 16
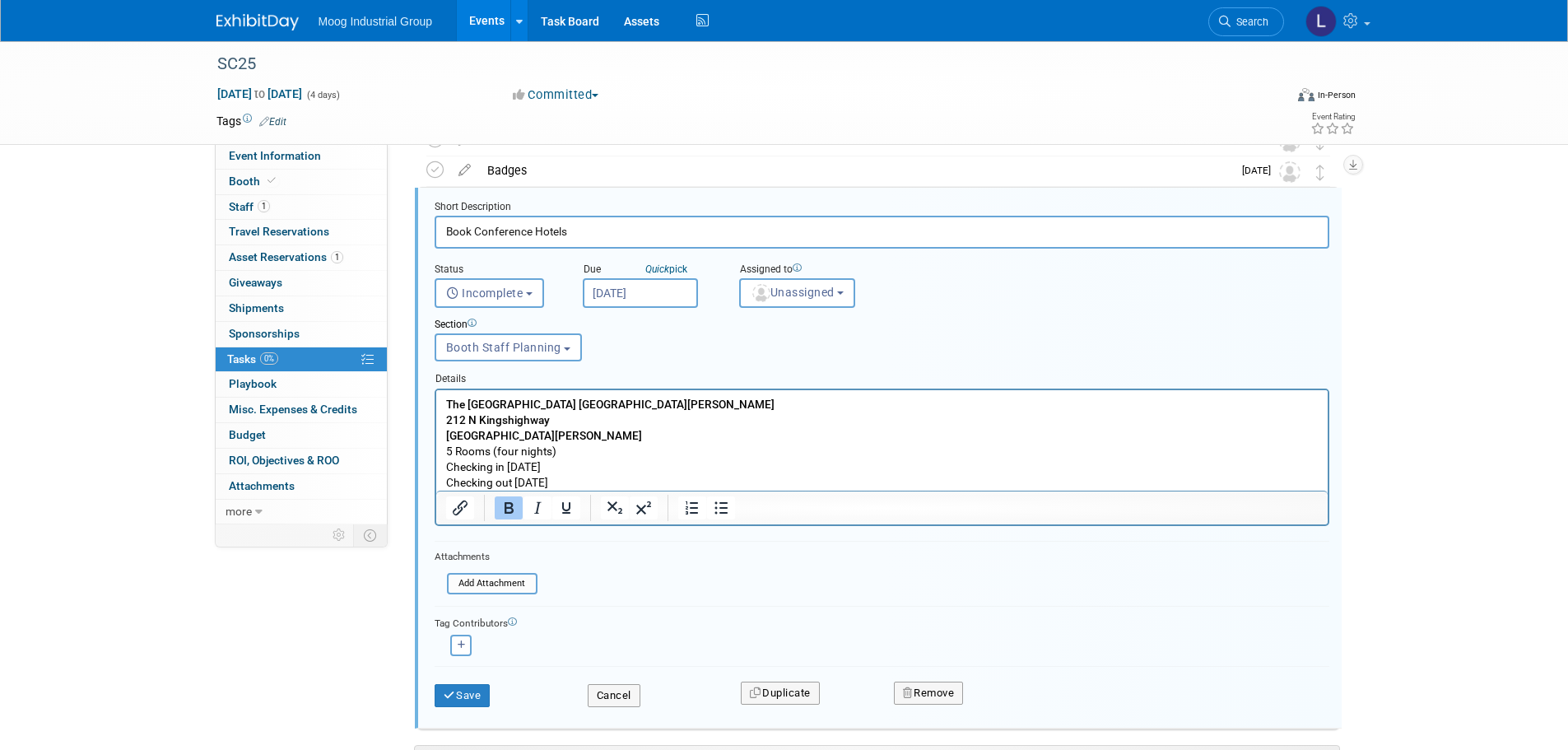
scroll to position [153, 0]
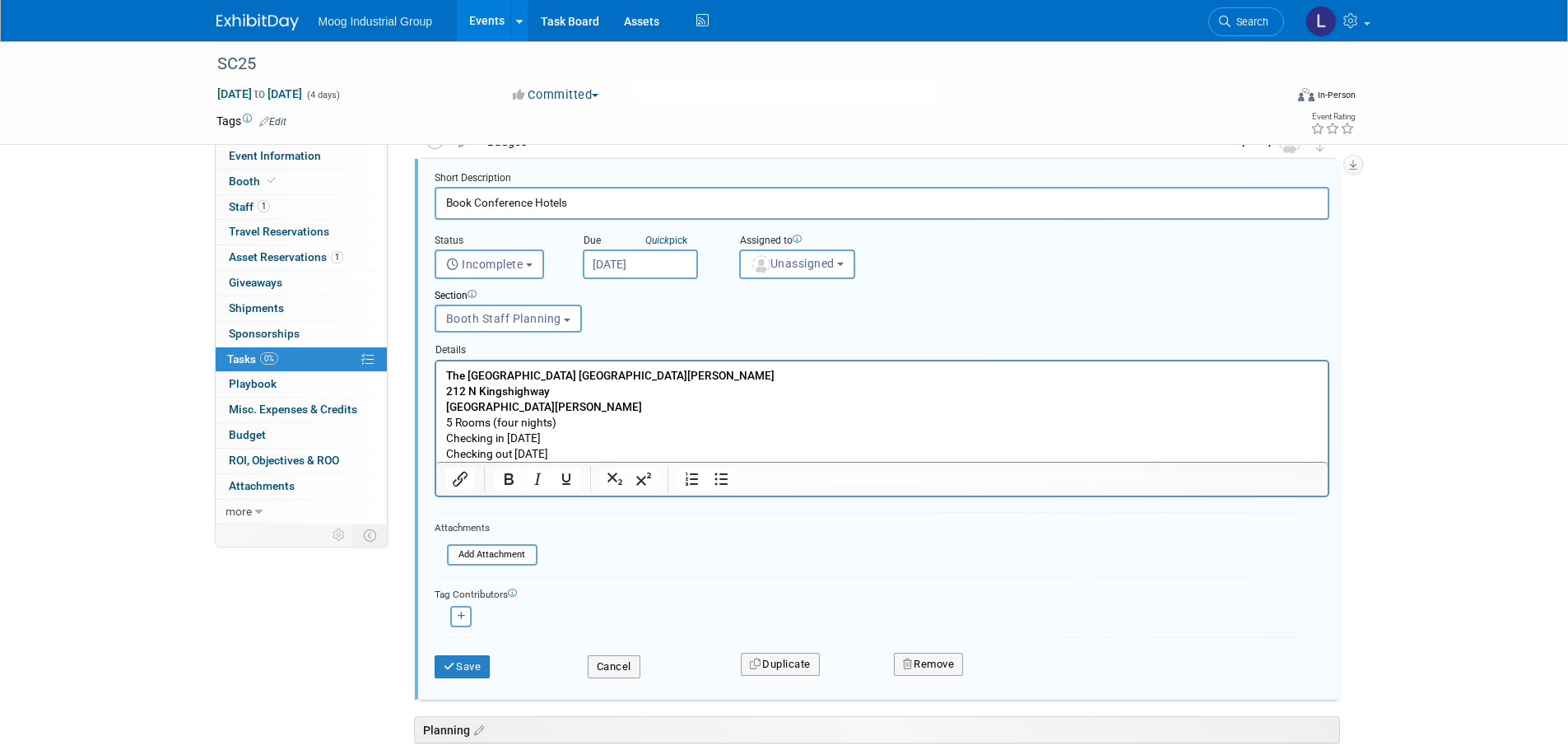
click at [617, 449] on p "Checking out [DATE]" at bounding box center [882, 453] width 873 height 16
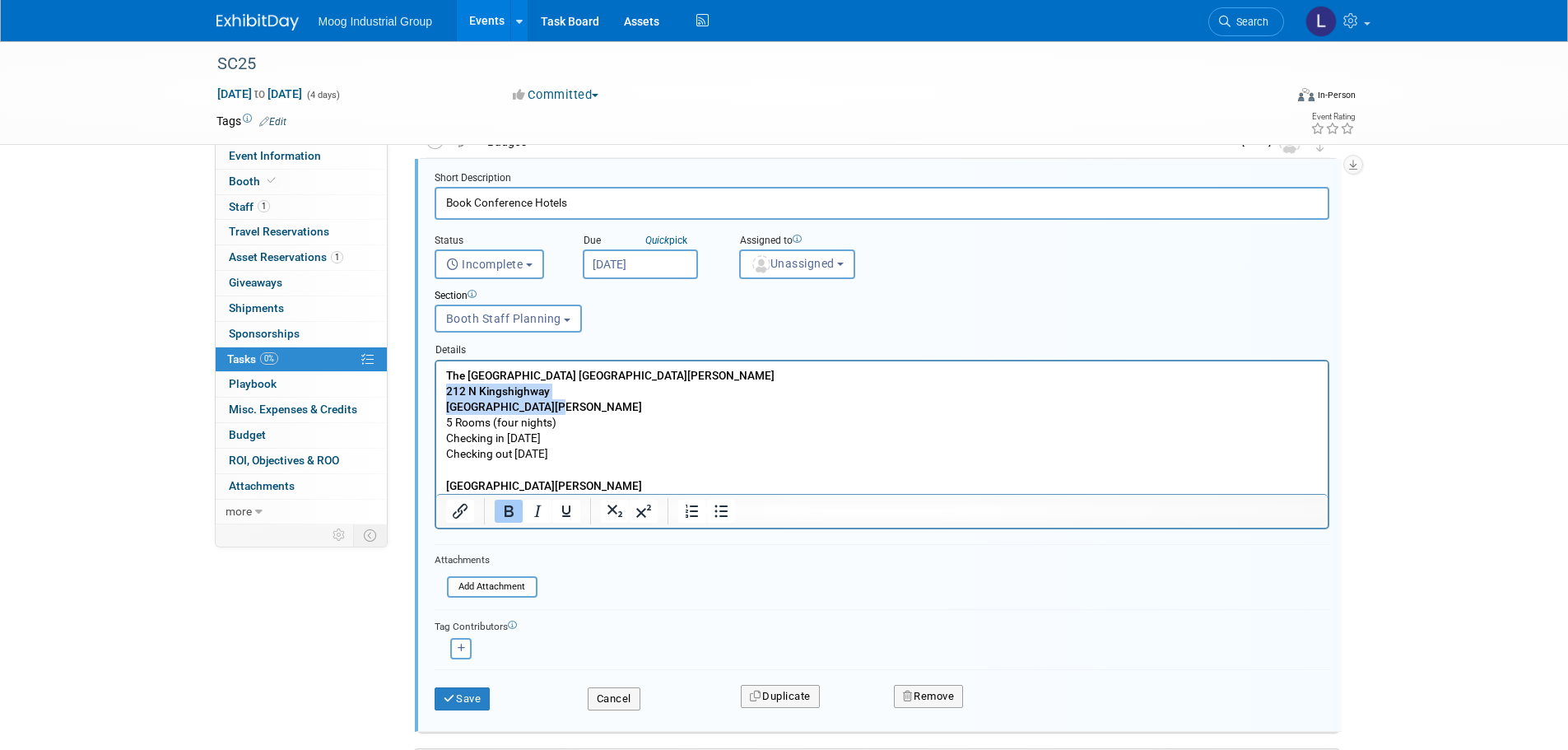
drag, startPoint x: 566, startPoint y: 401, endPoint x: 436, endPoint y: 395, distance: 130.1
click at [436, 395] on html "The [GEOGRAPHIC_DATA] [STREET_ADDRESS][PERSON_NAME] 5 Rooms (four nights) Check…" at bounding box center [881, 426] width 891 height 132
click at [510, 510] on icon "Bold" at bounding box center [508, 511] width 20 height 20
drag, startPoint x: 602, startPoint y: 449, endPoint x: 440, endPoint y: 424, distance: 163.9
click at [440, 424] on html "The [GEOGRAPHIC_DATA] [STREET_ADDRESS][PERSON_NAME] 5 Rooms (four nights) Check…" at bounding box center [881, 426] width 891 height 132
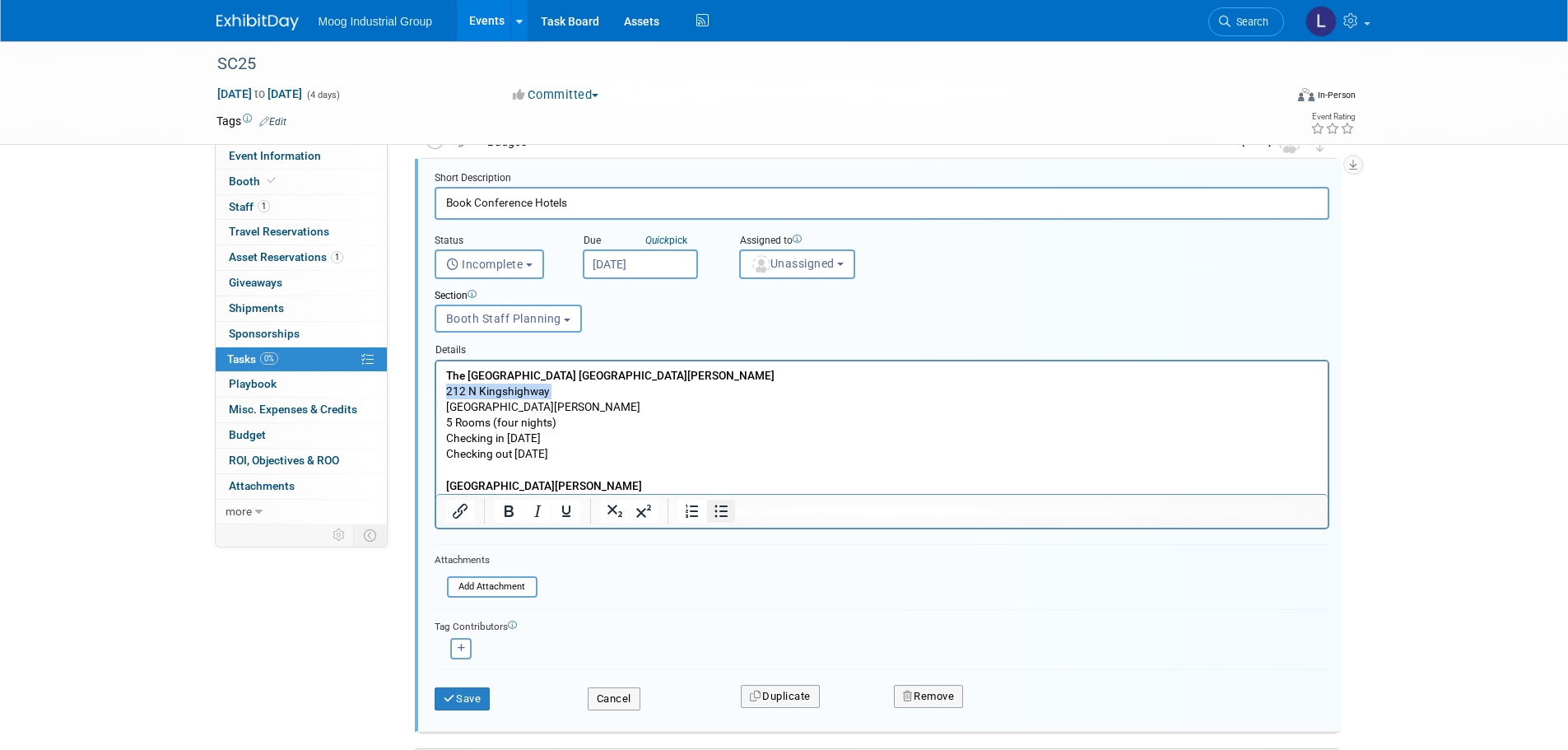
click at [717, 513] on icon "Bullet list" at bounding box center [720, 511] width 20 height 20
click at [725, 427] on li "5 Rooms (four nights)" at bounding box center [898, 422] width 839 height 16
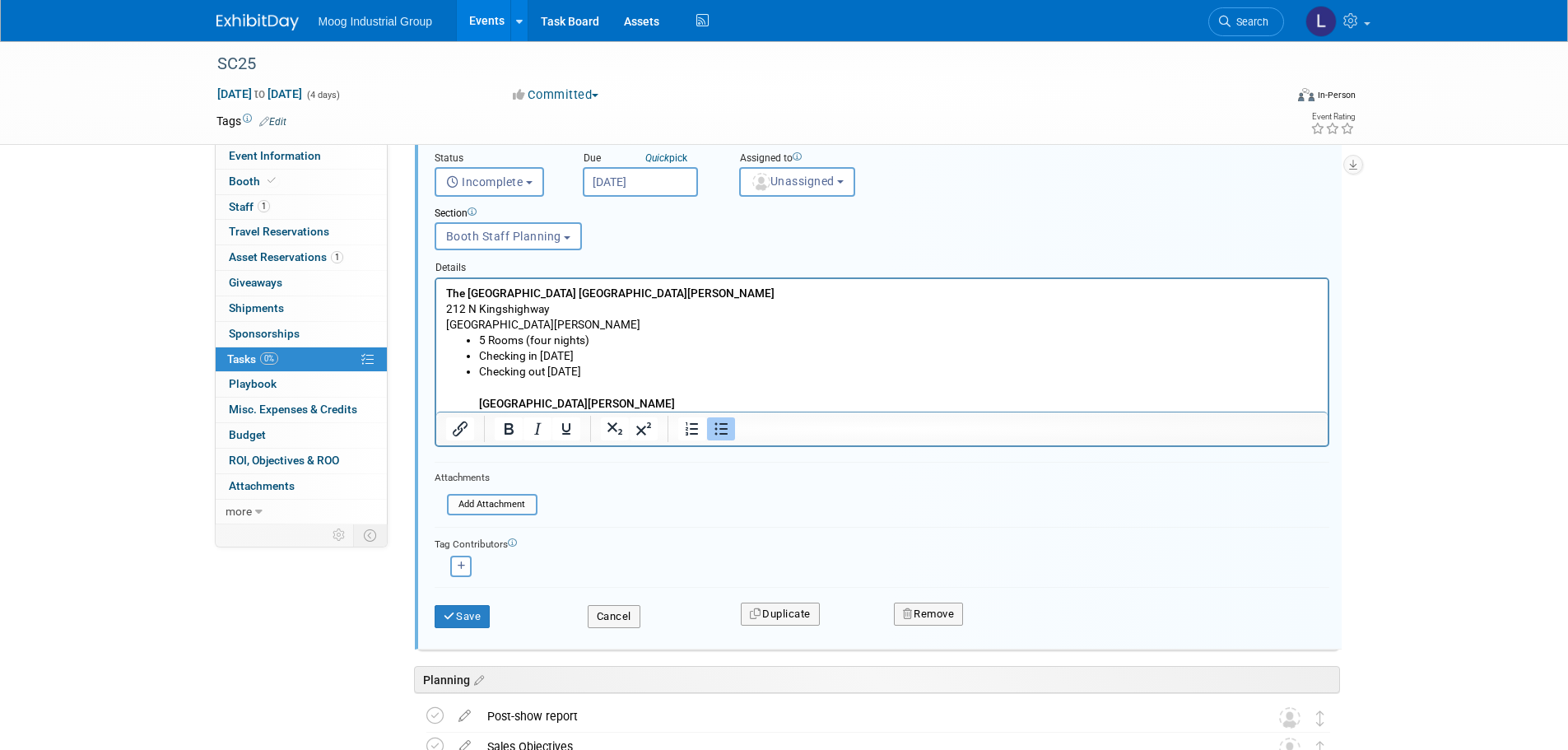
click at [473, 400] on ul "5 Rooms (four nights) Checking in [DATE] Checking out [DATE] [GEOGRAPHIC_DATA][…" at bounding box center [882, 370] width 873 height 78
click at [718, 432] on icon "Bullet list" at bounding box center [720, 428] width 20 height 20
click at [496, 386] on li "Rich Text Area. Press ALT-0 for help." at bounding box center [898, 386] width 839 height 16
click at [714, 427] on icon "Bullet list" at bounding box center [720, 428] width 20 height 20
click at [596, 397] on p "[GEOGRAPHIC_DATA][PERSON_NAME]" at bounding box center [882, 403] width 873 height 16
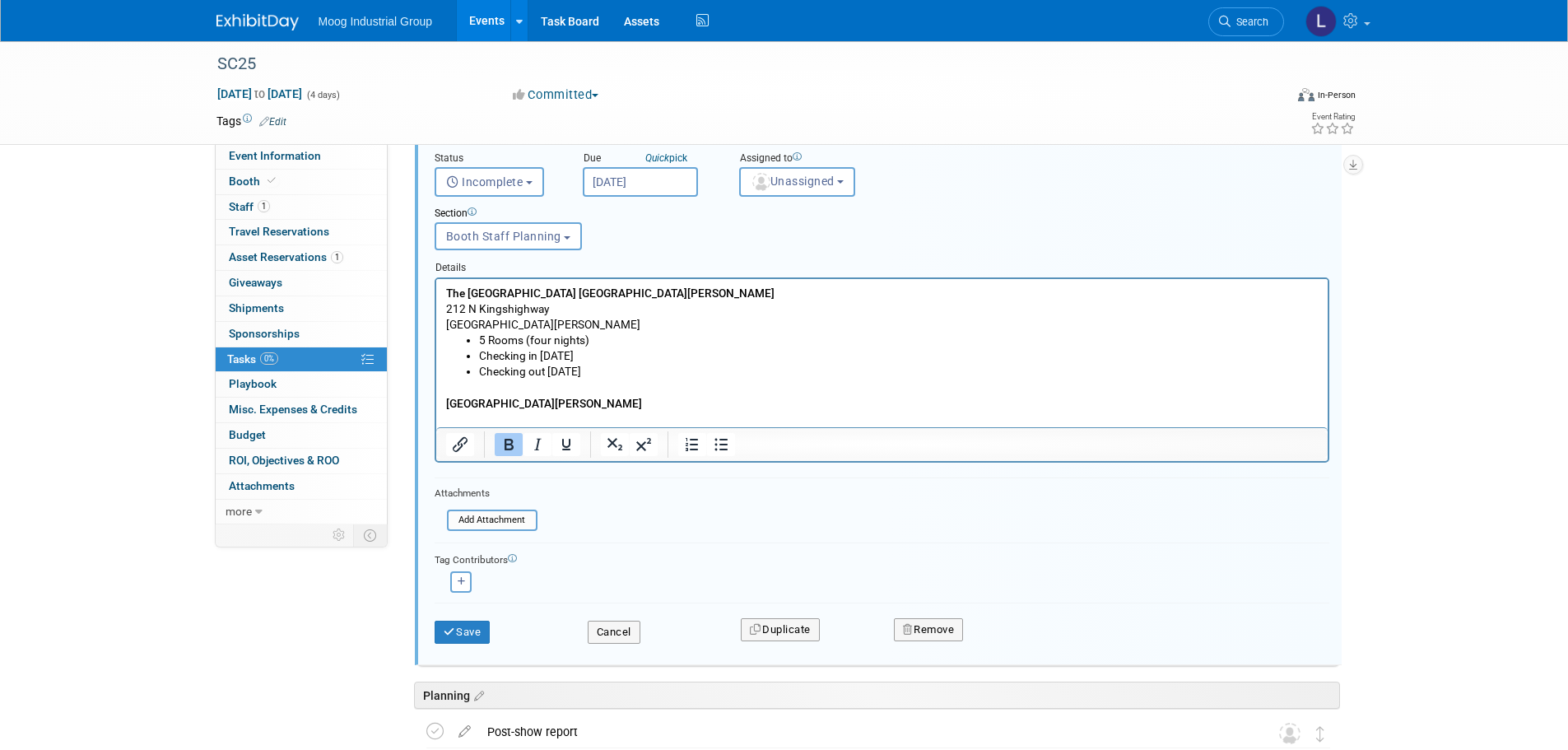
click at [452, 416] on p "Rich Text Area. Press ALT-0 for help." at bounding box center [882, 418] width 873 height 16
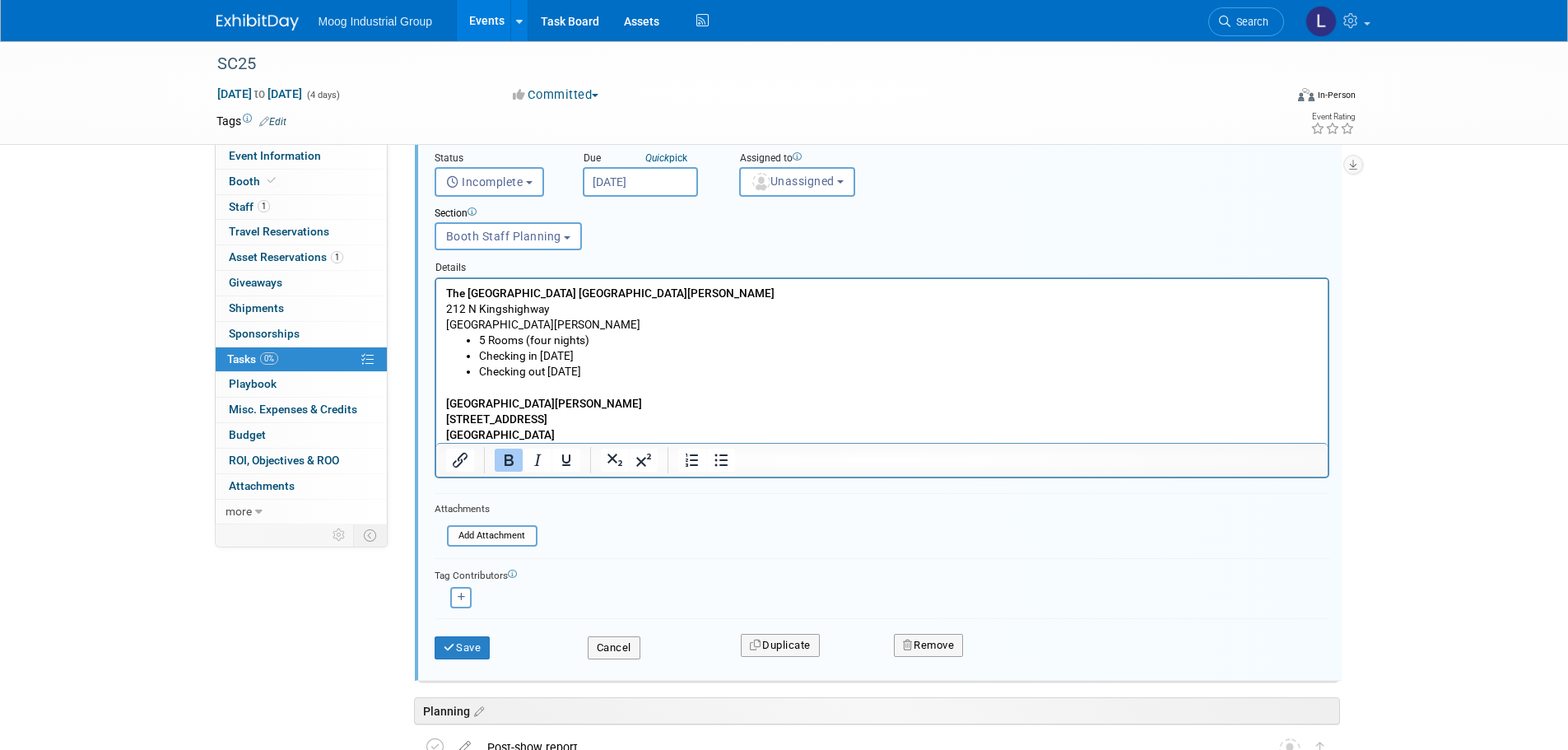
click at [499, 460] on icon "Bold" at bounding box center [508, 460] width 20 height 20
drag, startPoint x: 557, startPoint y: 435, endPoint x: 446, endPoint y: 415, distance: 112.8
click at [446, 415] on p "[STREET_ADDRESS]" at bounding box center [882, 426] width 873 height 32
drag, startPoint x: 509, startPoint y: 453, endPoint x: 597, endPoint y: 442, distance: 88.7
click at [509, 452] on icon "Bold" at bounding box center [508, 460] width 20 height 20
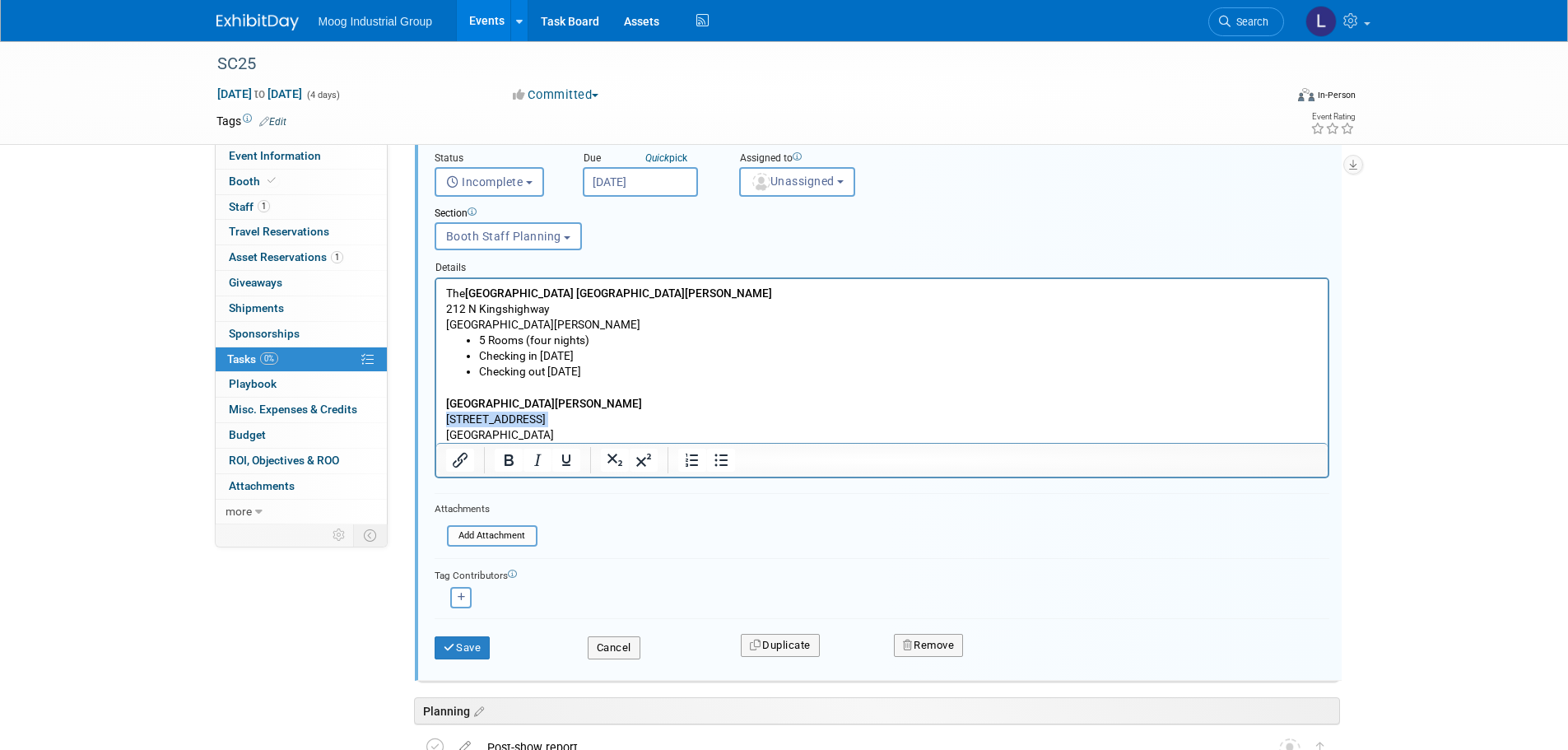
click at [559, 430] on p "[STREET_ADDRESS]" at bounding box center [882, 426] width 873 height 32
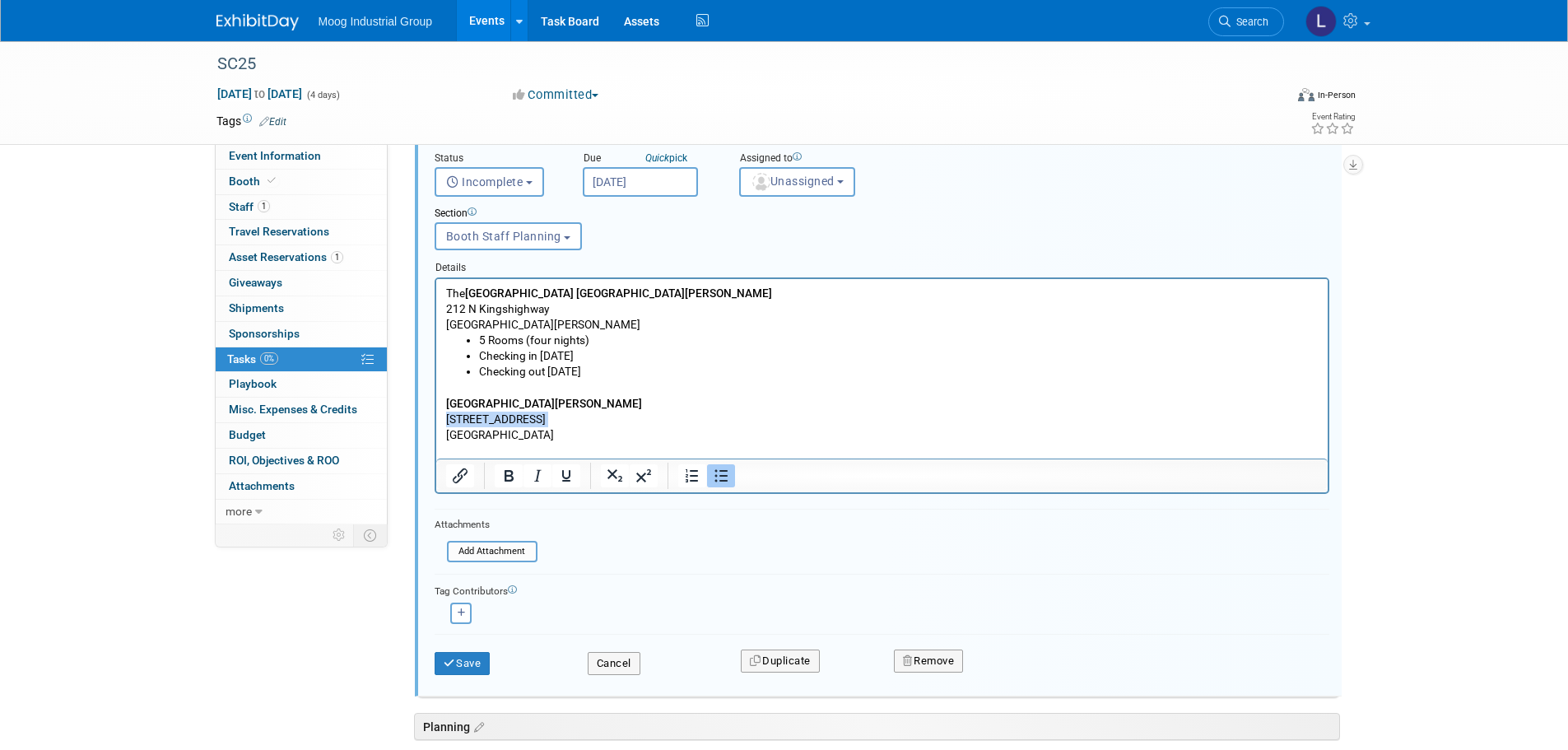
drag, startPoint x: 631, startPoint y: 372, endPoint x: 475, endPoint y: 344, distance: 158.5
click at [475, 344] on ul "5 Rooms (four nights) Checking in [DATE] Checking out [DATE]" at bounding box center [882, 355] width 873 height 47
copy ul "5 Rooms (four nights) Checking in [DATE] Checking out [DATE]"
click at [573, 435] on p "[STREET_ADDRESS]" at bounding box center [882, 426] width 873 height 32
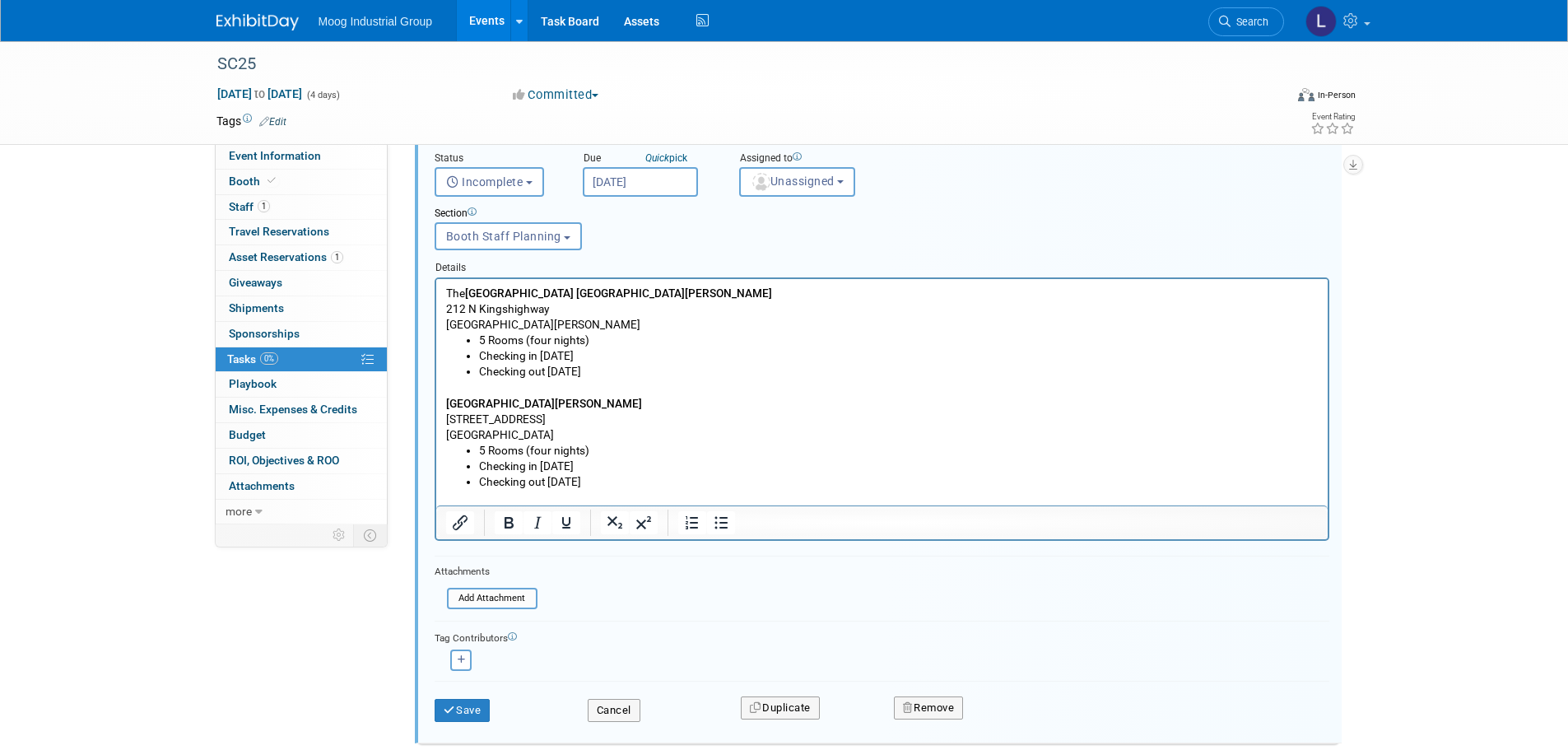
click at [619, 396] on p "[GEOGRAPHIC_DATA][PERSON_NAME]" at bounding box center [882, 403] width 873 height 16
click at [704, 287] on p "The [GEOGRAPHIC_DATA] [GEOGRAPHIC_DATA][PERSON_NAME]" at bounding box center [882, 292] width 873 height 16
click at [678, 289] on b "[GEOGRAPHIC_DATA] [GEOGRAPHIC_DATA] 5 Rooms" at bounding box center [597, 292] width 267 height 13
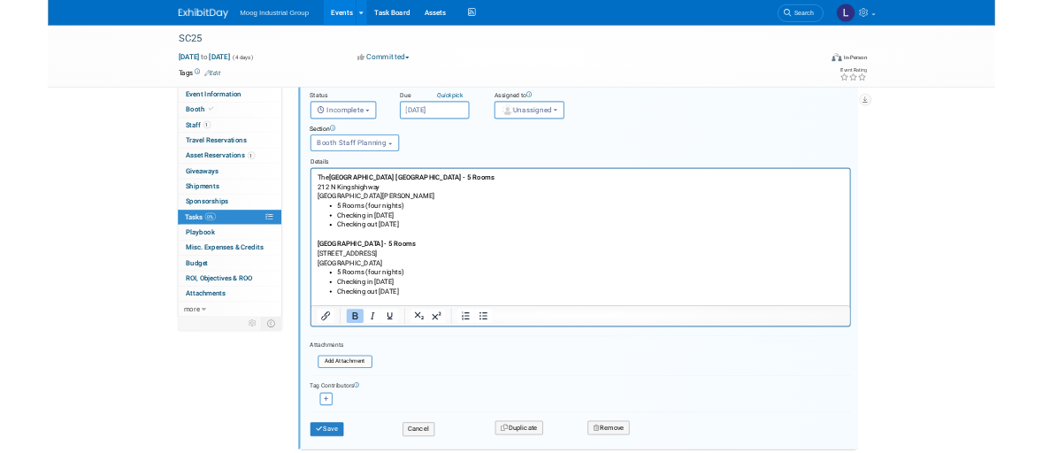
scroll to position [341, 0]
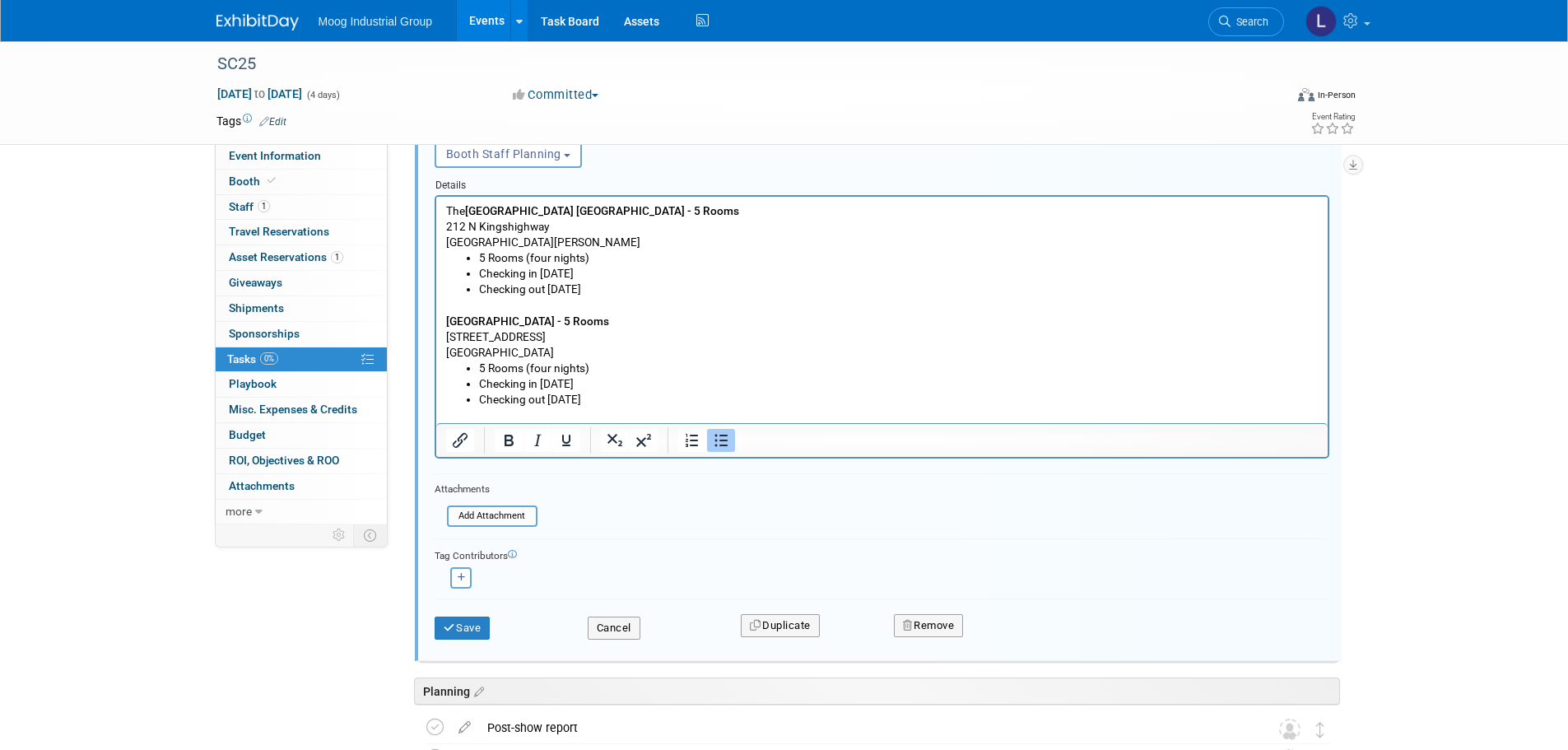
click at [665, 398] on li "Checking out [DATE]" at bounding box center [898, 398] width 839 height 16
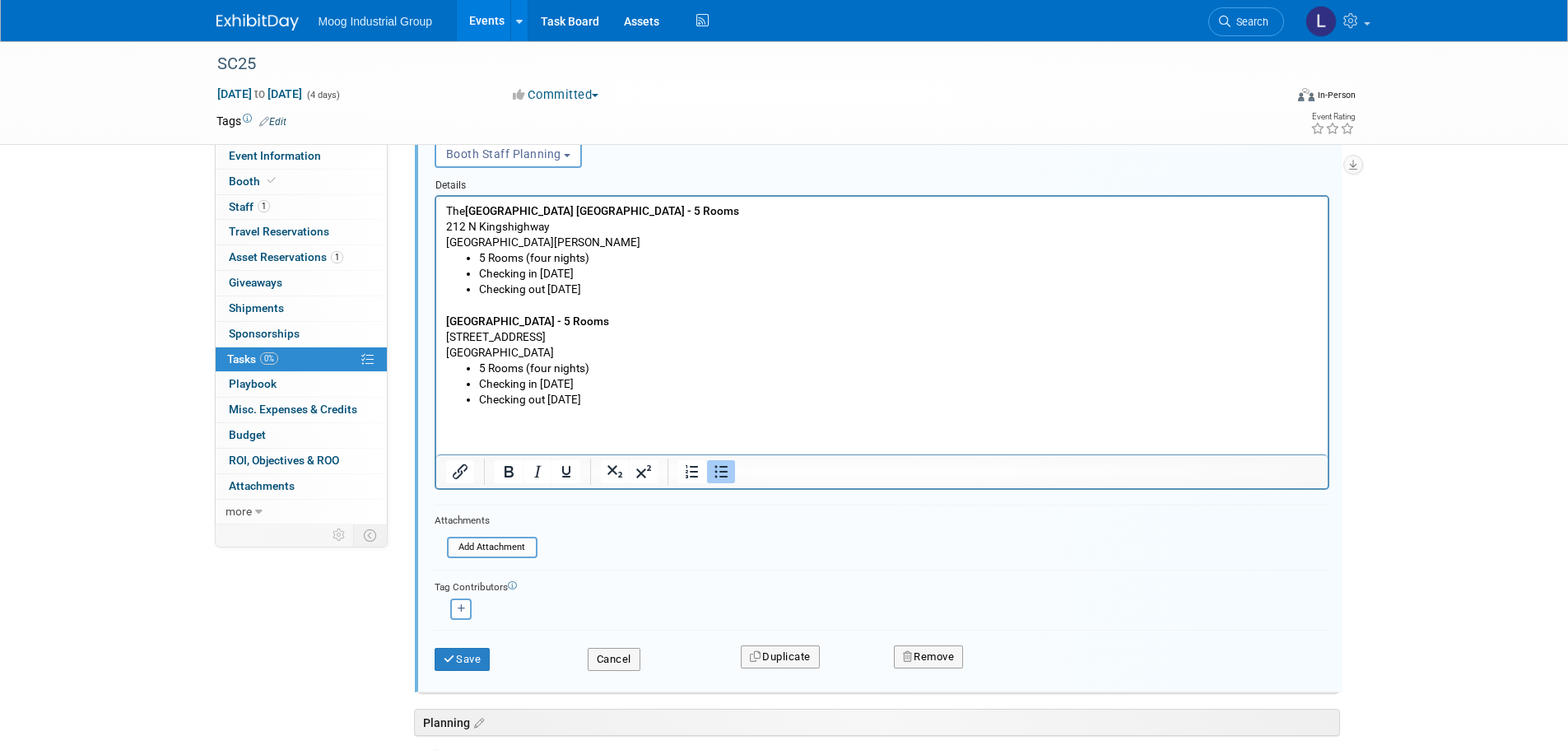
click at [632, 399] on li "Checking out [DATE]" at bounding box center [898, 398] width 839 height 16
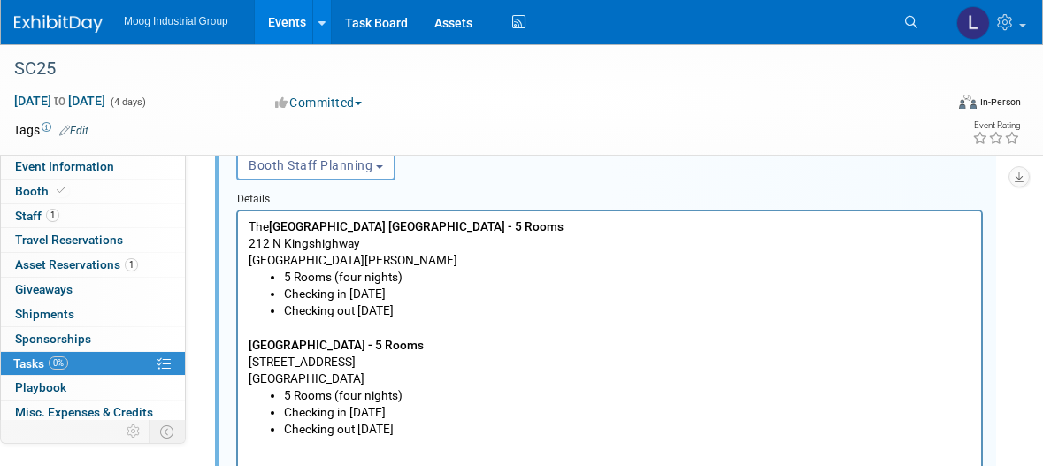
click at [449, 311] on li "Checking out [DATE]" at bounding box center [627, 310] width 687 height 17
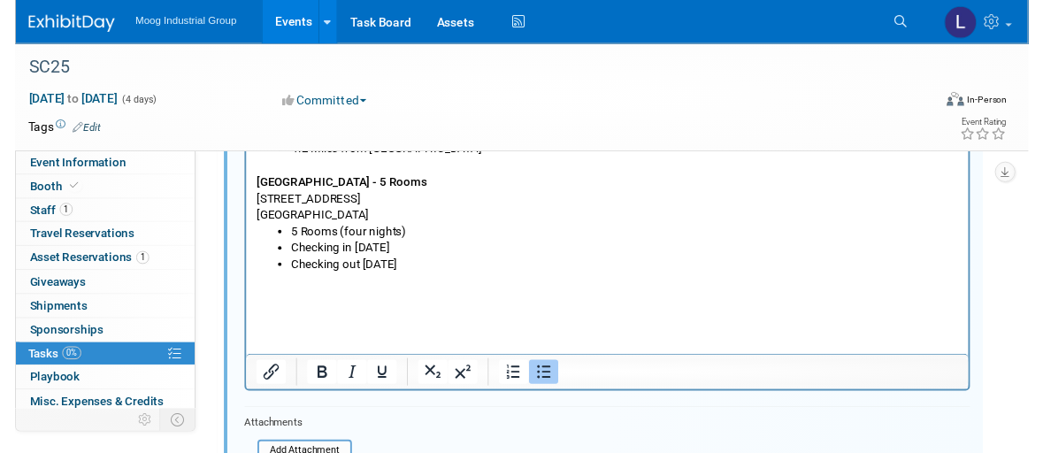
scroll to position [517, 0]
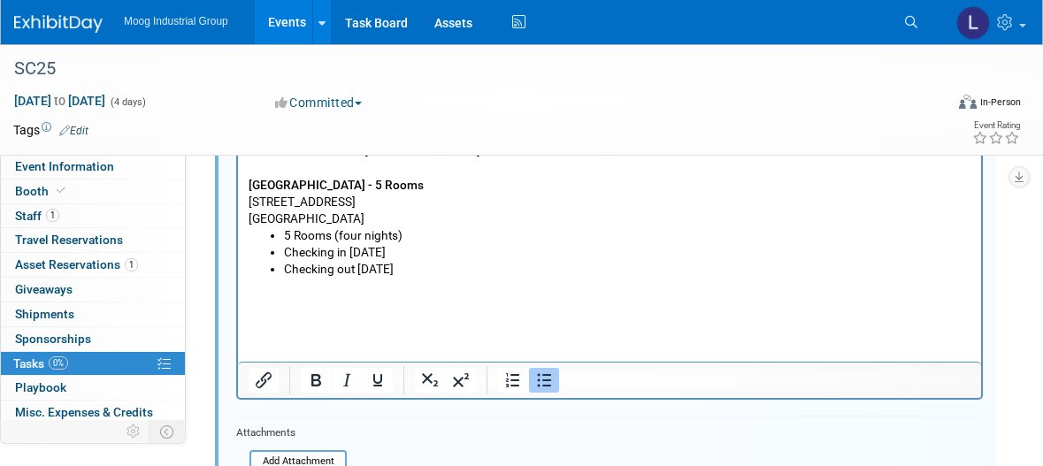
click at [454, 269] on li "Checking out [DATE]" at bounding box center [627, 268] width 687 height 17
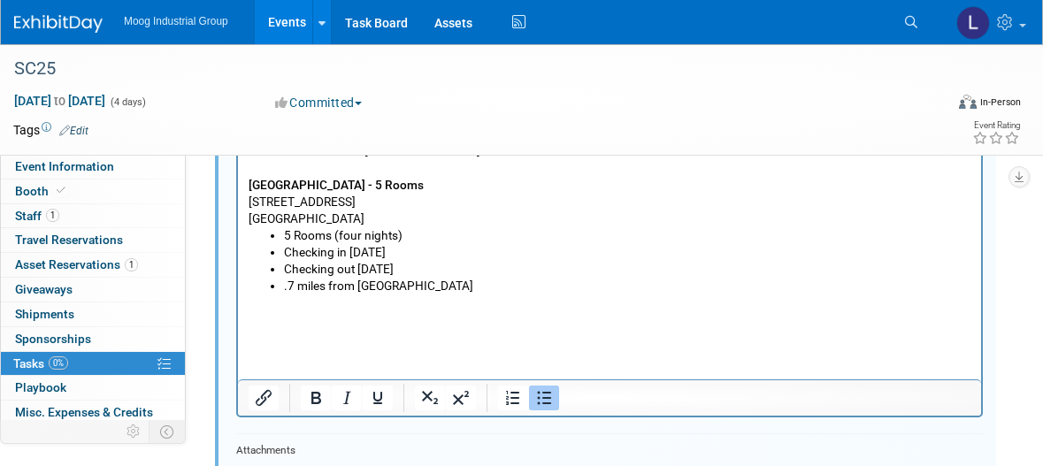
click at [348, 349] on p "Rich Text Area. Press ALT-0 for help." at bounding box center [610, 352] width 723 height 17
click at [272, 318] on p "Rich Text Area. Press ALT-0 for help." at bounding box center [610, 318] width 723 height 17
click at [264, 334] on p "Rich Text Area. Press ALT-0 for help." at bounding box center [610, 335] width 723 height 17
click at [264, 324] on p "Rich Text Area. Press ALT-0 for help." at bounding box center [610, 318] width 723 height 17
click at [410, 318] on p "Live by Loews - [GEOGRAPHIC_DATA][PERSON_NAME]" at bounding box center [610, 318] width 723 height 17
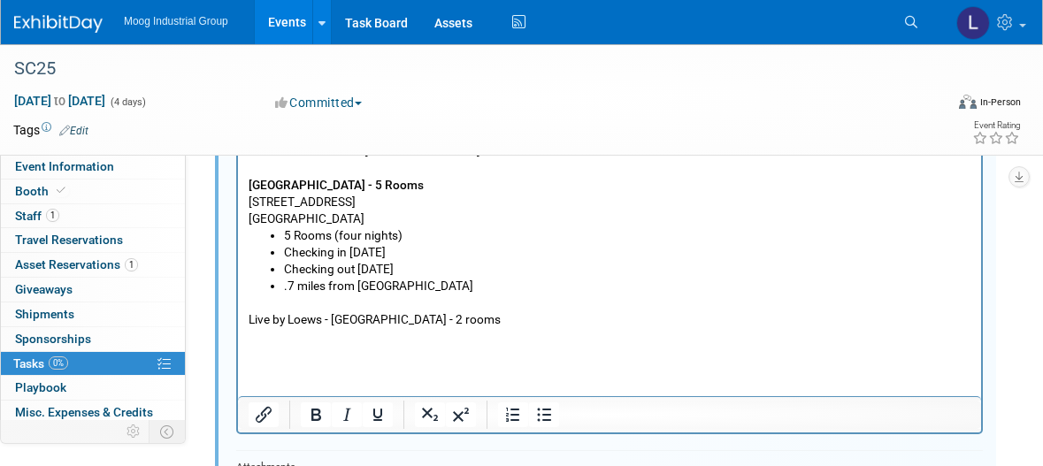
click at [515, 443] on form "Short Description Book Conference Hotels Status <i class="far fa-clock" style="…" at bounding box center [609, 238] width 773 height 816
click at [266, 339] on p "Rich Text Area. Press ALT-0 for help." at bounding box center [610, 335] width 723 height 17
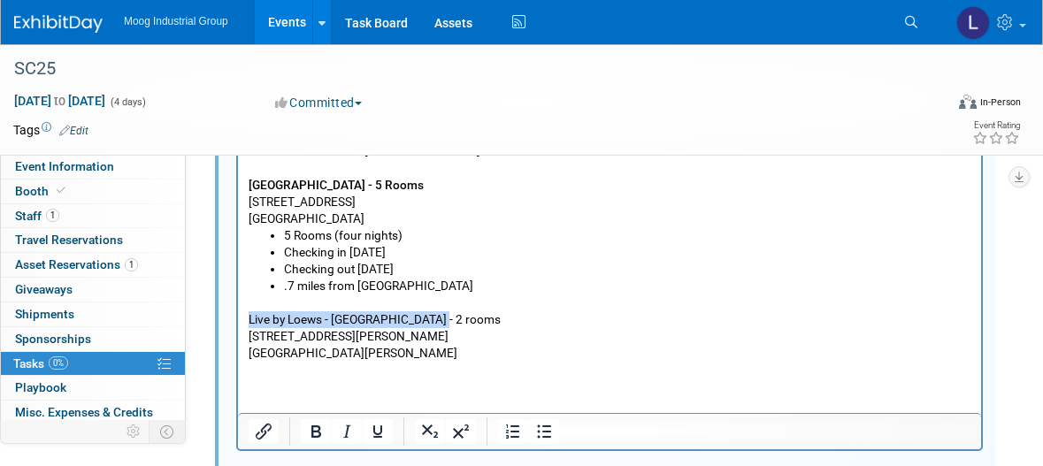
drag, startPoint x: 405, startPoint y: 321, endPoint x: 475, endPoint y: 351, distance: 76.1
click at [238, 317] on html "The [GEOGRAPHIC_DATA] [GEOGRAPHIC_DATA] - 5 Rooms [STREET_ADDRESS][PERSON_NAME]…" at bounding box center [609, 223] width 743 height 379
drag, startPoint x: 318, startPoint y: 427, endPoint x: 88, endPoint y: 377, distance: 234.6
click at [318, 427] on icon "Bold" at bounding box center [316, 431] width 10 height 12
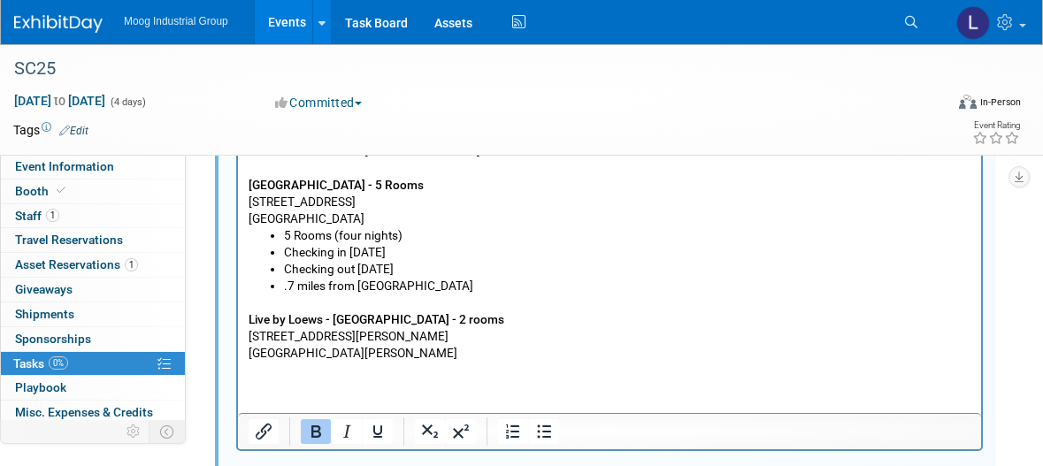
drag, startPoint x: 443, startPoint y: 341, endPoint x: 445, endPoint y: 332, distance: 9.9
click at [444, 340] on p "[STREET_ADDRESS][PERSON_NAME][PERSON_NAME]" at bounding box center [610, 344] width 723 height 34
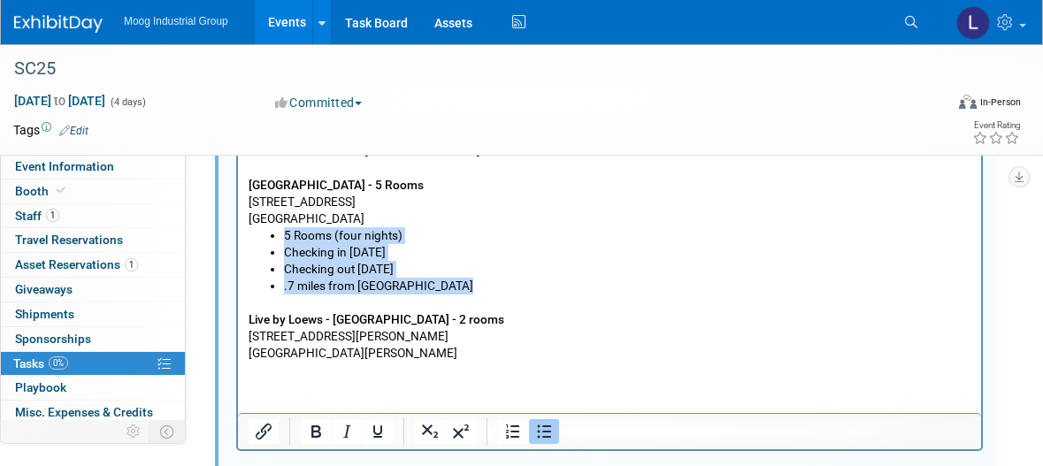
drag, startPoint x: 457, startPoint y: 291, endPoint x: 262, endPoint y: 240, distance: 202.1
click at [262, 240] on ul "5 Rooms (four nights) Checking in [DATE] Checking out [DATE] .7 miles from [GEO…" at bounding box center [610, 259] width 723 height 67
copy ul "5 Rooms (four nights) Checking in [DATE] Checking out [DATE] .7 miles from [GEO…"
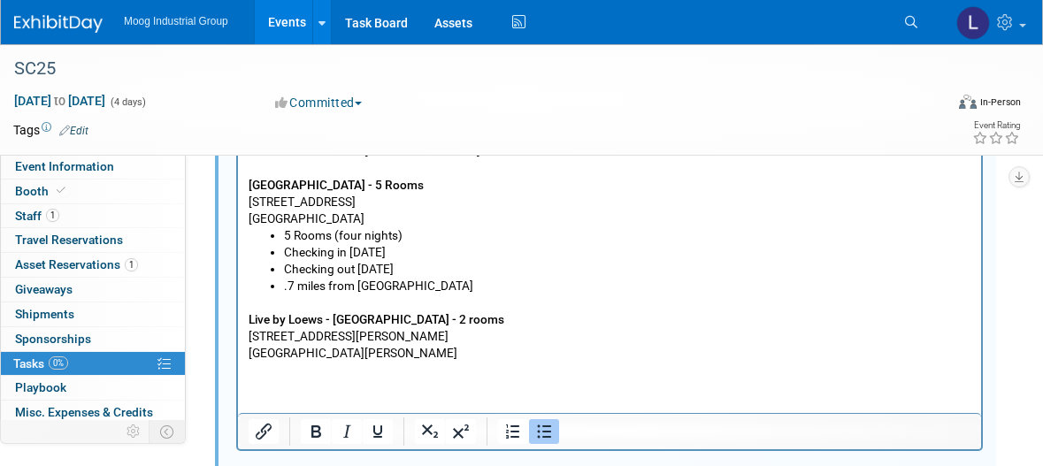
click at [275, 372] on p "Rich Text Area. Press ALT-0 for help." at bounding box center [610, 369] width 723 height 17
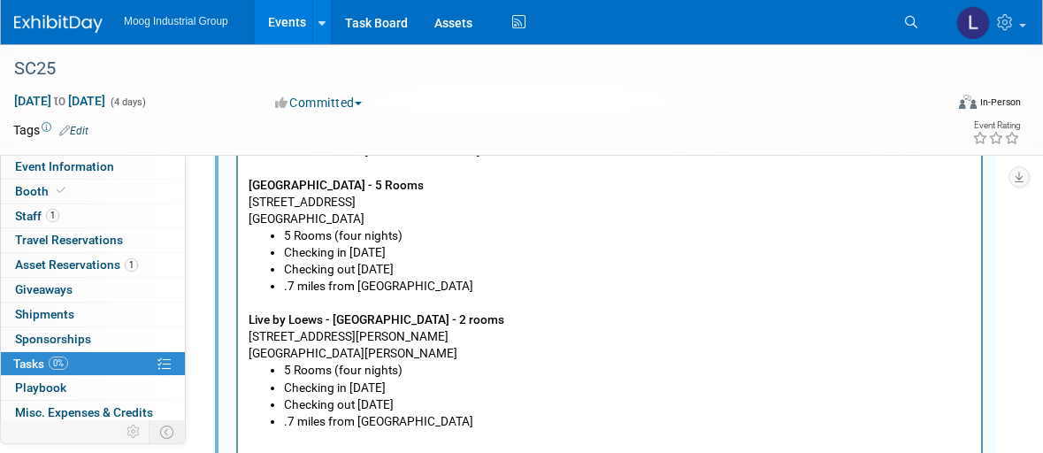
click at [289, 371] on li "5 Rooms (four nights)" at bounding box center [627, 369] width 687 height 17
drag, startPoint x: 360, startPoint y: 371, endPoint x: 340, endPoint y: 373, distance: 20.5
click at [340, 373] on li "2 Rooms (four nights)" at bounding box center [627, 369] width 687 height 17
drag, startPoint x: 387, startPoint y: 387, endPoint x: 350, endPoint y: 389, distance: 36.3
click at [350, 389] on li "Checking in [DATE]" at bounding box center [627, 387] width 687 height 17
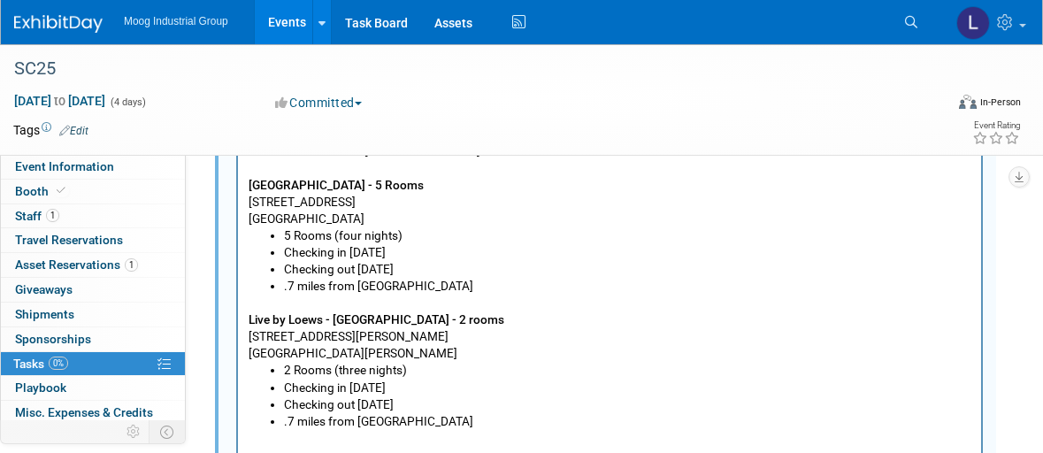
click at [429, 383] on li "Checking in [DATE]" at bounding box center [627, 387] width 687 height 17
click at [294, 417] on li ".7 miles from [GEOGRAPHIC_DATA]" at bounding box center [627, 420] width 687 height 17
click at [617, 387] on li "Checking in [DATE]" at bounding box center [627, 387] width 687 height 17
click at [468, 417] on li ".6 miles from [GEOGRAPHIC_DATA]" at bounding box center [627, 420] width 687 height 17
drag, startPoint x: 712, startPoint y: 433, endPoint x: 380, endPoint y: 433, distance: 331.7
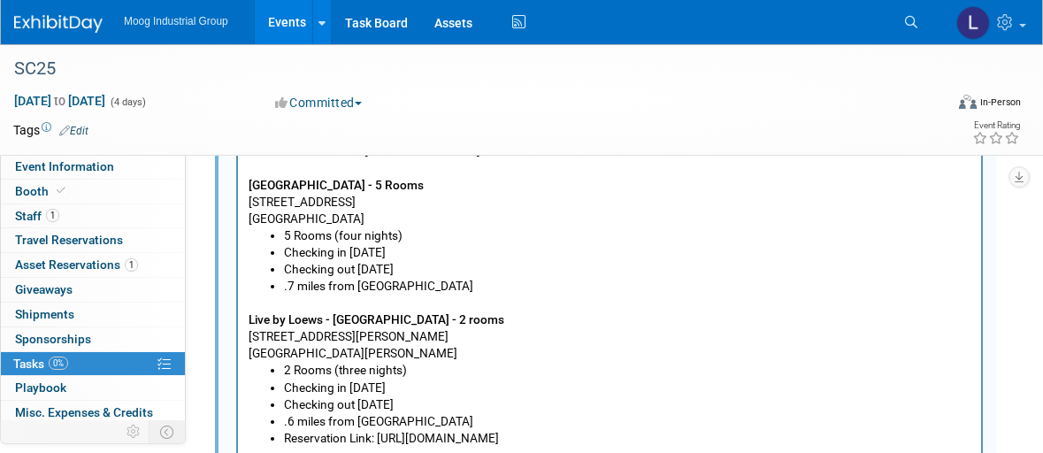
click at [380, 433] on li "Reservation Link: [URL][DOMAIN_NAME]" at bounding box center [627, 437] width 687 height 17
drag, startPoint x: 387, startPoint y: 433, endPoint x: 847, endPoint y: 360, distance: 466.7
click at [847, 360] on p "[STREET_ADDRESS][PERSON_NAME][PERSON_NAME]" at bounding box center [610, 344] width 723 height 34
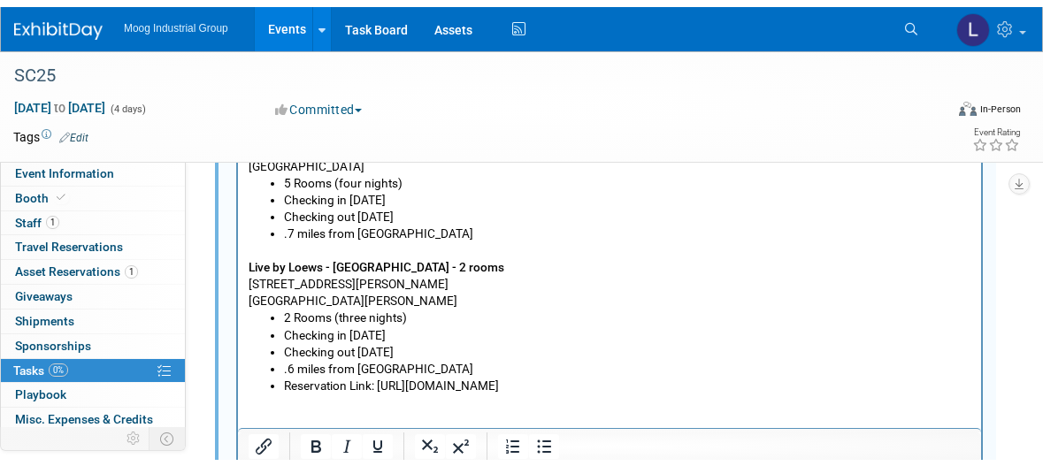
scroll to position [694, 0]
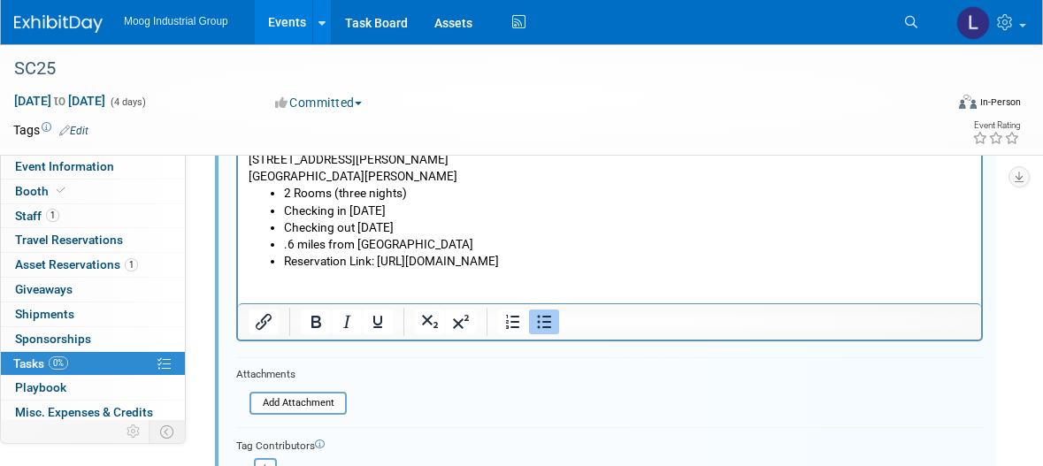
drag, startPoint x: 737, startPoint y: 264, endPoint x: 644, endPoint y: 264, distance: 92.9
click at [644, 264] on li "Reservation Link: [URL][DOMAIN_NAME]" at bounding box center [627, 261] width 687 height 17
click at [695, 264] on li "Reservation Link: [URL][DOMAIN_NAME]" at bounding box center [627, 261] width 687 height 17
drag, startPoint x: 684, startPoint y: 264, endPoint x: 380, endPoint y: 268, distance: 303.4
click at [380, 268] on li "Reservation Link: [URL][DOMAIN_NAME]" at bounding box center [627, 261] width 687 height 17
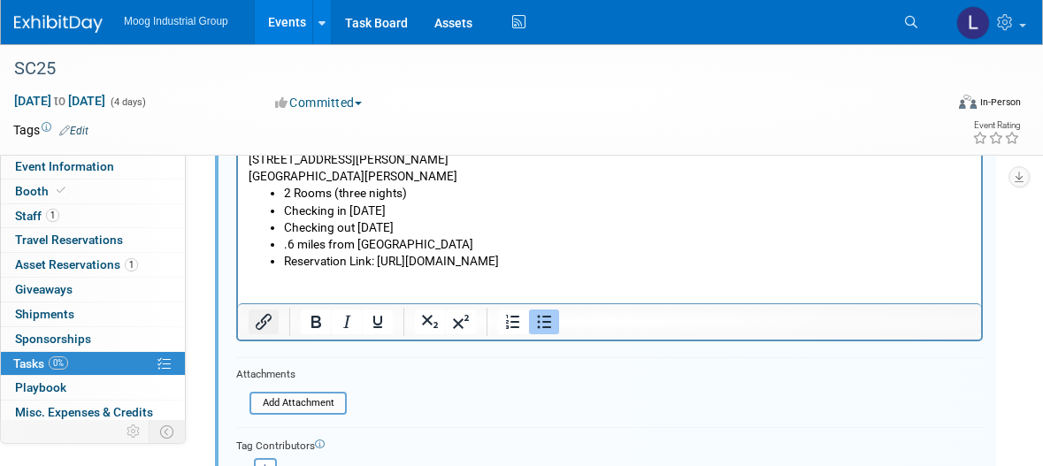
click at [264, 327] on icon "Insert/edit link" at bounding box center [263, 321] width 21 height 21
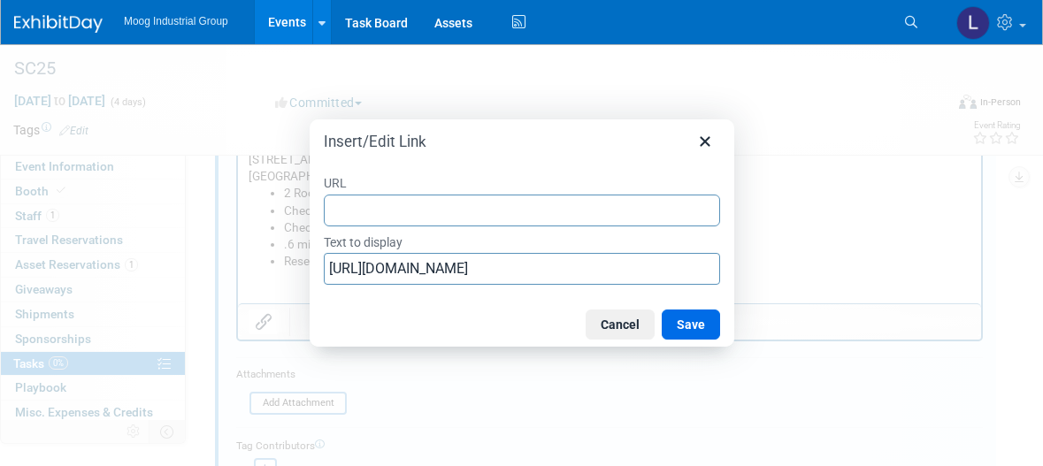
click at [395, 218] on input "URL" at bounding box center [522, 211] width 396 height 32
type input "[URL][DOMAIN_NAME]"
click at [709, 330] on button "Save" at bounding box center [691, 325] width 58 height 30
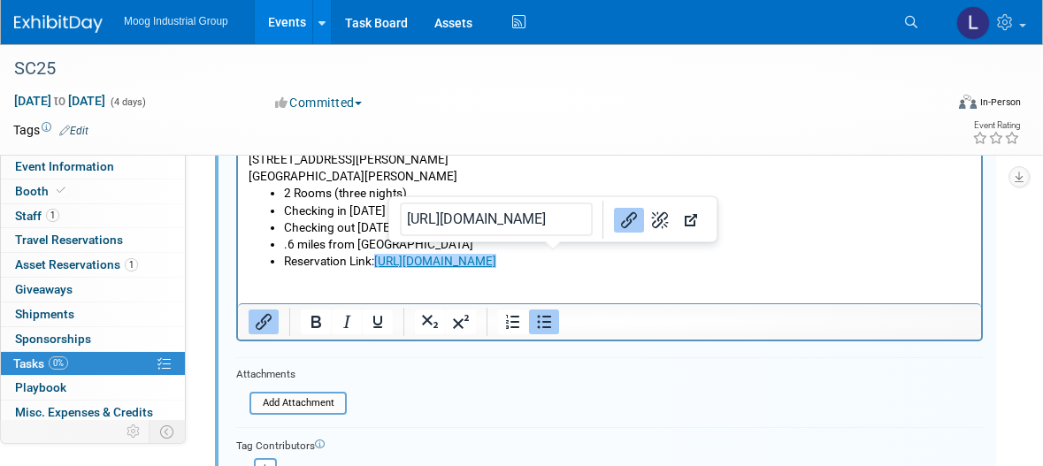
click at [810, 262] on li "Reservation Link: [URL][DOMAIN_NAME]" at bounding box center [627, 261] width 687 height 17
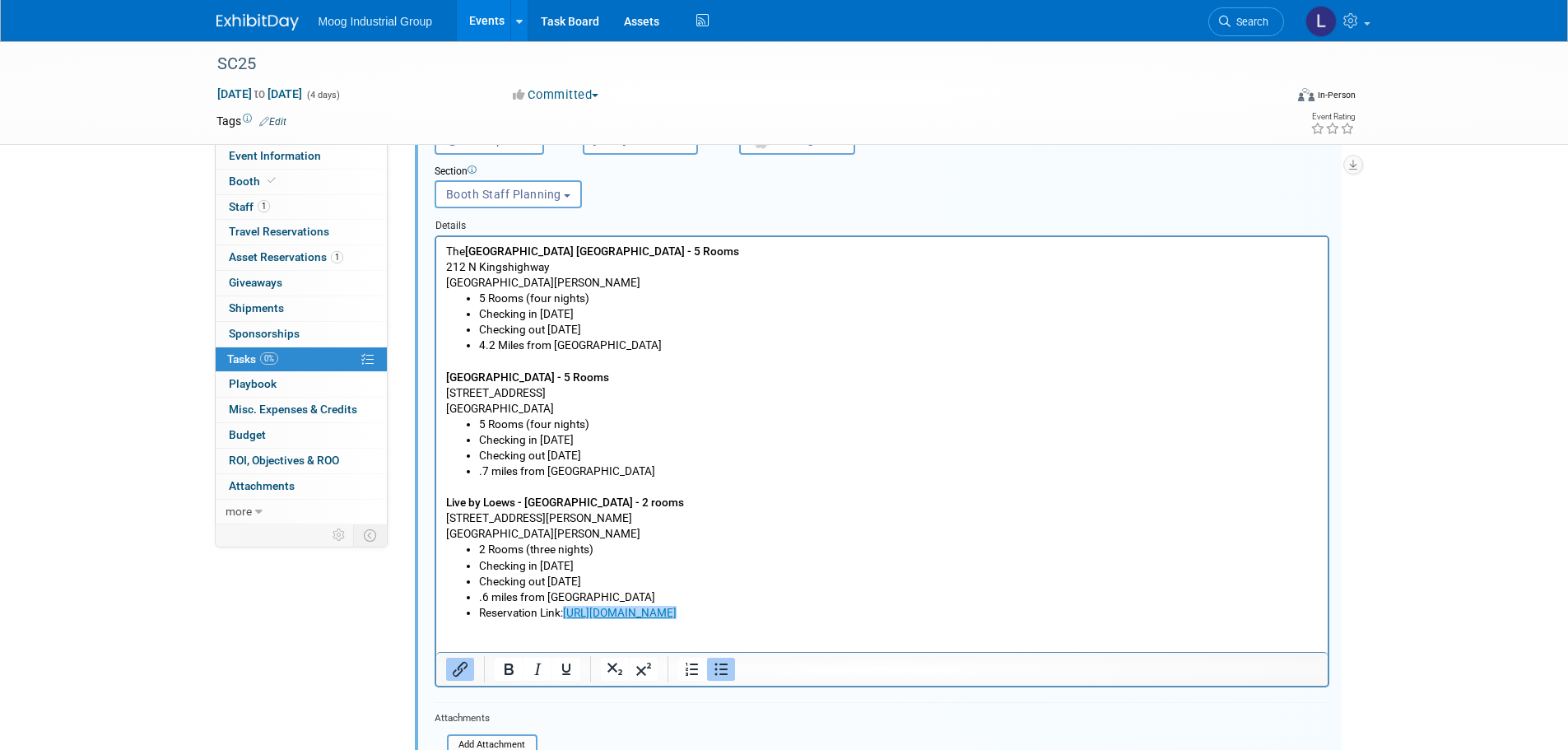
scroll to position [317, 0]
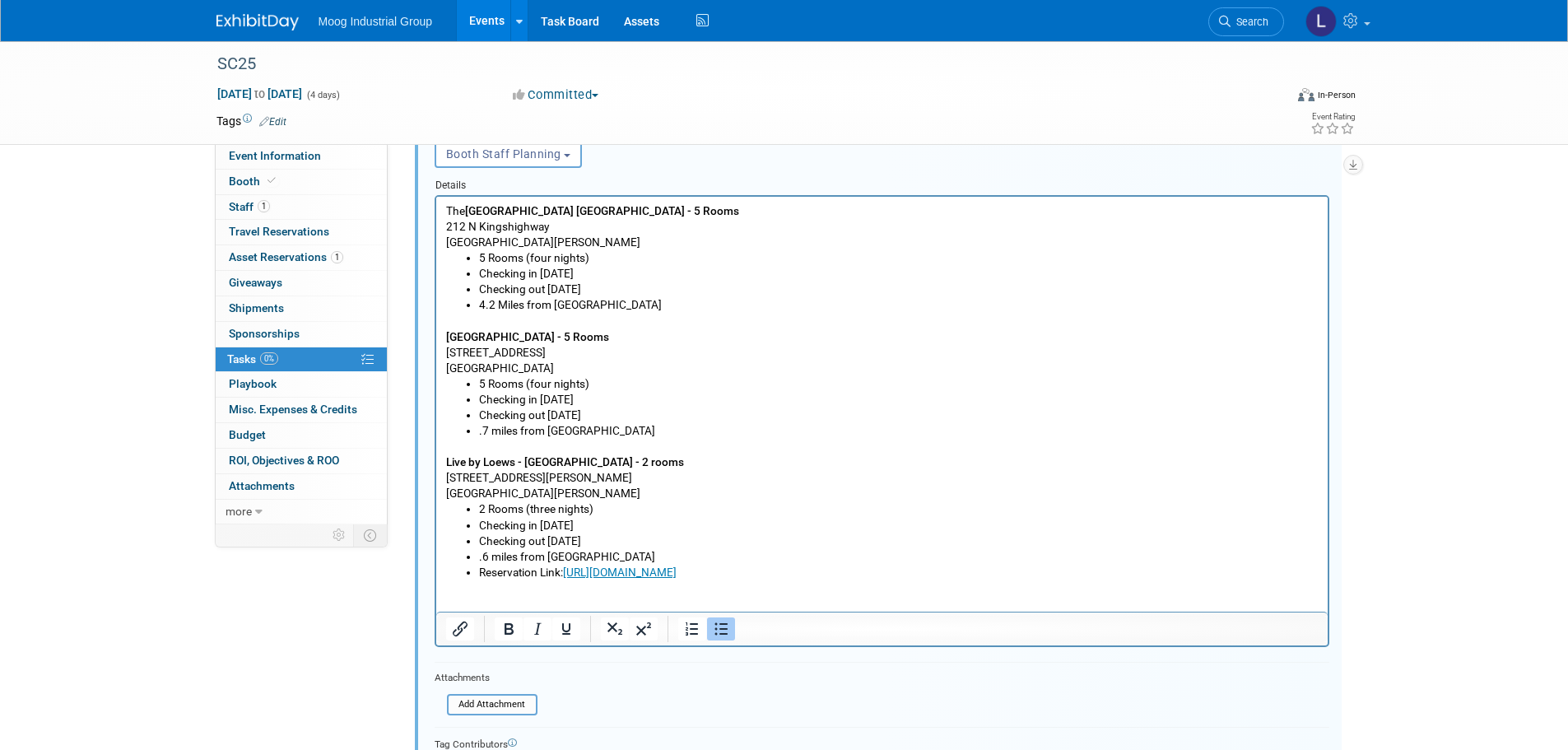
click at [659, 303] on li "4.2 Miles from [GEOGRAPHIC_DATA]" at bounding box center [898, 303] width 839 height 16
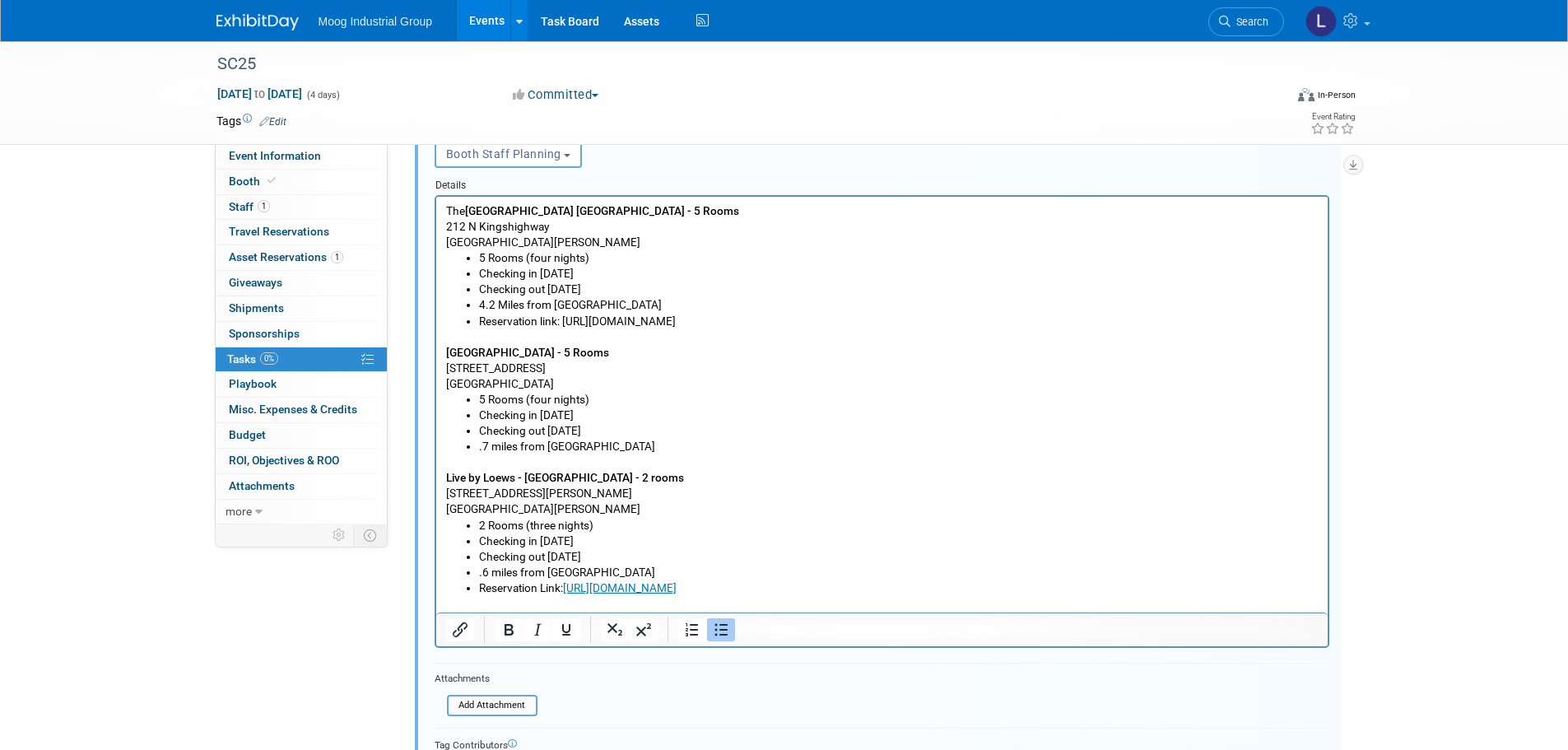
drag, startPoint x: 909, startPoint y: 315, endPoint x: 563, endPoint y: 315, distance: 346.0
click at [563, 315] on li "Reservation link: [URL][DOMAIN_NAME]" at bounding box center [898, 320] width 839 height 16
click at [462, 637] on icon "Insert/edit link" at bounding box center [460, 629] width 20 height 20
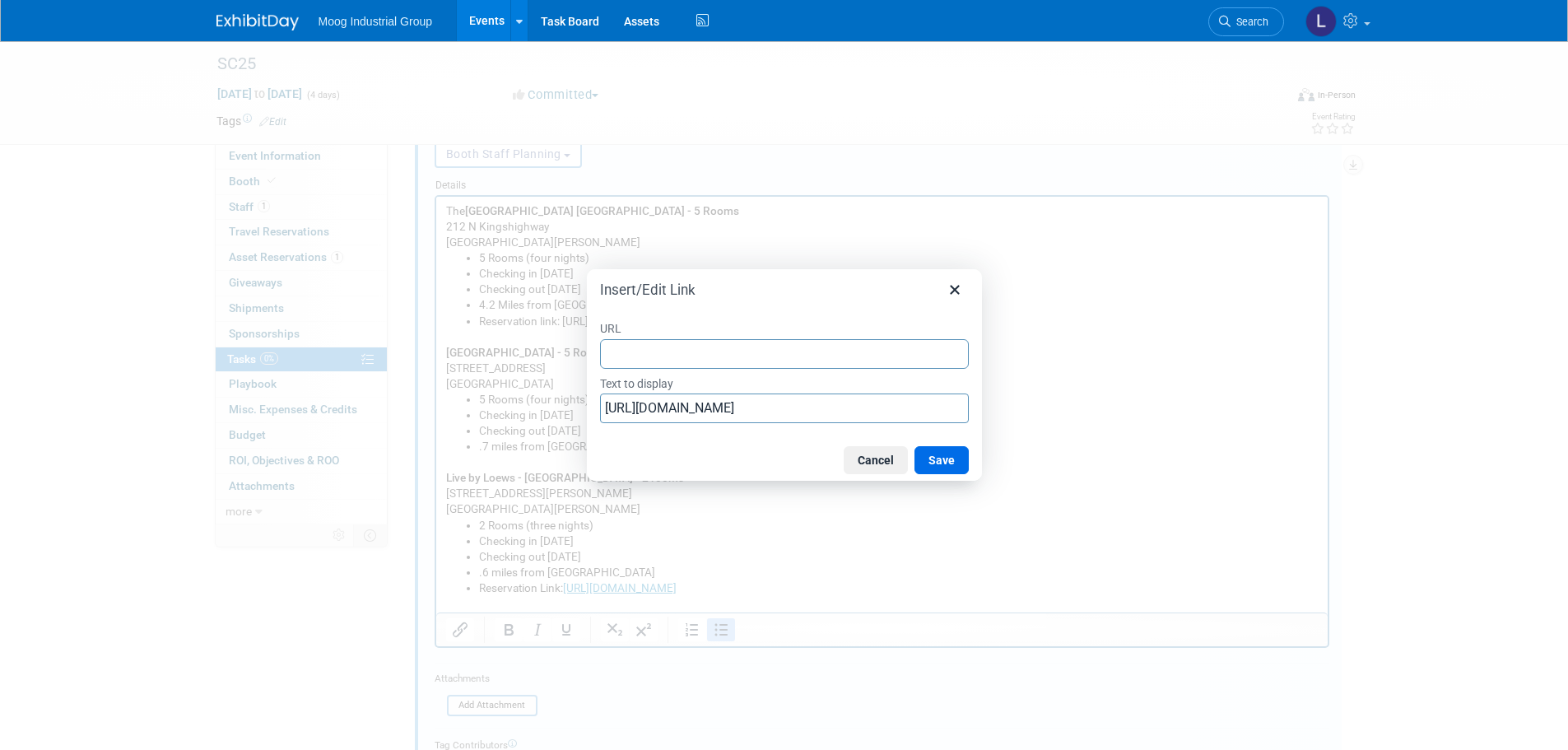
click at [638, 341] on input "URL" at bounding box center [784, 354] width 369 height 30
type input "[URL][DOMAIN_NAME]"
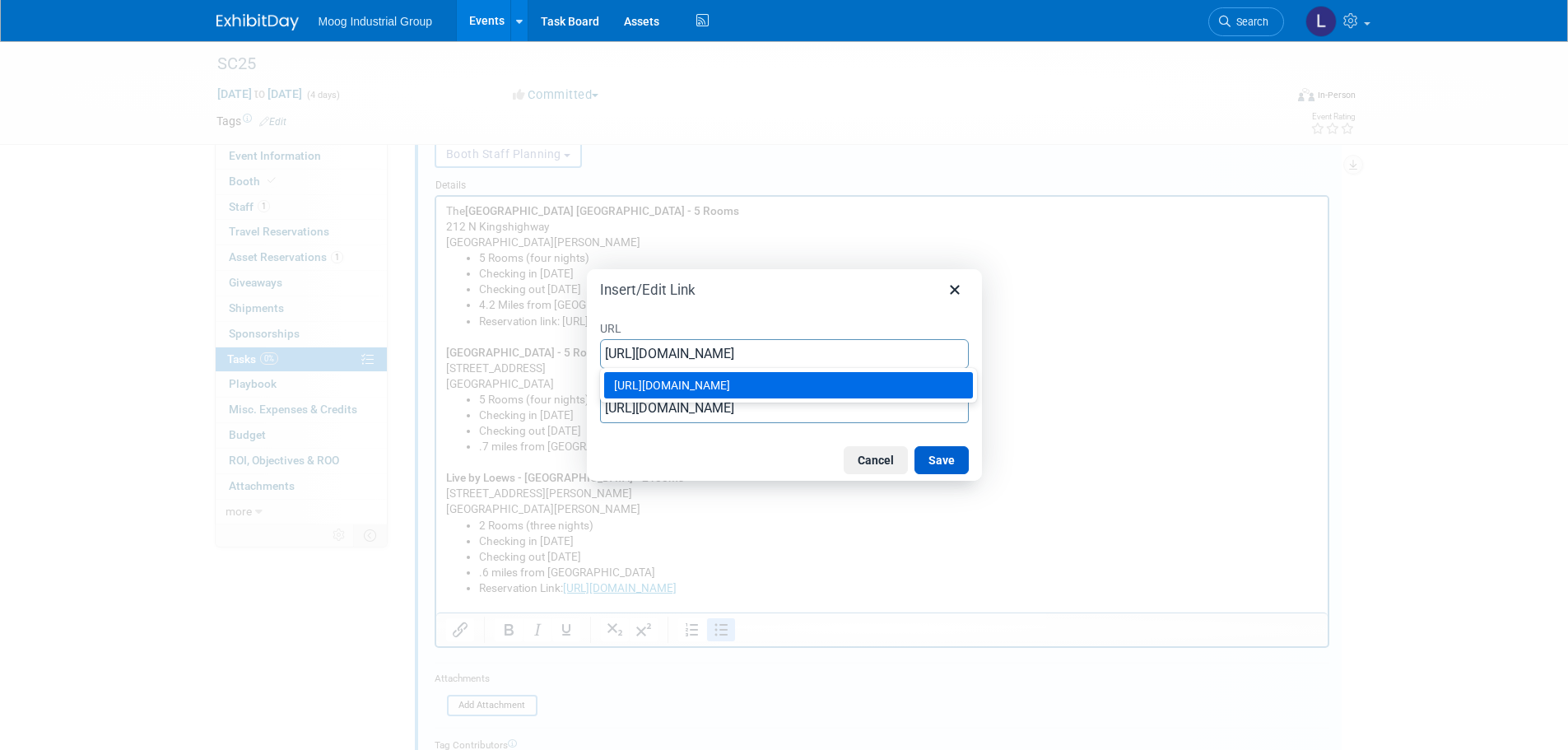
click at [952, 460] on button "Save" at bounding box center [942, 460] width 54 height 28
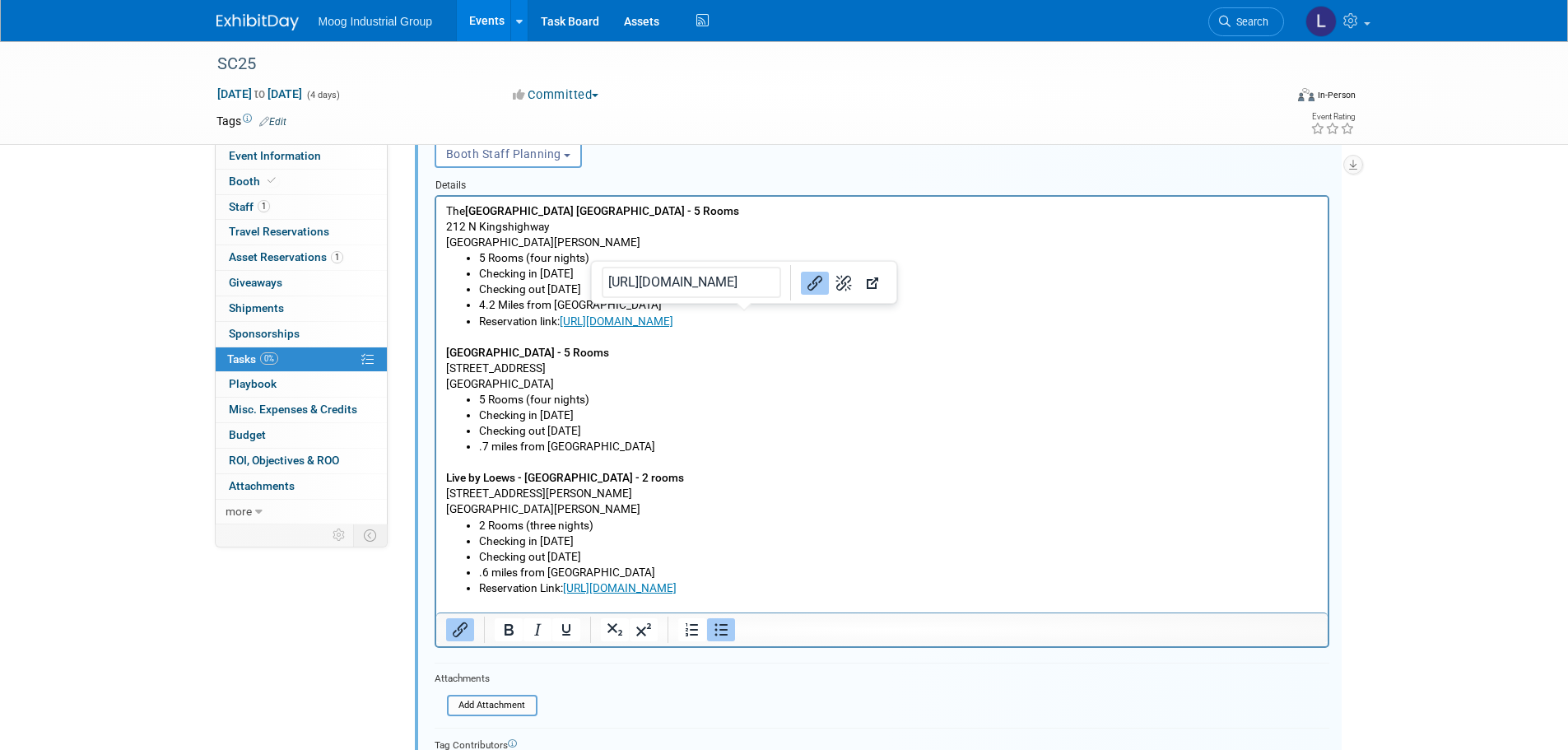
click at [914, 374] on p "[STREET_ADDRESS]" at bounding box center [882, 376] width 873 height 32
drag, startPoint x: 922, startPoint y: 317, endPoint x: 469, endPoint y: 325, distance: 453.1
click at [478, 325] on li "Reservation link: [URL][DOMAIN_NAME]﻿" at bounding box center [898, 320] width 839 height 16
copy li "Reservation link: [URL][DOMAIN_NAME]﻿"
click at [639, 447] on li ".7 miles from [GEOGRAPHIC_DATA]" at bounding box center [898, 446] width 839 height 16
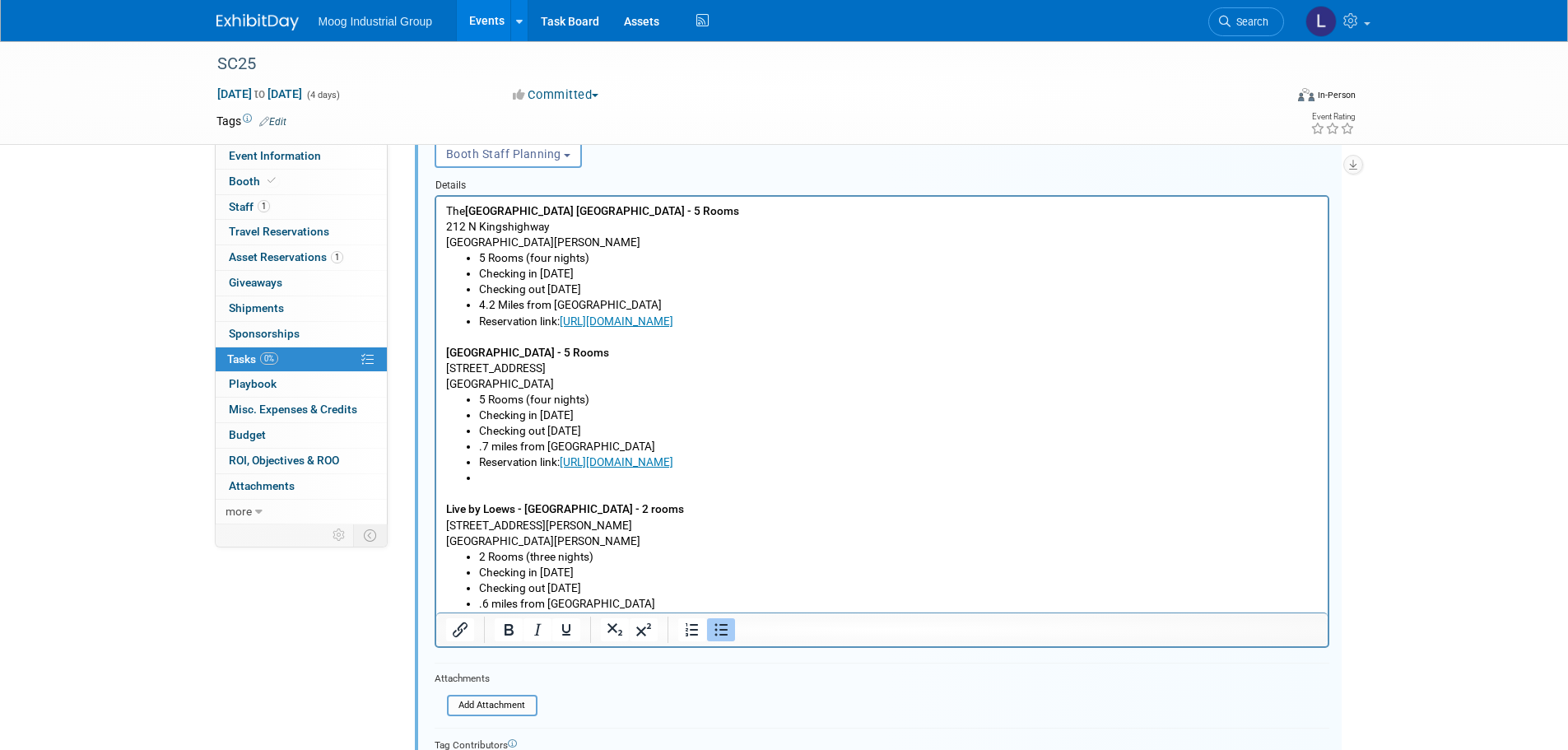
click at [517, 482] on li "Rich Text Area. Press ALT-0 for help." at bounding box center [898, 476] width 839 height 16
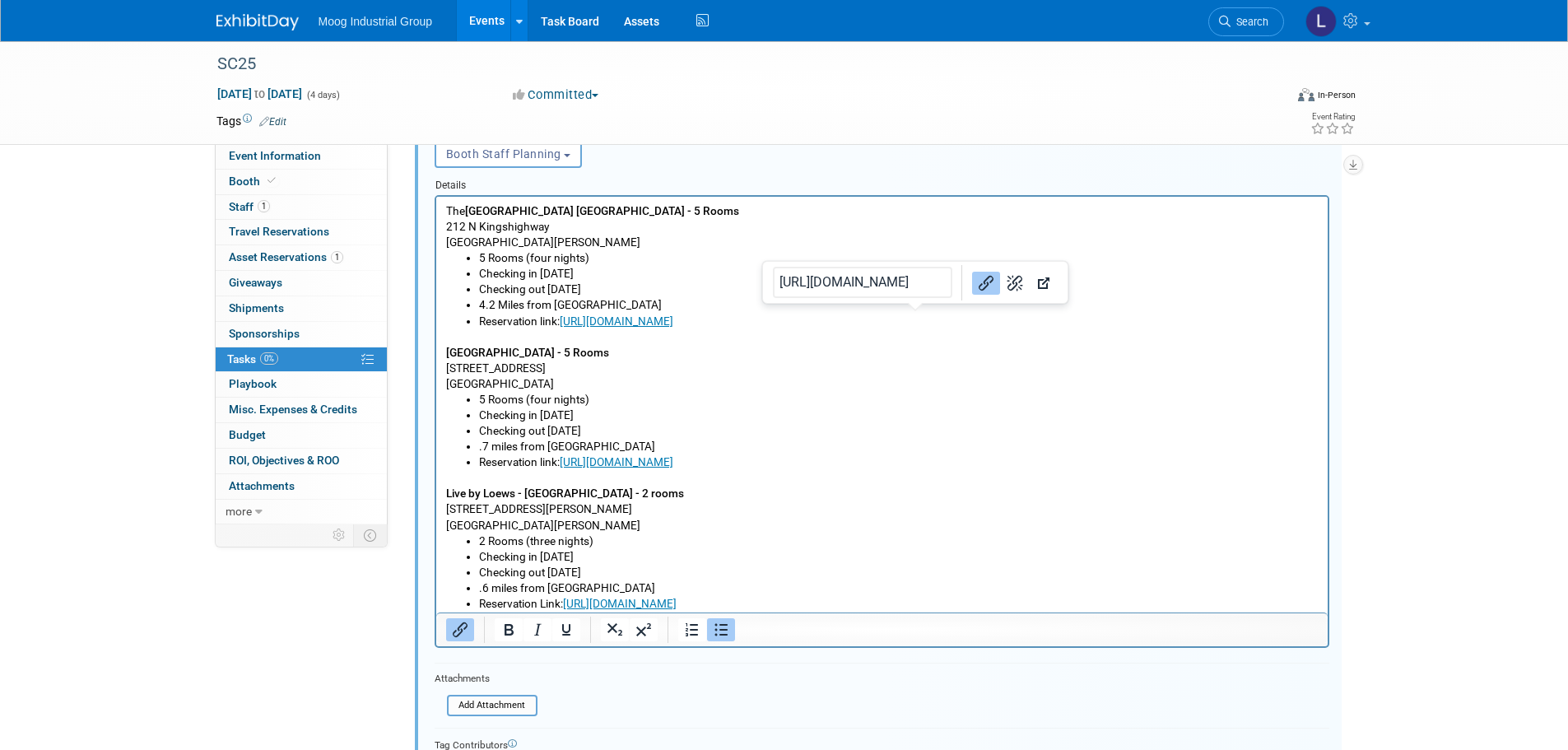
click at [925, 319] on li "Reservation link: [URL][DOMAIN_NAME]" at bounding box center [898, 320] width 839 height 16
click at [930, 319] on li "Reservation link: [URL][DOMAIN_NAME]﻿" at bounding box center [898, 320] width 839 height 16
click at [931, 321] on li "Reservation link: [URL][DOMAIN_NAME]﻿" at bounding box center [898, 320] width 839 height 16
click at [927, 325] on li "Reservation link: [URL][DOMAIN_NAME]﻿" at bounding box center [898, 320] width 839 height 16
click at [918, 323] on li "Reservation link: [URL][DOMAIN_NAME]﻿" at bounding box center [898, 320] width 839 height 16
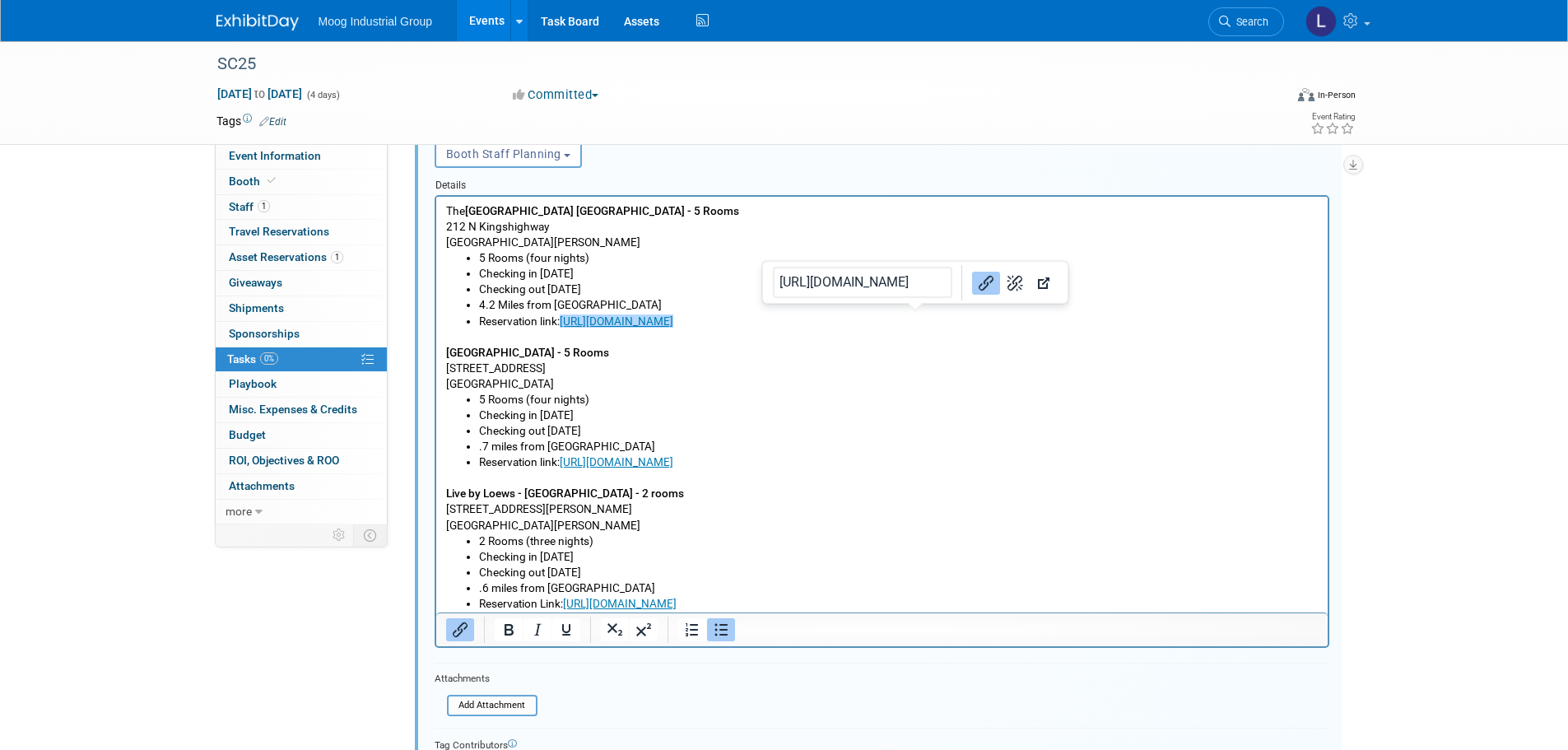
click at [1066, 369] on p "[STREET_ADDRESS]" at bounding box center [882, 376] width 873 height 32
click at [952, 326] on li "Reservation link: [URL][DOMAIN_NAME]﻿" at bounding box center [898, 320] width 839 height 16
click at [946, 327] on li "Reservation link: [URL][DOMAIN_NAME]﻿" at bounding box center [898, 320] width 839 height 16
click at [1026, 342] on p "Rich Text Area. Press ALT-0 for help." at bounding box center [882, 336] width 873 height 16
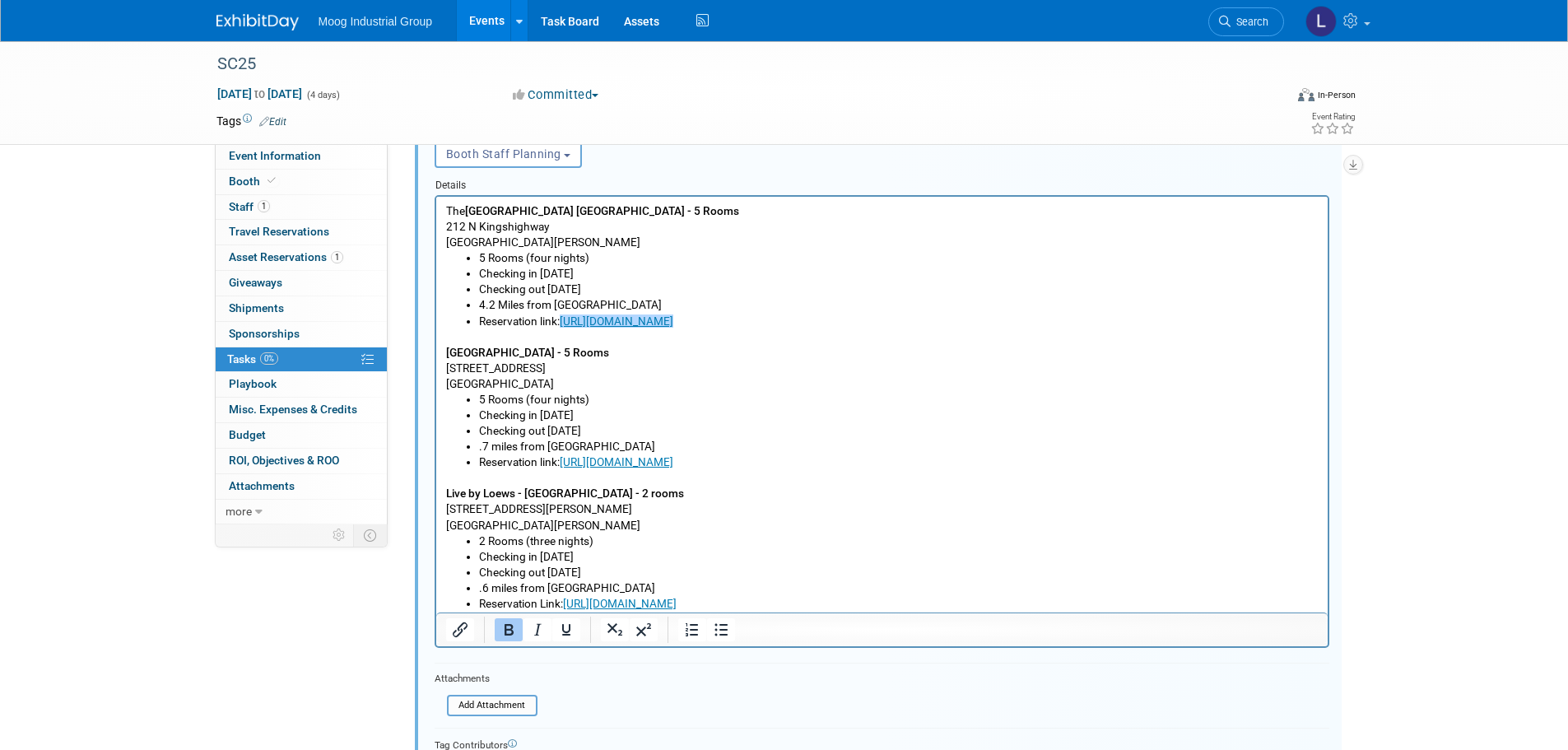
click at [994, 323] on li "Reservation link: [URL][DOMAIN_NAME]﻿" at bounding box center [898, 320] width 839 height 16
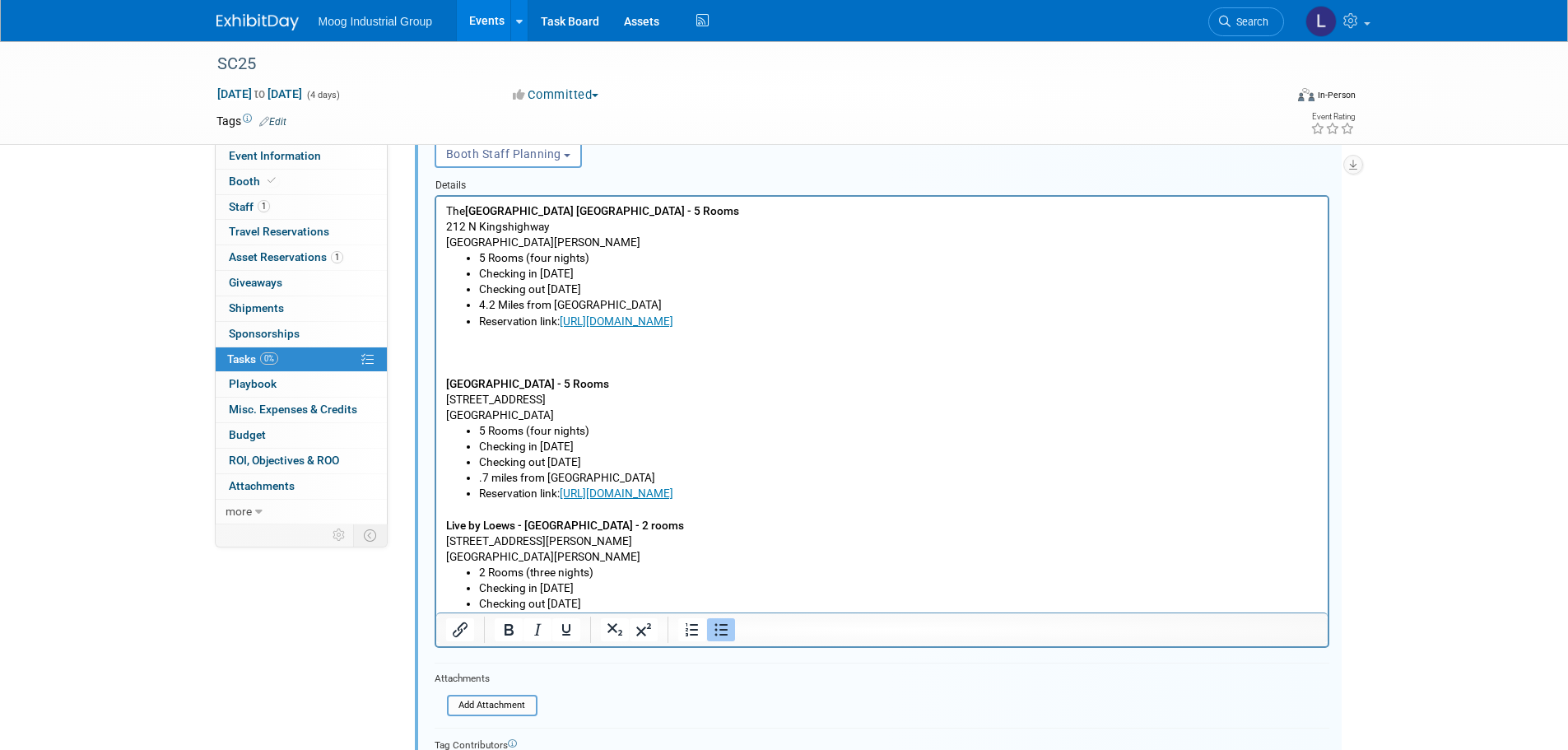
drag, startPoint x: 561, startPoint y: 318, endPoint x: 475, endPoint y: 259, distance: 104.3
click at [475, 259] on ul "5 Rooms (four nights) Checking in [DATE] Checking out [DATE] 4.2 Miles from con…" at bounding box center [882, 288] width 873 height 78
click at [722, 290] on li "Checking out [DATE]" at bounding box center [898, 288] width 839 height 16
click at [564, 240] on p "[STREET_ADDRESS][PERSON_NAME]" at bounding box center [882, 234] width 873 height 32
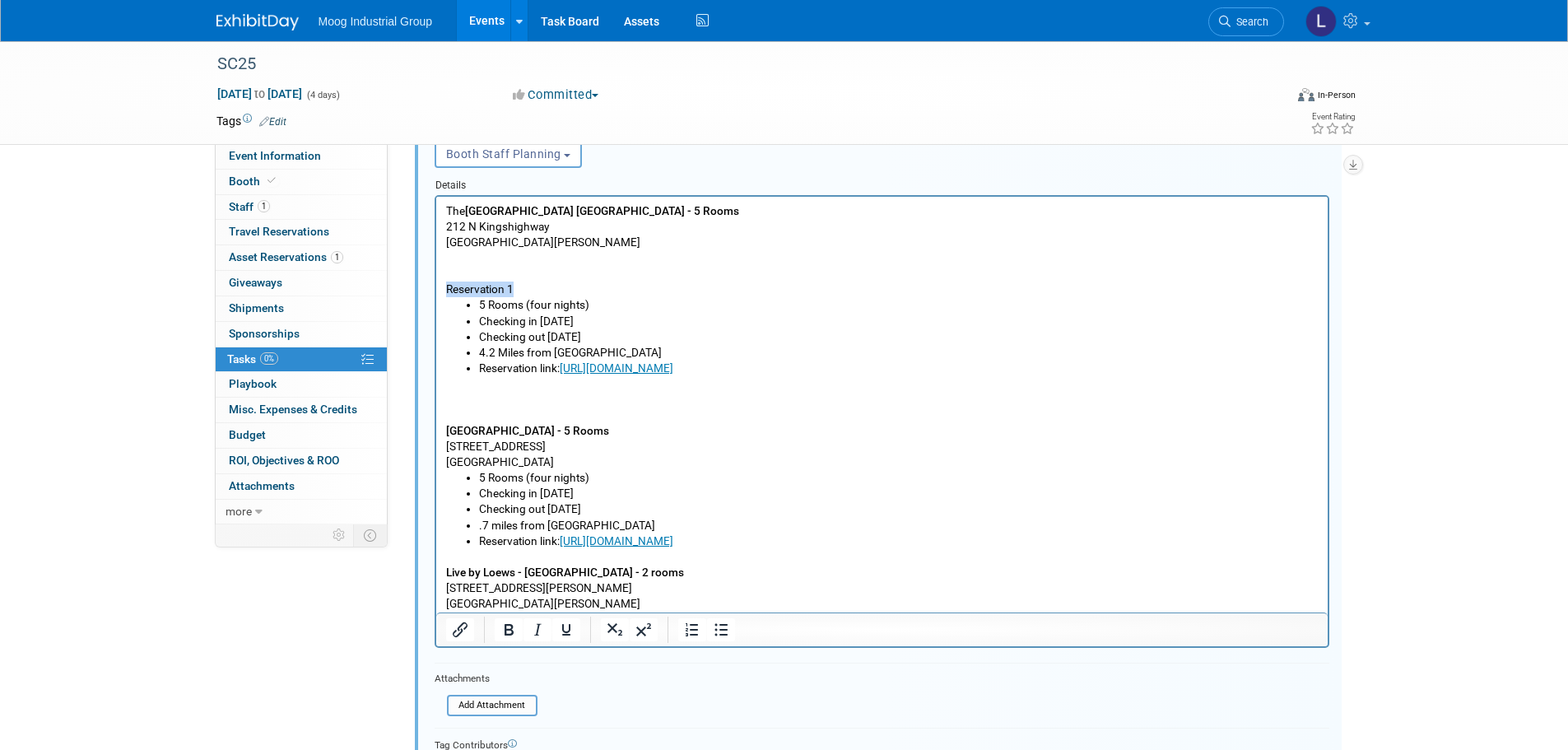
drag, startPoint x: 521, startPoint y: 290, endPoint x: 436, endPoint y: 282, distance: 85.4
click at [436, 282] on html "The [GEOGRAPHIC_DATA] [GEOGRAPHIC_DATA] - 5 Rooms [STREET_ADDRESS][PERSON_NAME]…" at bounding box center [881, 459] width 891 height 525
click at [505, 635] on icon "Bold" at bounding box center [509, 629] width 9 height 11
click at [453, 266] on p "Rich Text Area. Press ALT-0 for help." at bounding box center [882, 273] width 873 height 16
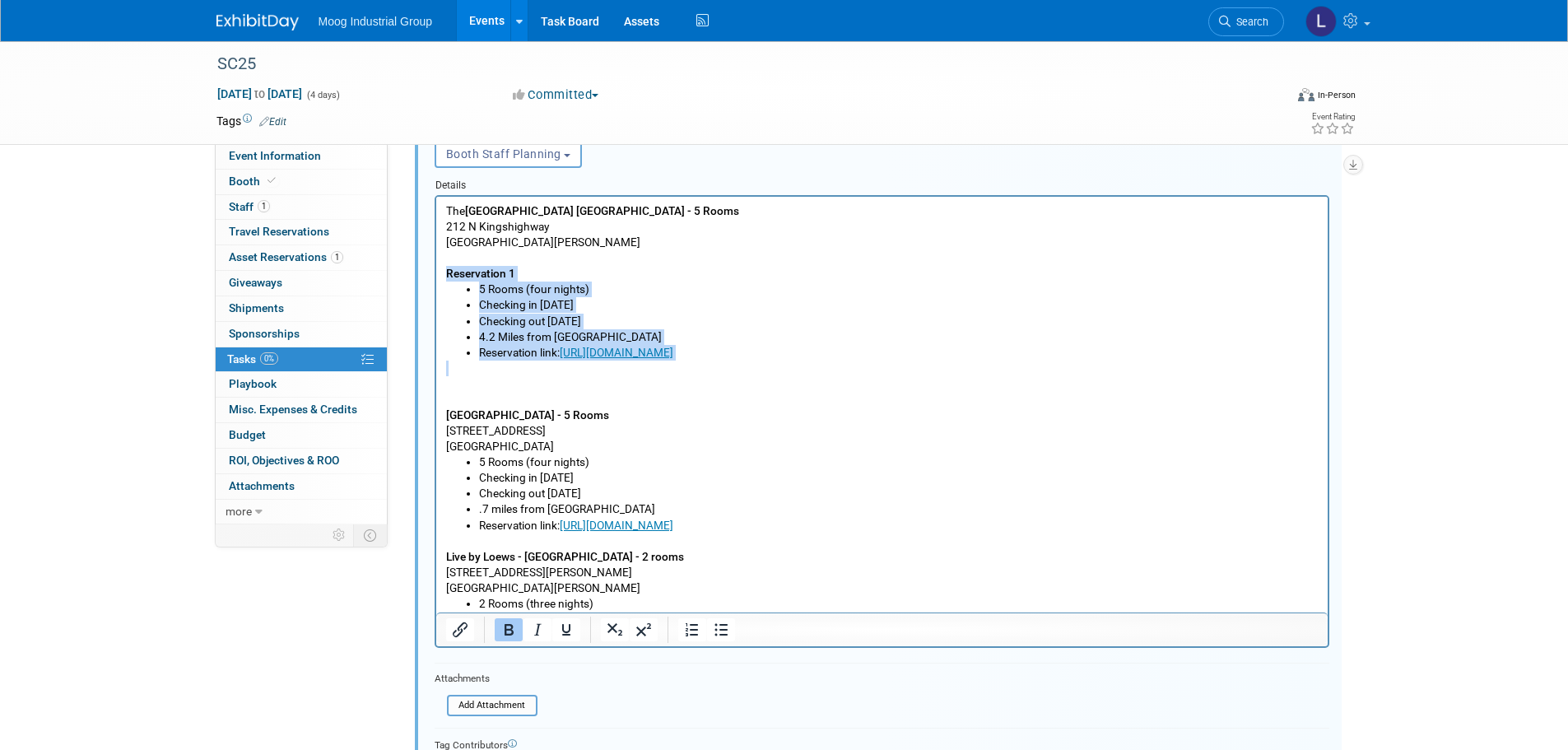
drag, startPoint x: 945, startPoint y: 360, endPoint x: 432, endPoint y: 271, distance: 520.7
click at [436, 271] on html "The [GEOGRAPHIC_DATA] [GEOGRAPHIC_DATA] - 5 Rooms [STREET_ADDRESS][PERSON_NAME]…" at bounding box center [881, 451] width 891 height 510
copy body "Reservation 1 5 Rooms (four nights) Checking in [DATE] Checking out [DATE] 4.2 …"
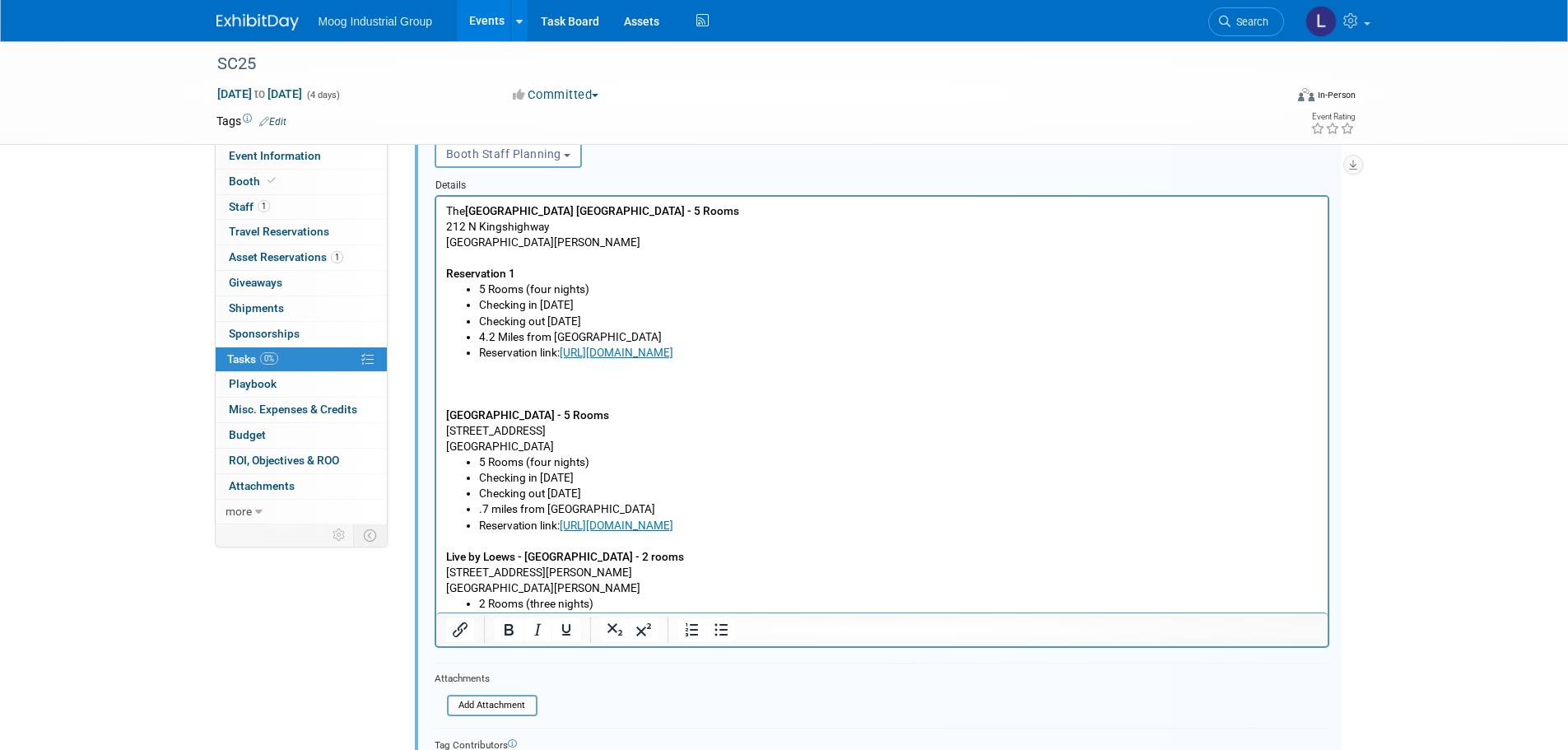
click at [449, 382] on p "Rich Text Area. Press ALT-0 for help." at bounding box center [882, 382] width 873 height 16
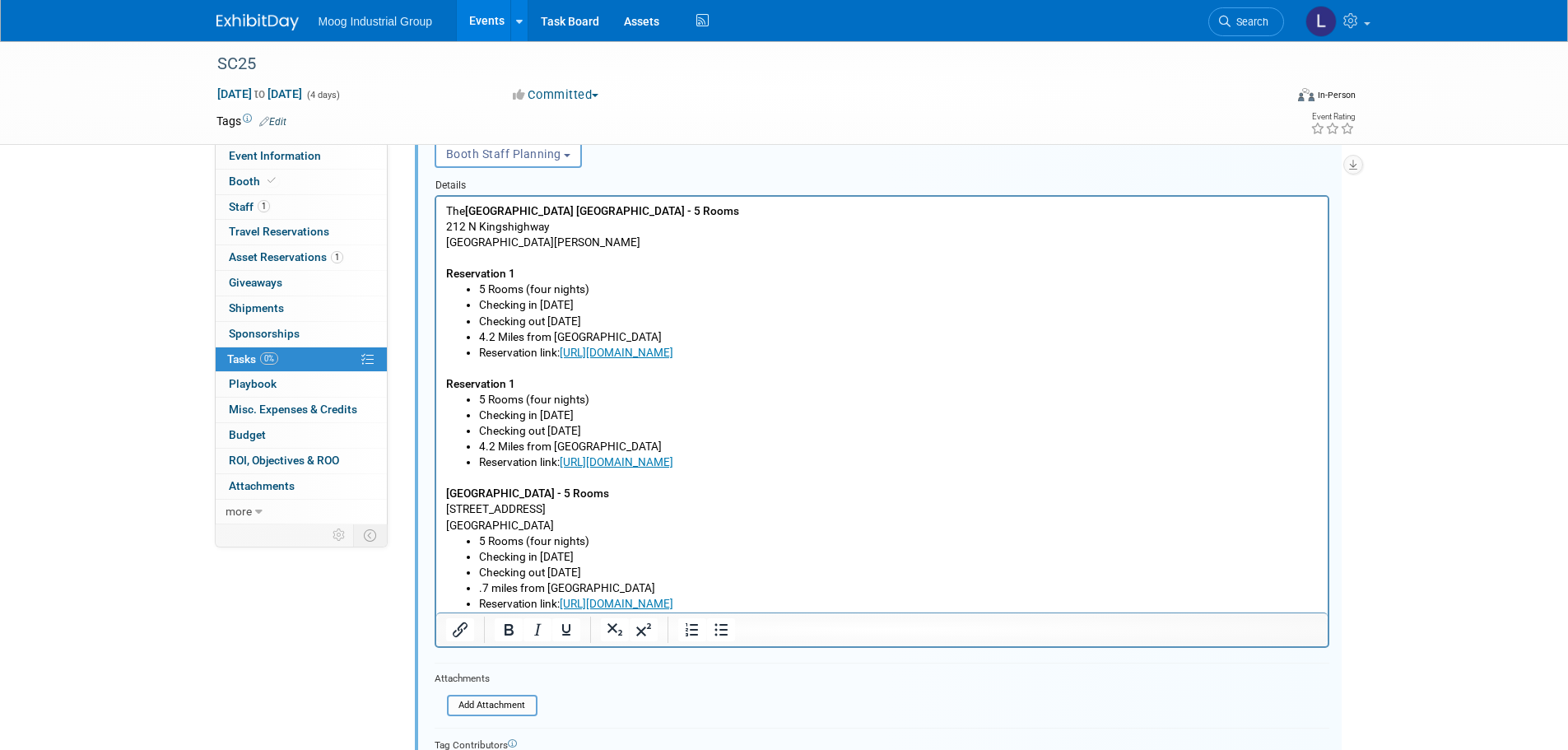
click at [516, 376] on p "Reservation 1" at bounding box center [882, 382] width 873 height 16
drag, startPoint x: 591, startPoint y: 426, endPoint x: 547, endPoint y: 427, distance: 44.0
click at [547, 427] on li "Checking out [DATE]" at bounding box center [898, 430] width 839 height 16
click at [610, 428] on li "Checking out [DATE]" at bounding box center [898, 430] width 839 height 16
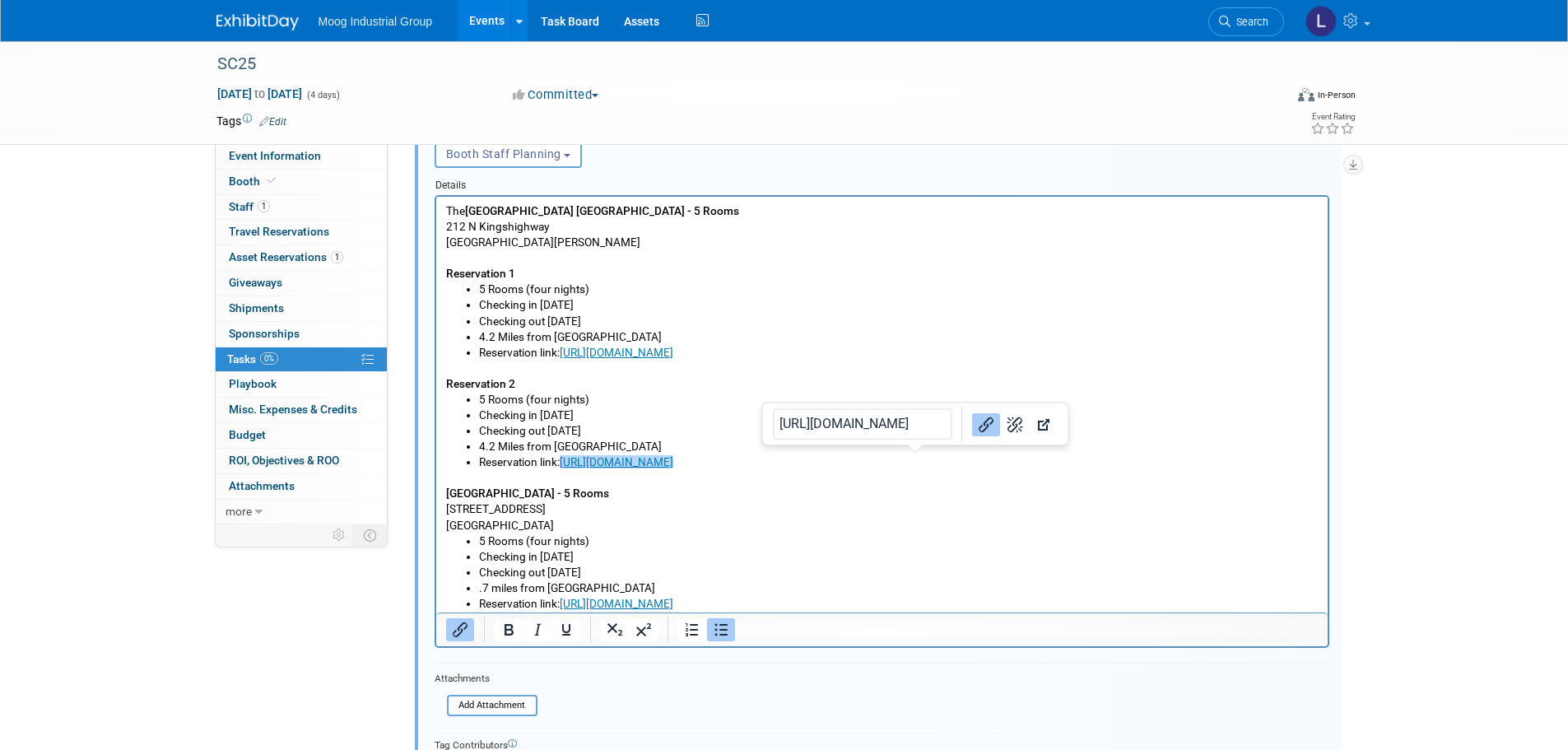
drag, startPoint x: 929, startPoint y: 462, endPoint x: 905, endPoint y: 462, distance: 24.0
click at [905, 462] on li "Reservation link: [URL][DOMAIN_NAME]﻿" at bounding box center [898, 461] width 839 height 16
drag, startPoint x: 918, startPoint y: 460, endPoint x: 562, endPoint y: 466, distance: 356.1
click at [562, 466] on li "Reservation link: [URL][DOMAIN_NAME]" at bounding box center [898, 461] width 839 height 16
click at [461, 626] on icon "Insert/edit link" at bounding box center [460, 630] width 15 height 15
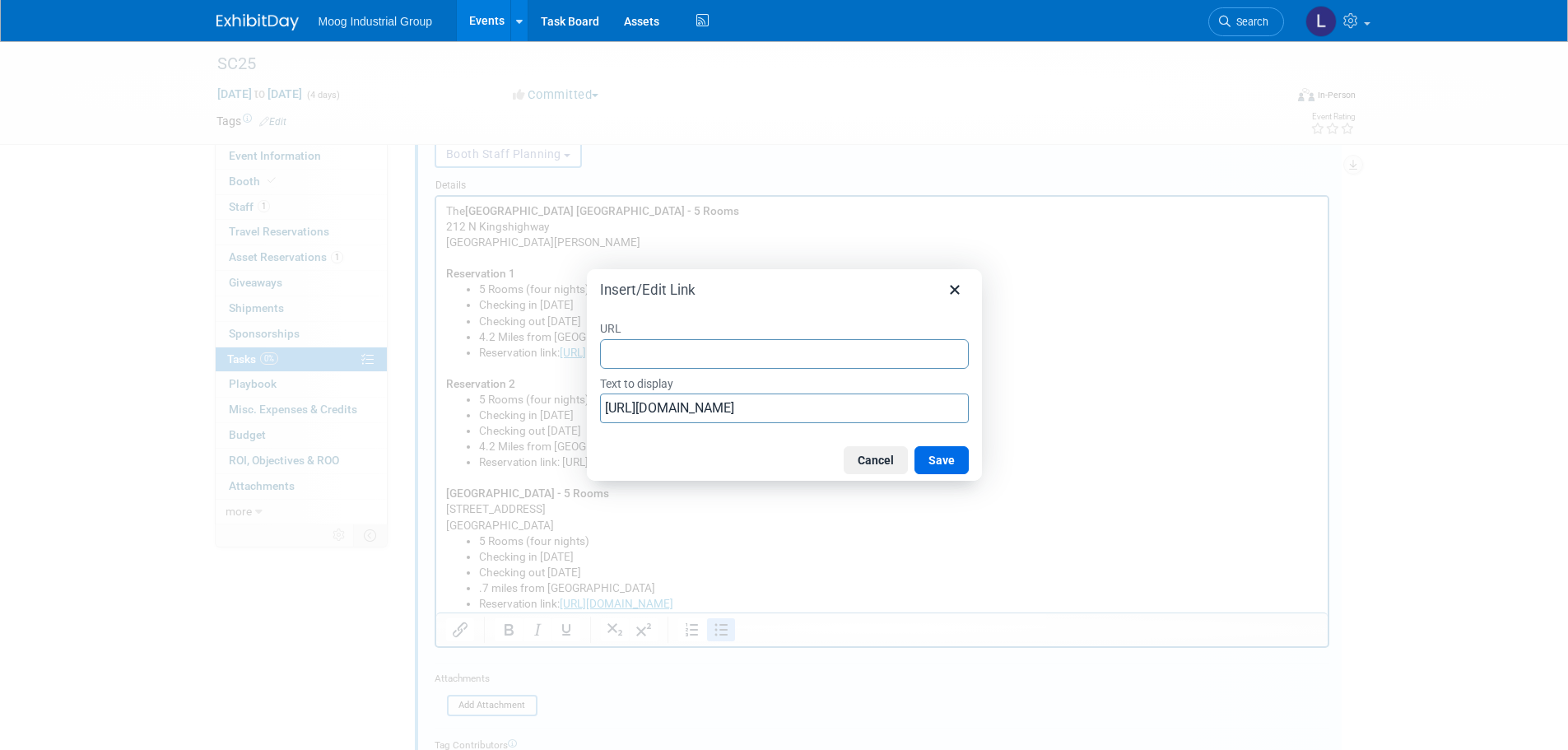
type input "[URL][DOMAIN_NAME]"
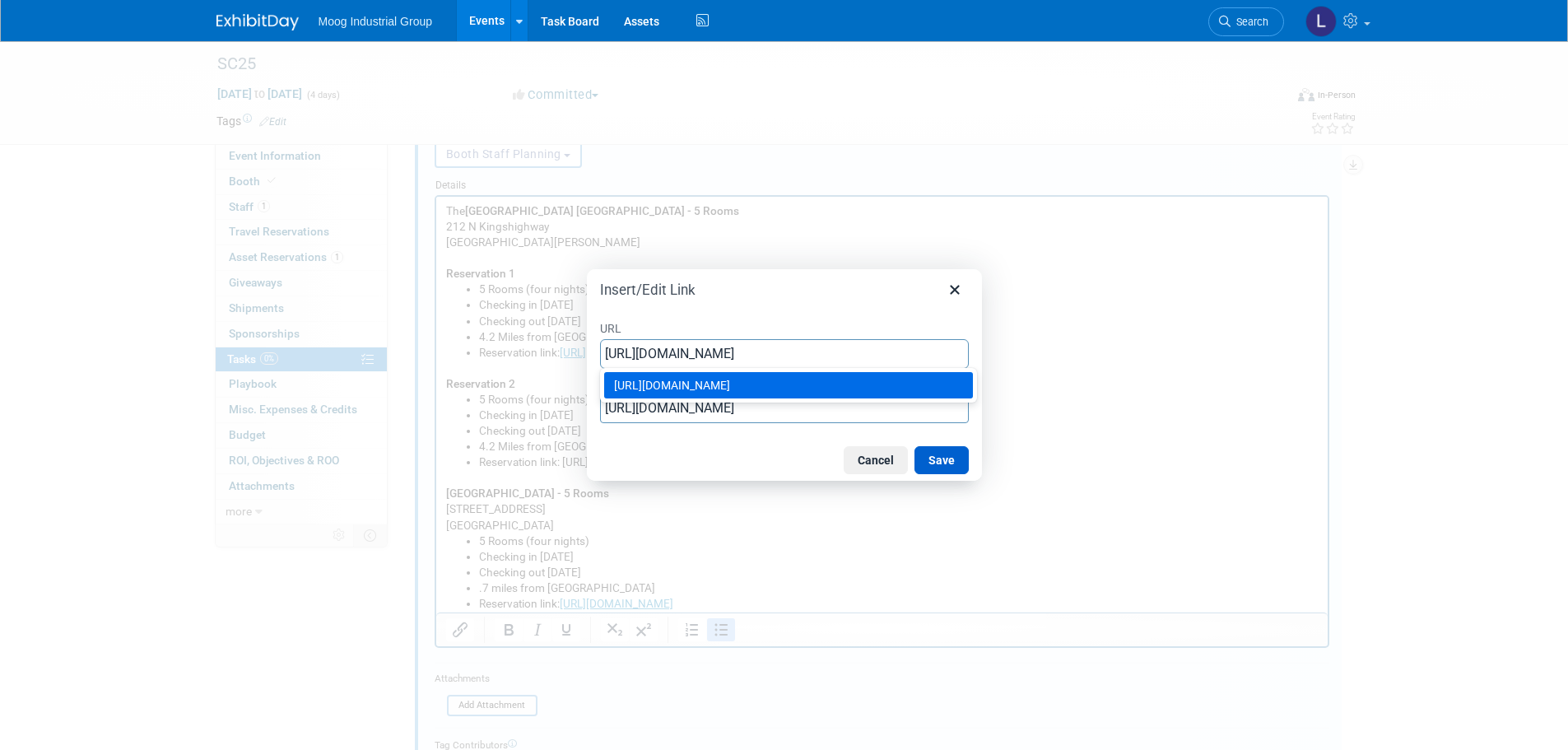
click at [941, 465] on button "Save" at bounding box center [942, 460] width 54 height 28
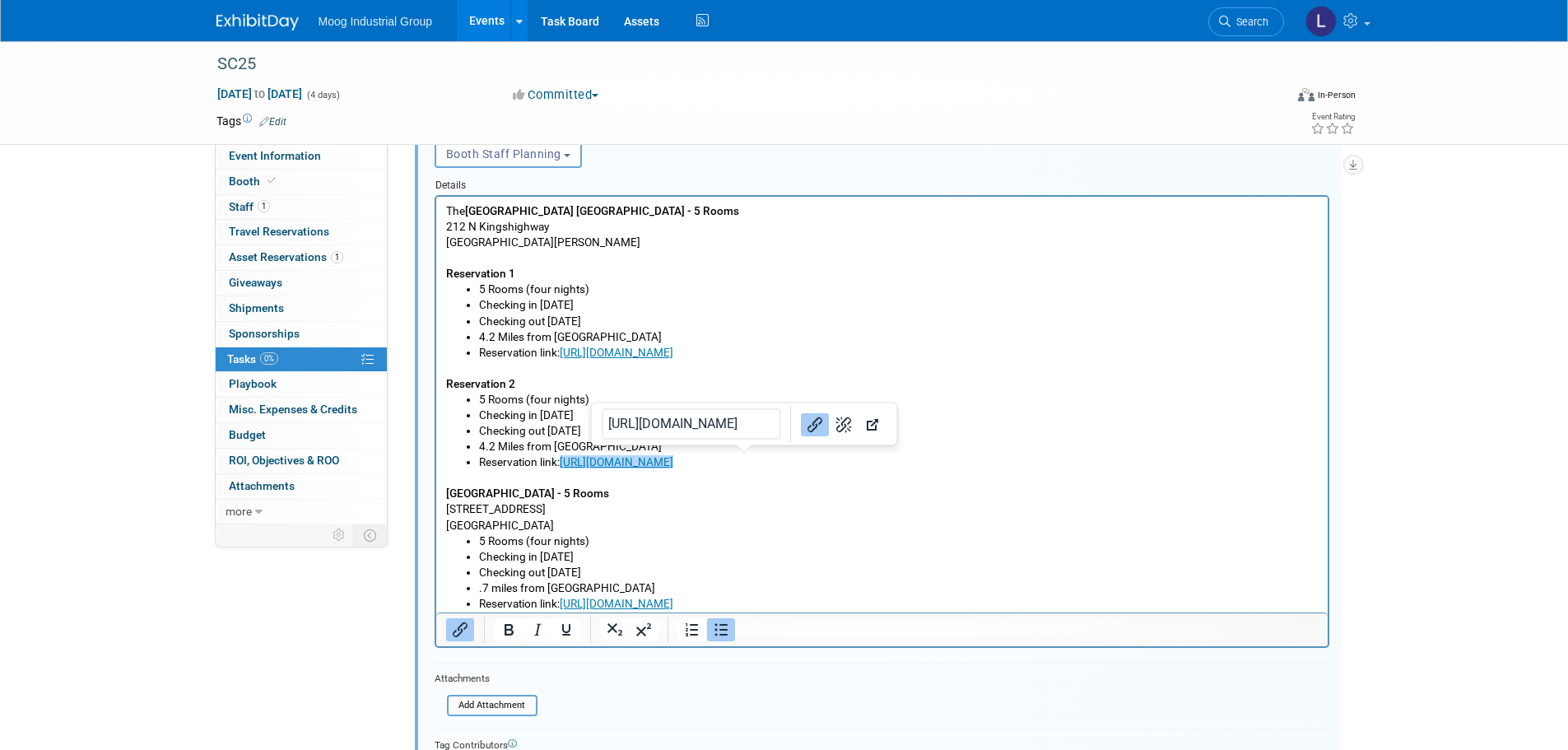
click at [1328, 462] on div at bounding box center [881, 422] width 894 height 452
drag, startPoint x: 549, startPoint y: 396, endPoint x: 529, endPoint y: 396, distance: 20.0
click at [529, 396] on li "5 Rooms (four nights)" at bounding box center [898, 398] width 839 height 16
click at [942, 403] on li "5 Rooms (five nights)" at bounding box center [898, 398] width 839 height 16
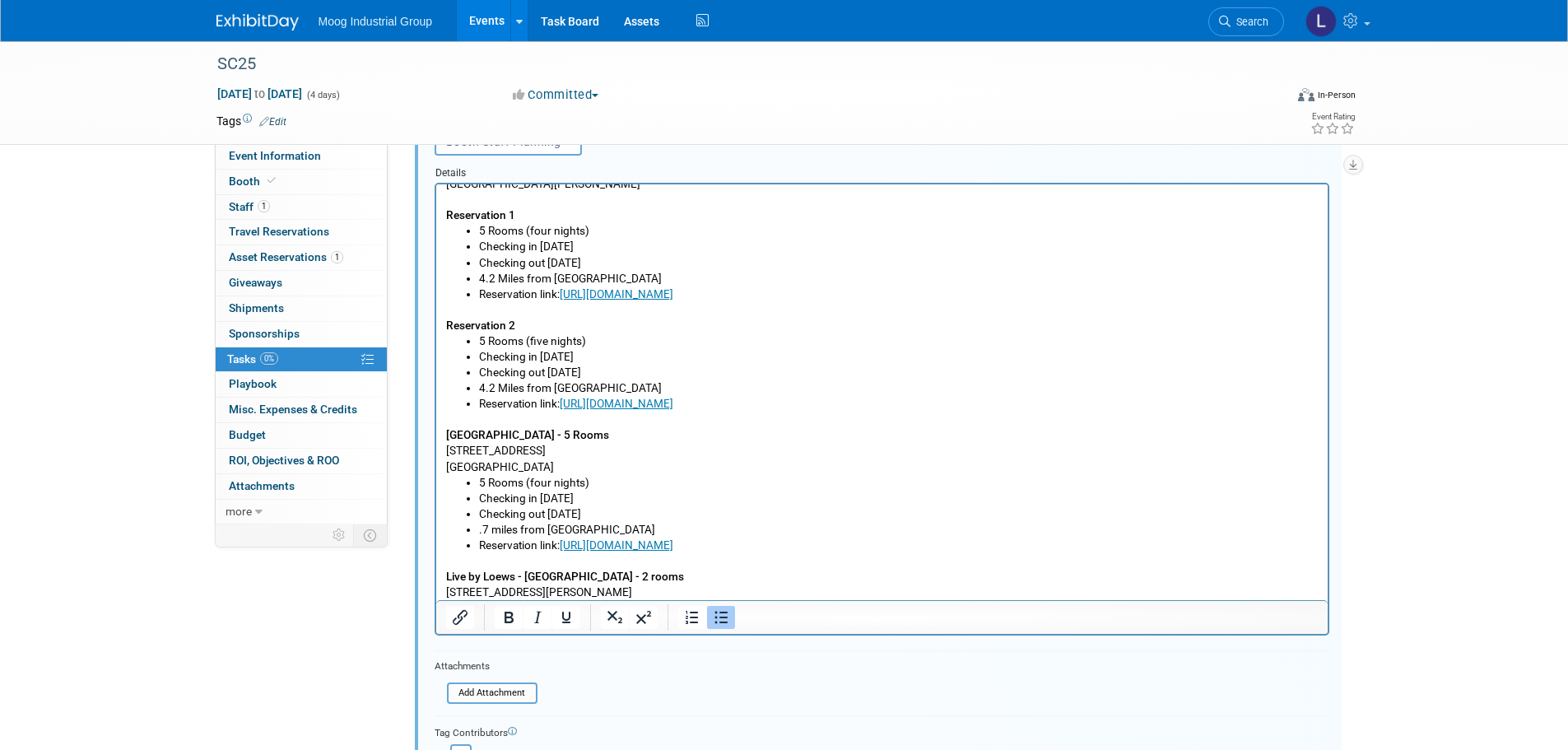
scroll to position [82, 0]
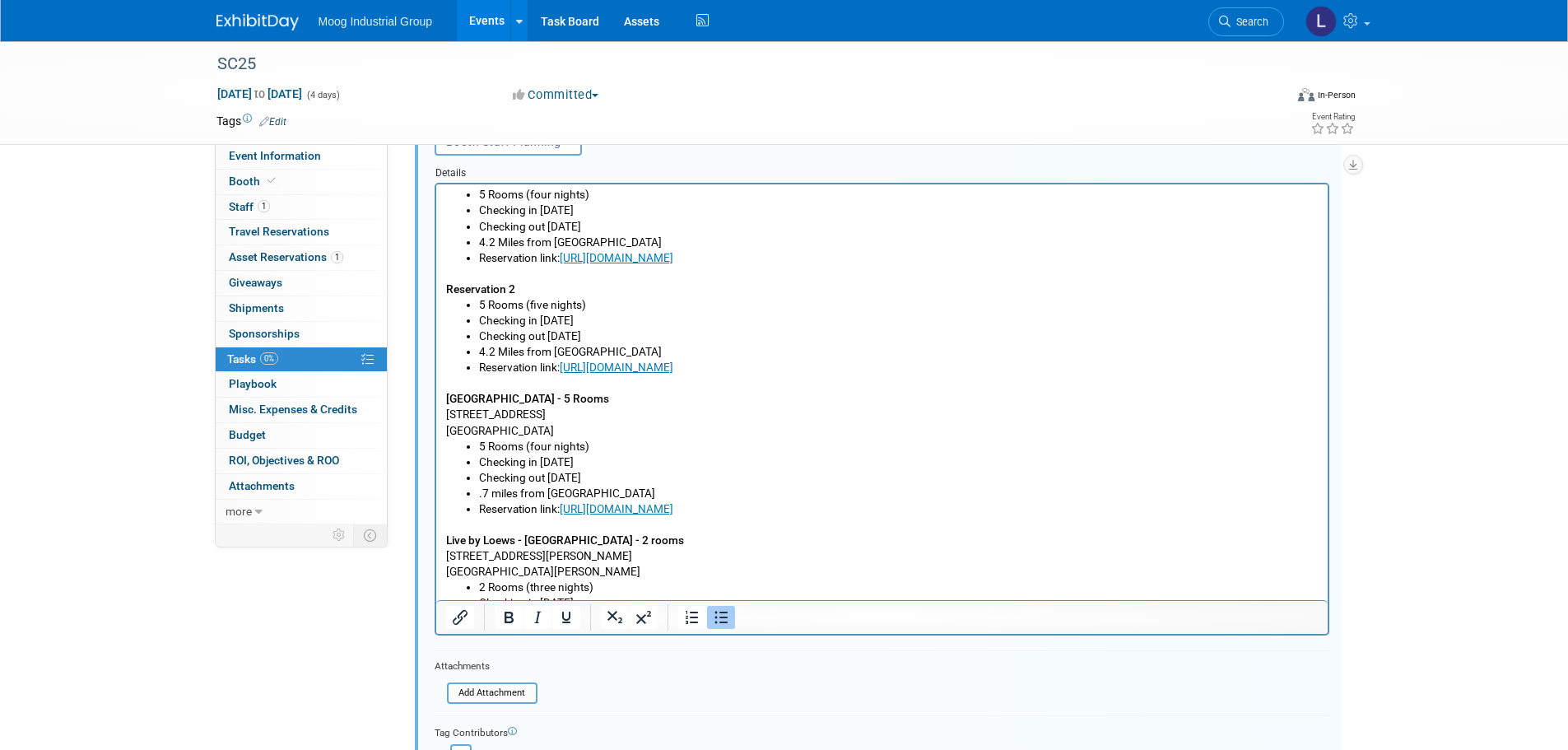
click at [1203, 482] on li "Checking out [DATE]" at bounding box center [898, 476] width 839 height 16
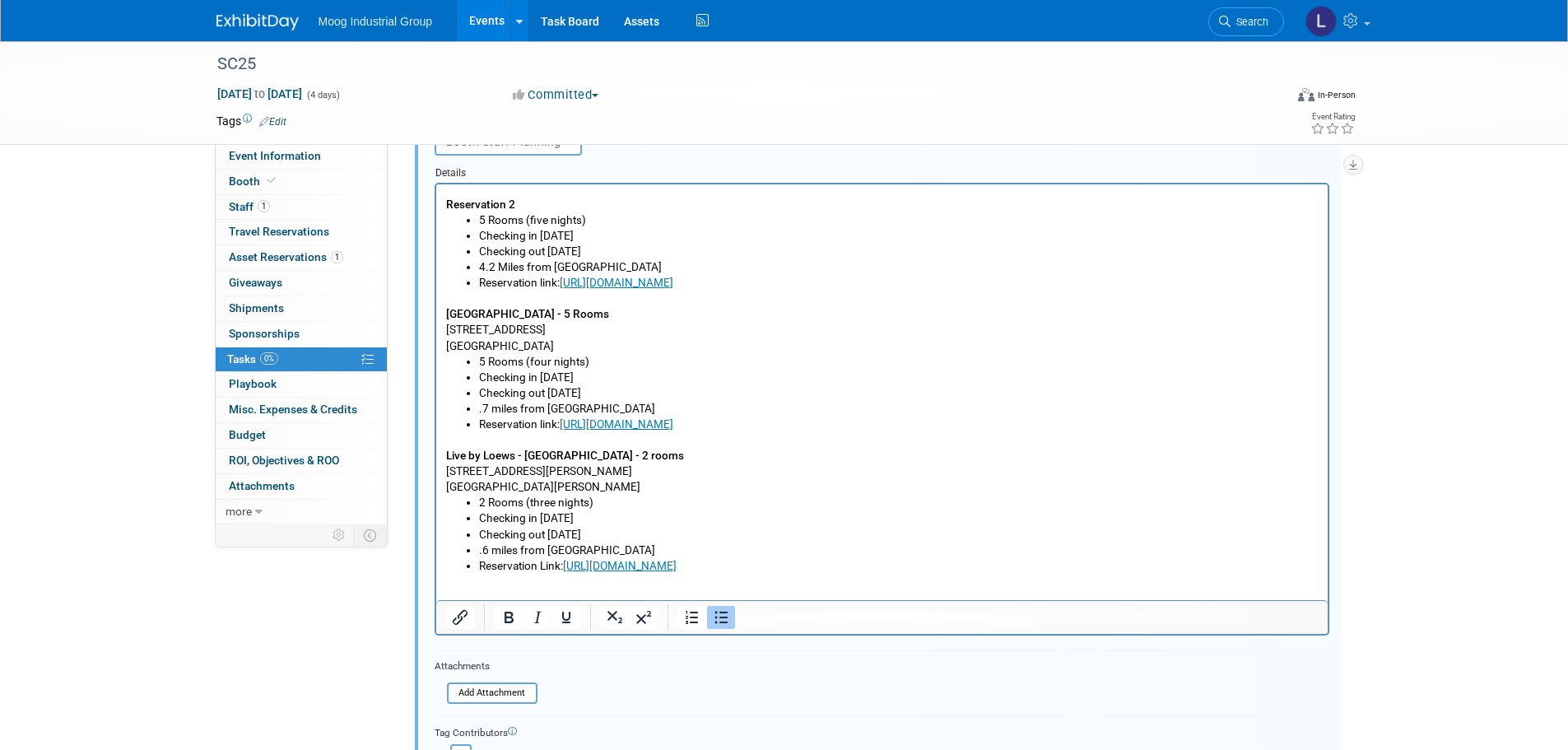
scroll to position [172, 0]
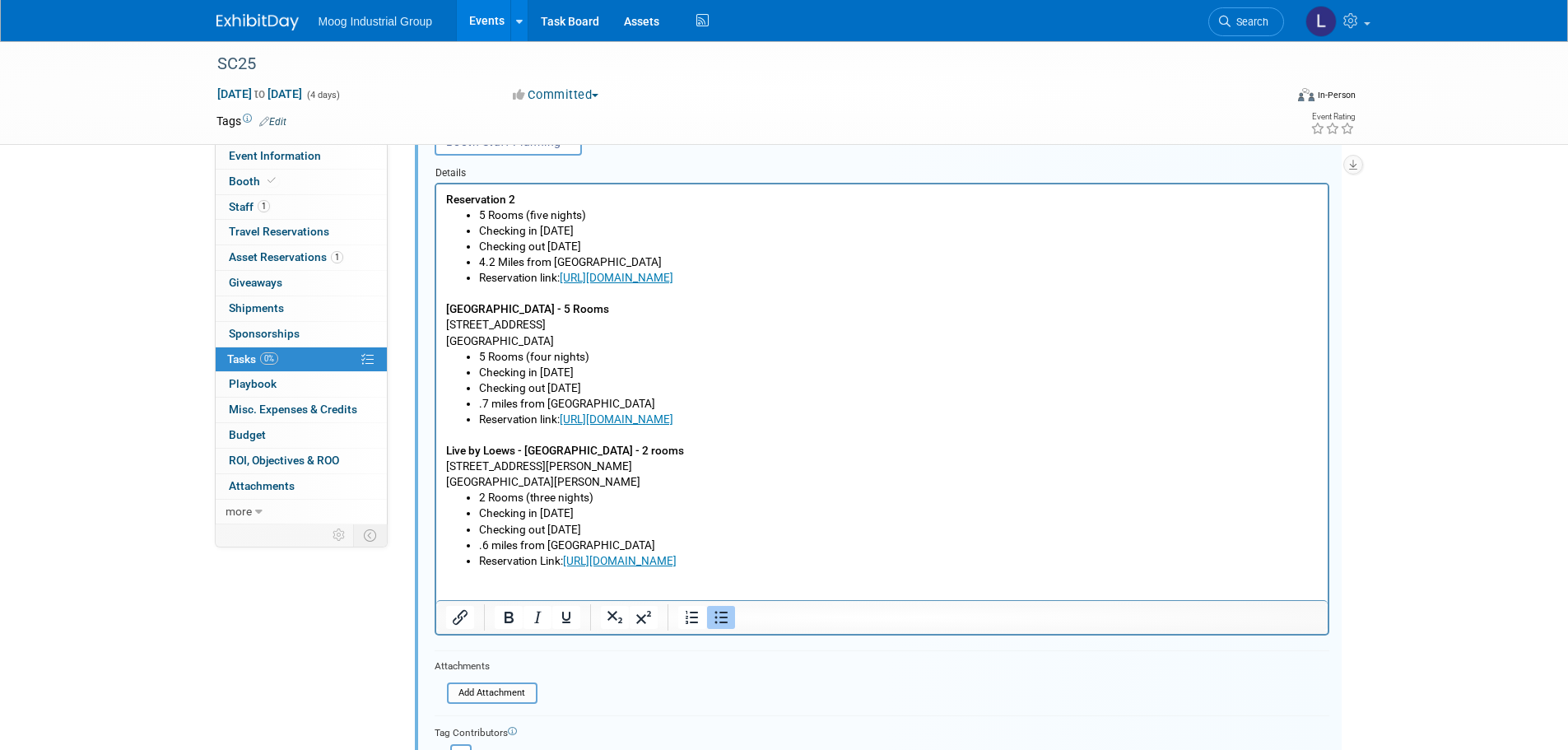
click at [155, 640] on div "SC25 [DATE] to [DATE] (4 days) [DATE] to [DATE] Committed Committed Considering…" at bounding box center [784, 650] width 1568 height 1879
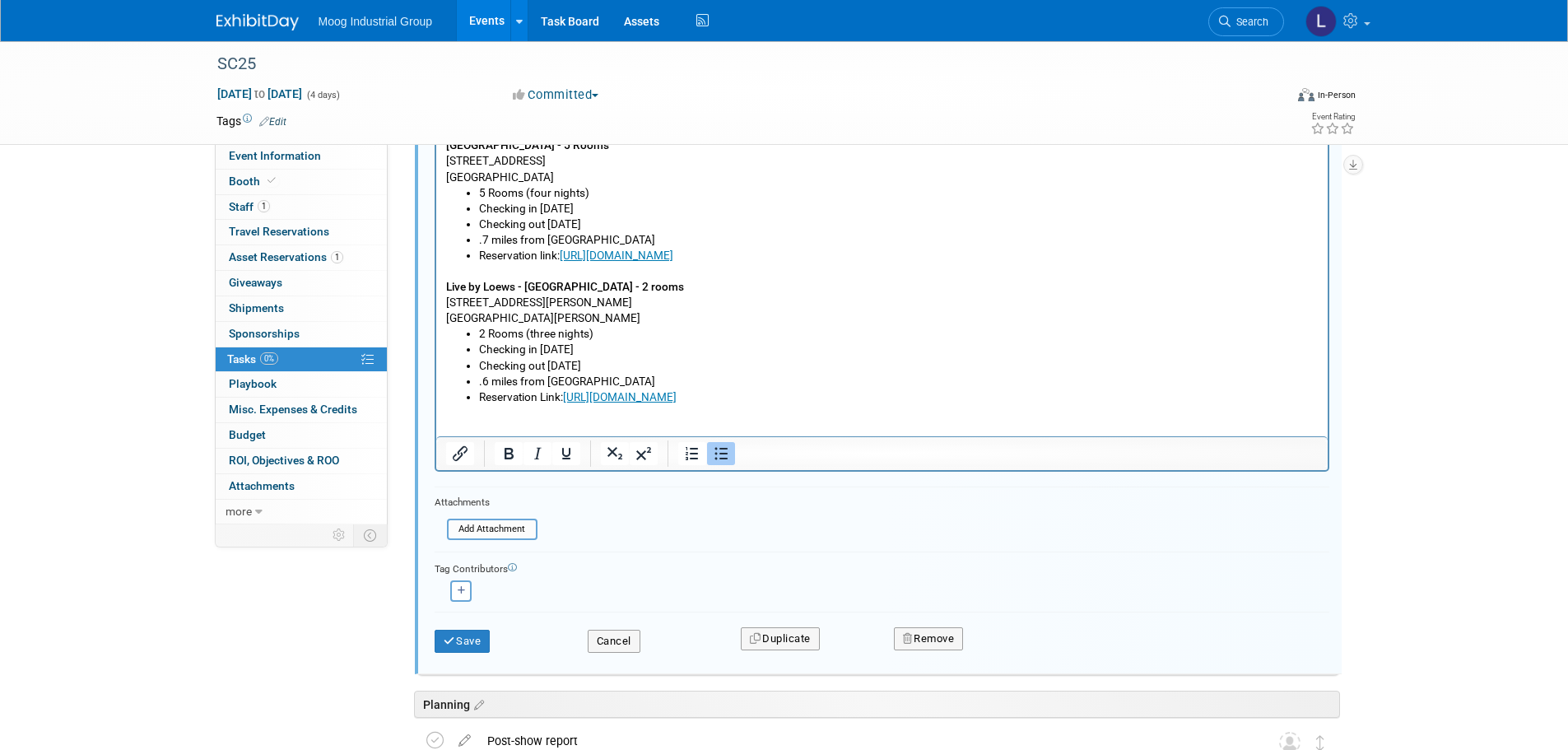
scroll to position [494, 0]
click at [463, 636] on button "Save" at bounding box center [462, 640] width 56 height 23
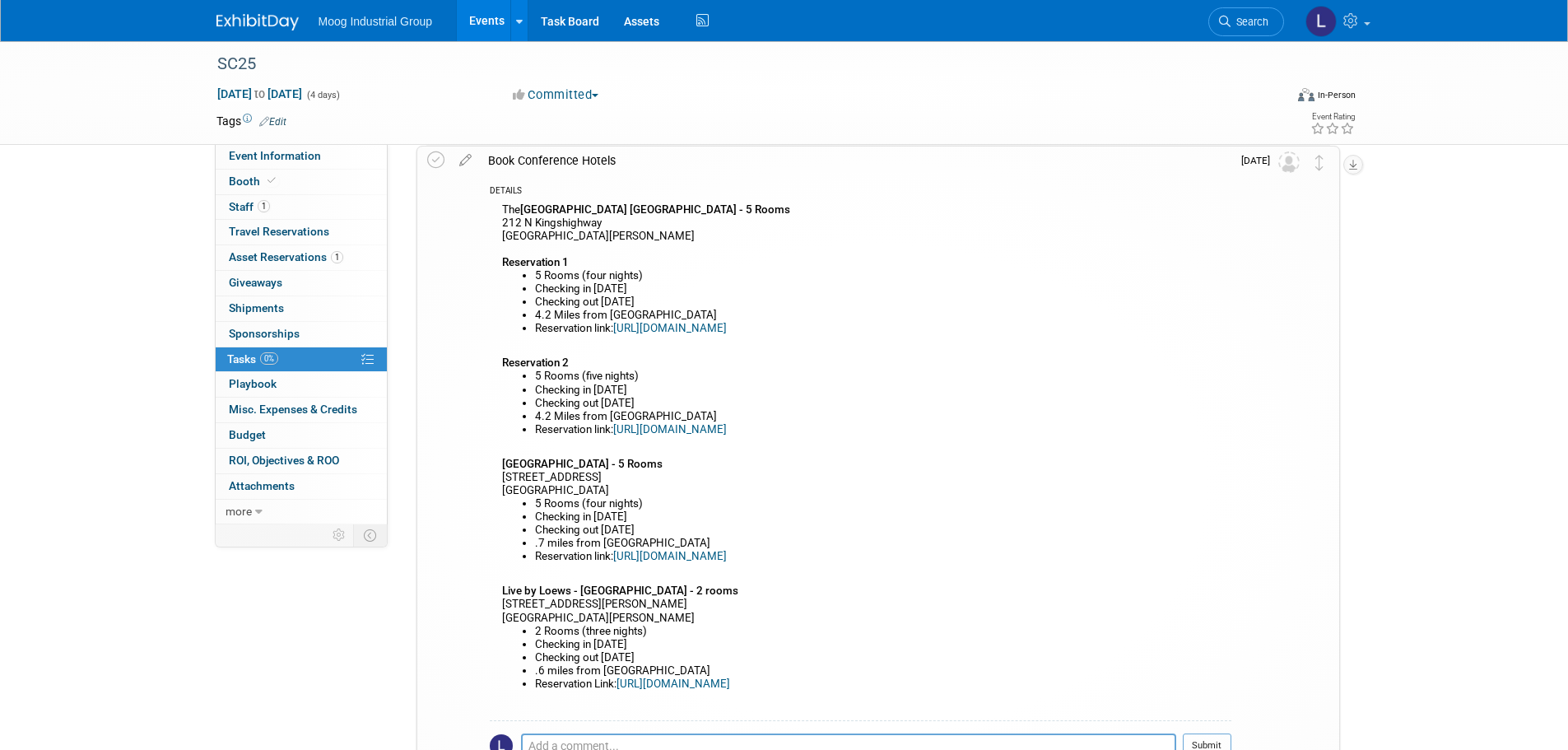
scroll to position [0, 0]
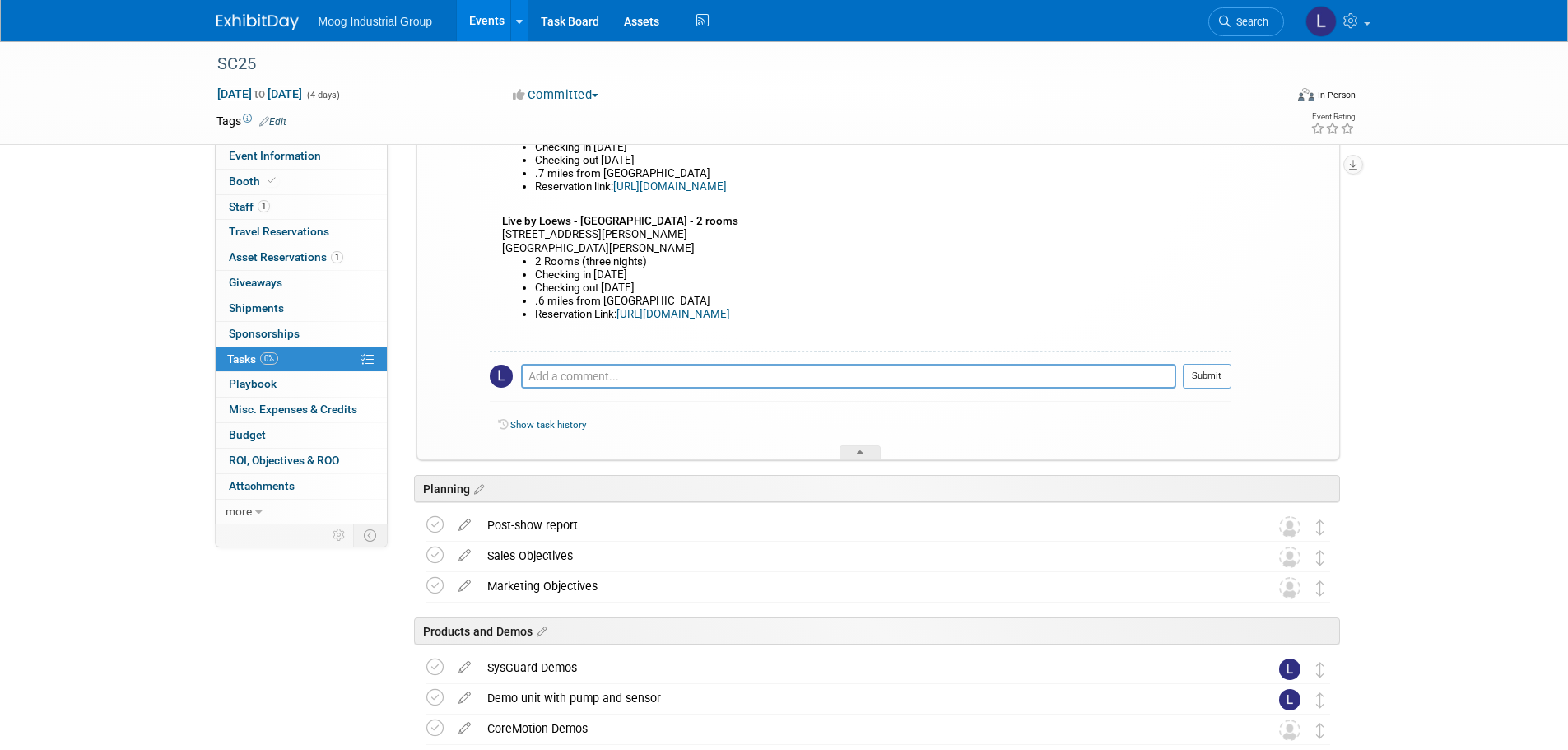
scroll to position [576, 0]
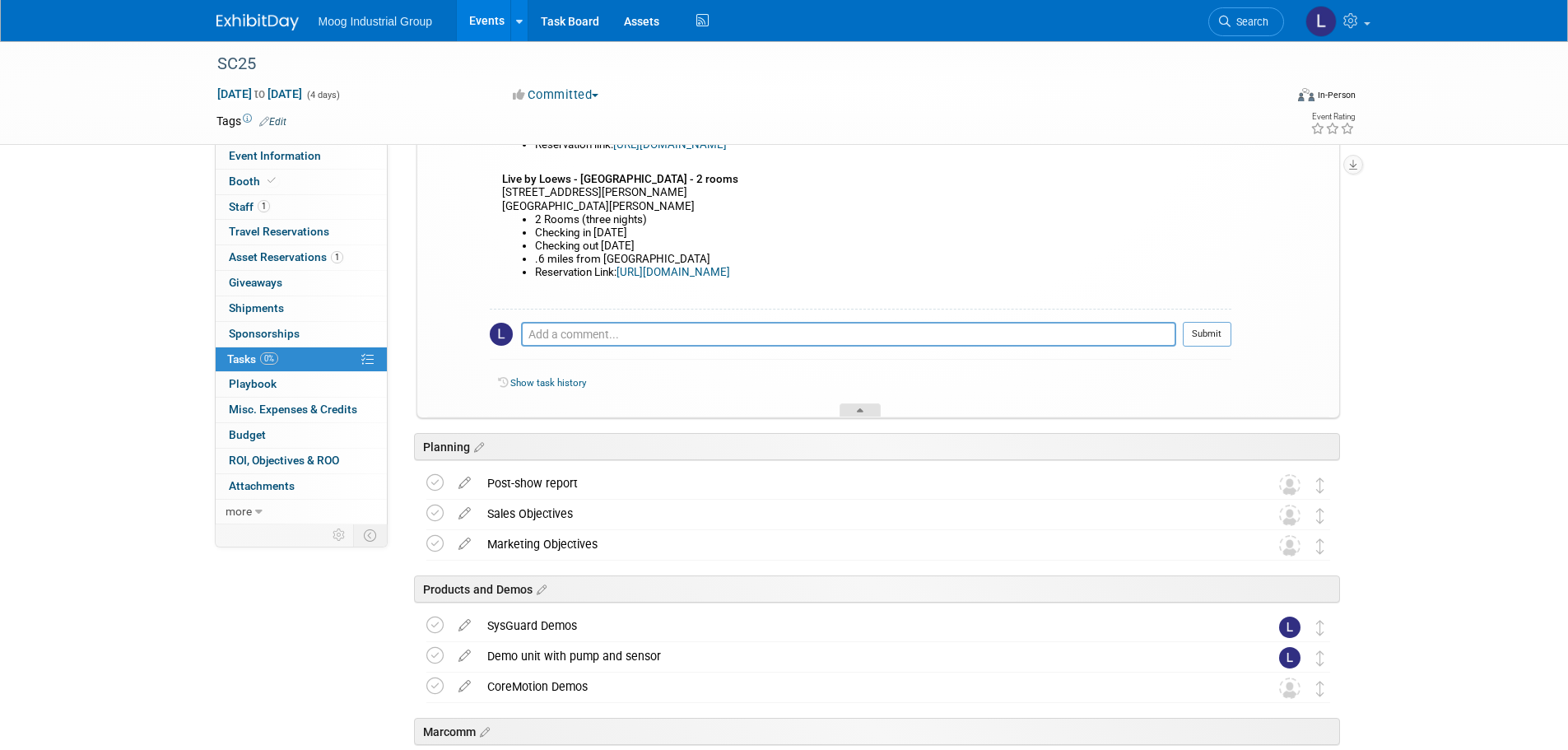
click at [858, 408] on icon at bounding box center [860, 413] width 7 height 10
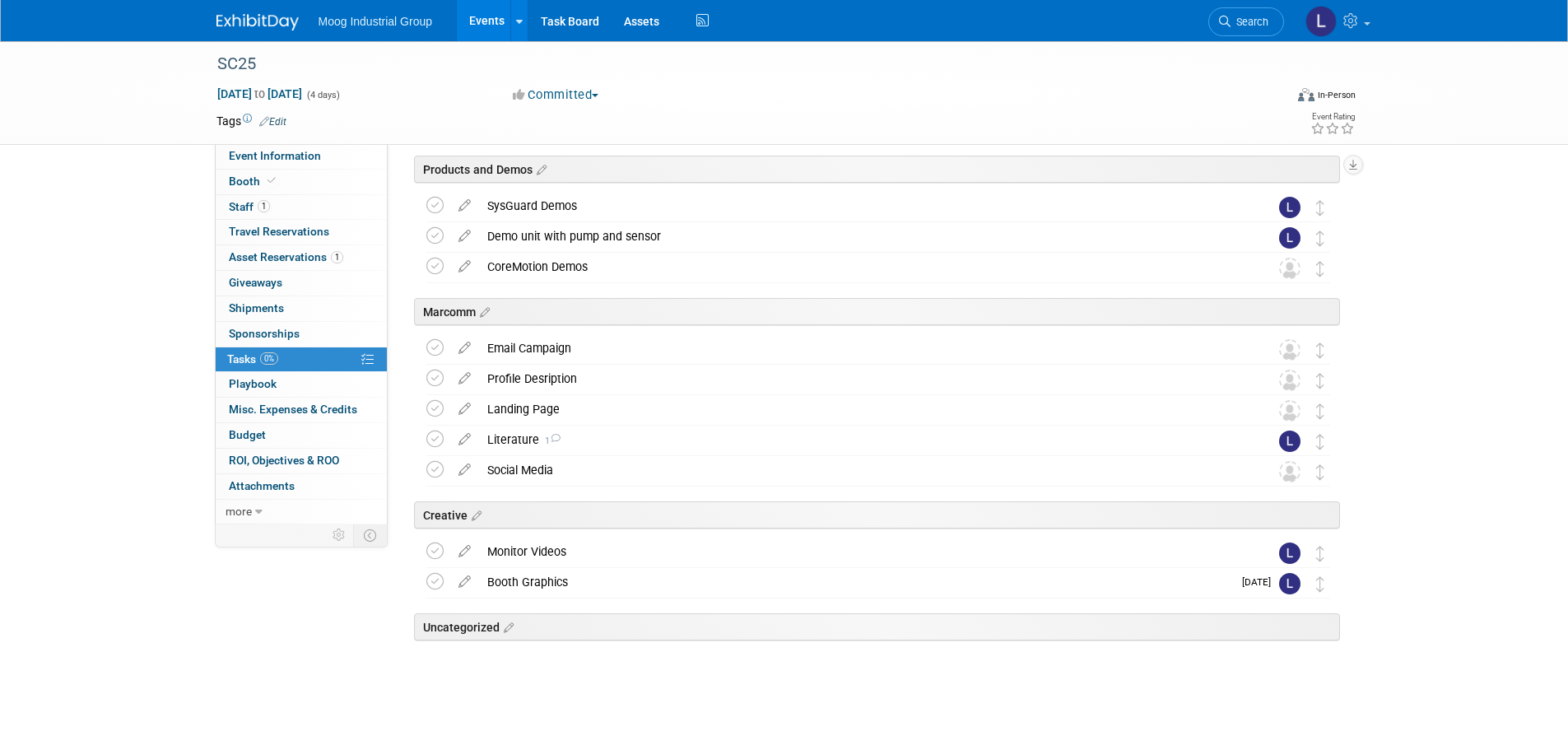
scroll to position [0, 0]
